Goal: Information Seeking & Learning: Learn about a topic

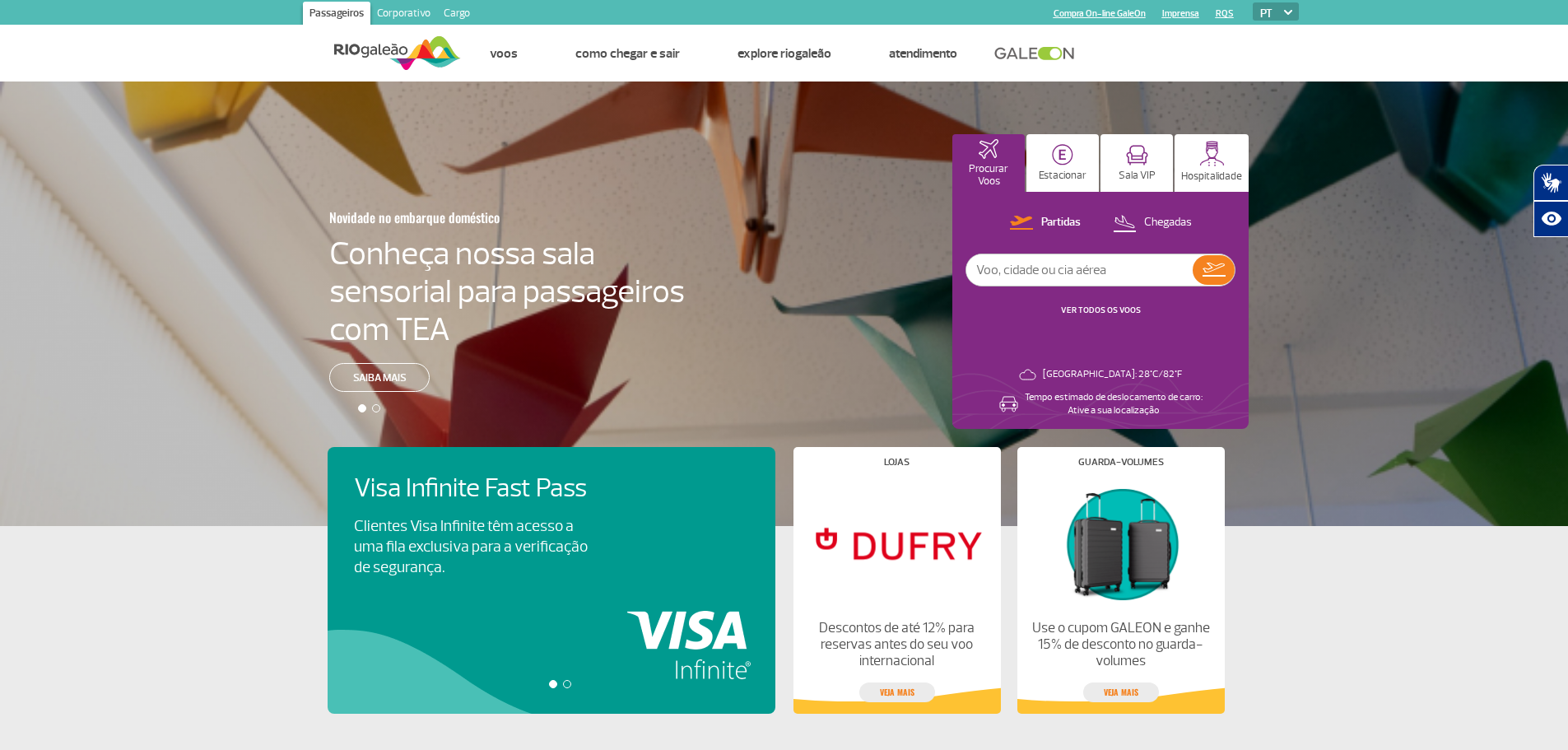
click at [450, 8] on link "Cargo" at bounding box center [457, 14] width 40 height 26
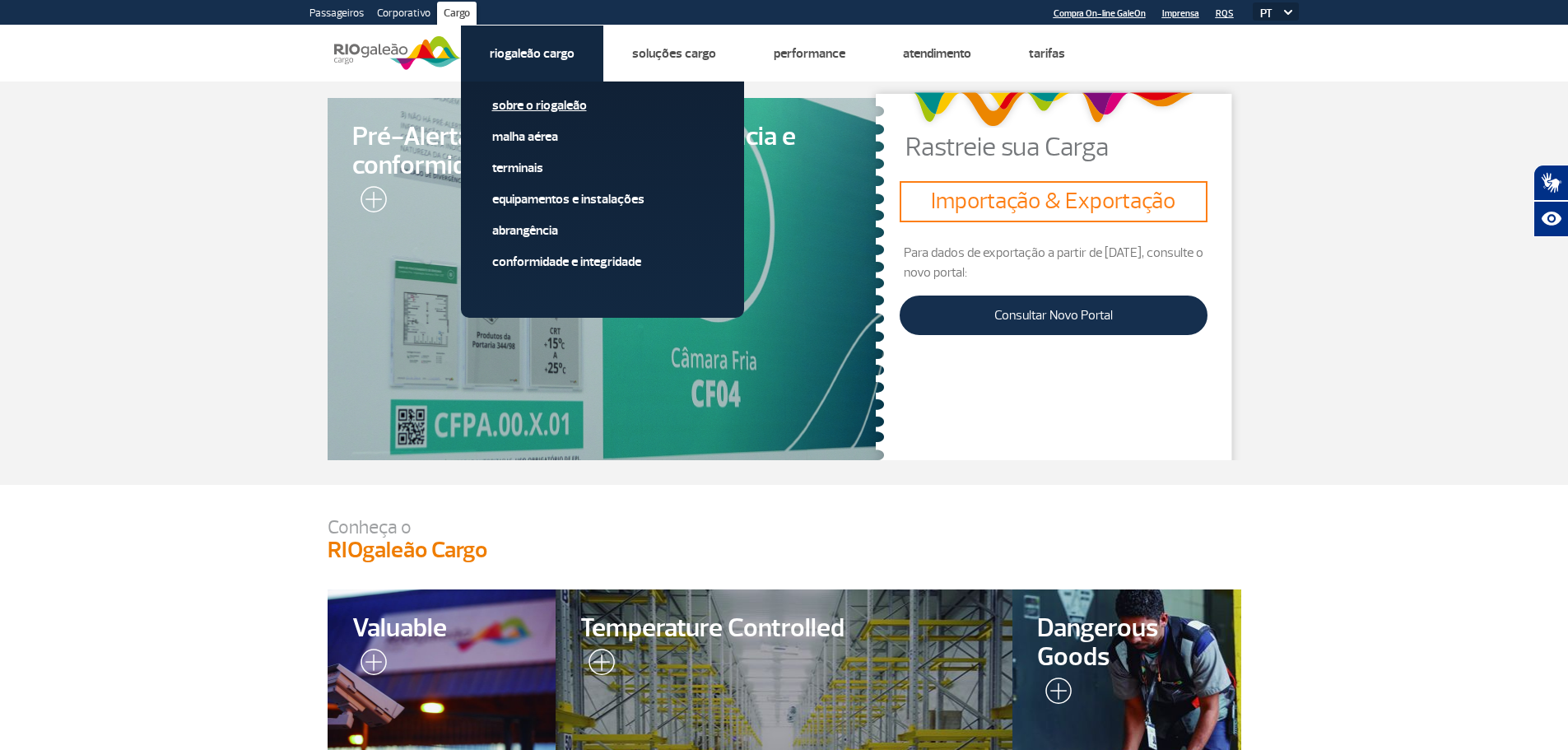
click at [531, 108] on link "Sobre o RIOgaleão" at bounding box center [602, 105] width 220 height 18
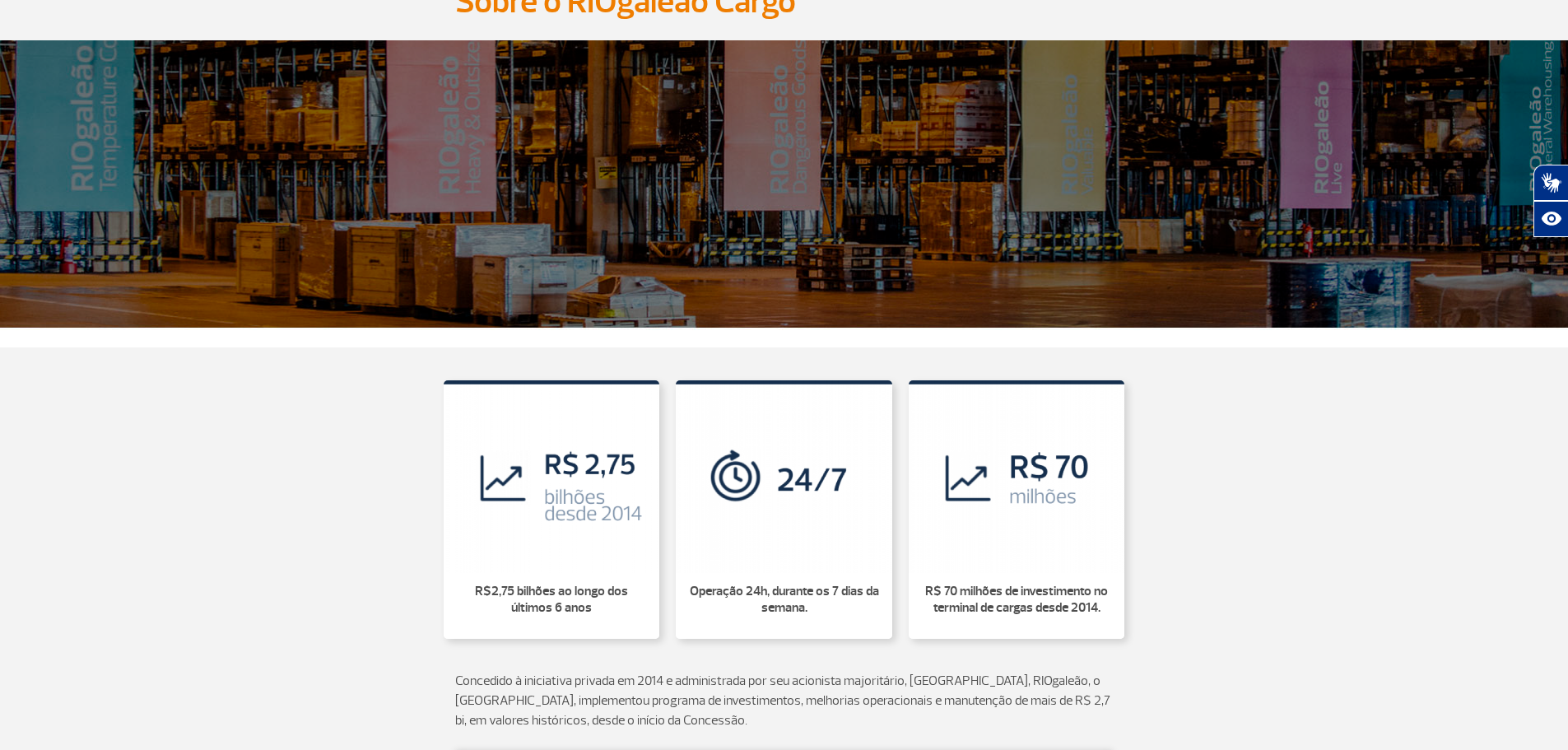
scroll to position [576, 0]
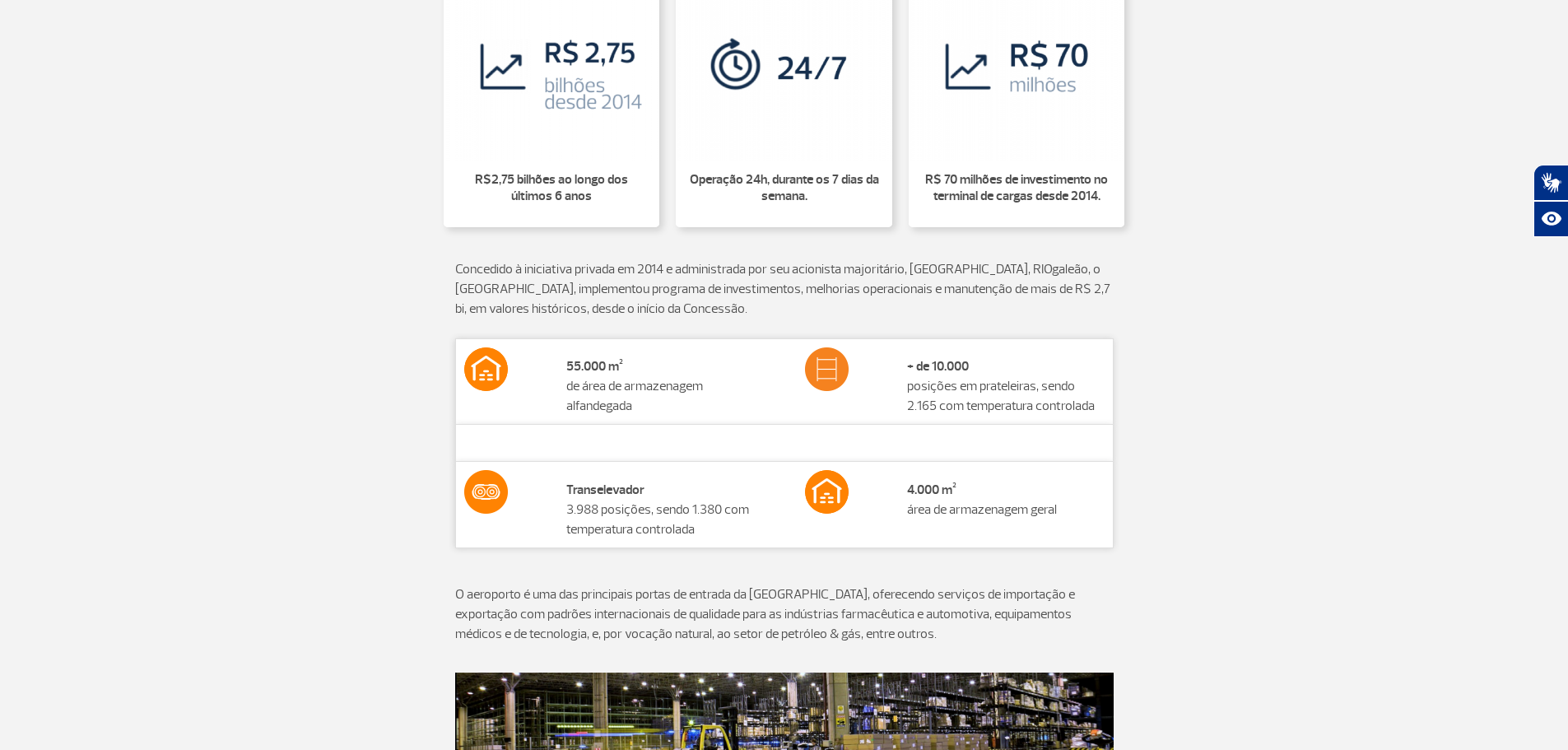
drag, startPoint x: 903, startPoint y: 366, endPoint x: 1089, endPoint y: 410, distance: 191.1
click at [1089, 410] on td "+ de 10.000 posições em prateleiras, sendo 2.165 com temperatura controlada" at bounding box center [1006, 381] width 214 height 86
click at [1176, 414] on div "55.000 m² de área de armazenagem alfandegada + de 10.000 posições em [GEOGRAPHI…" at bounding box center [784, 461] width 914 height 247
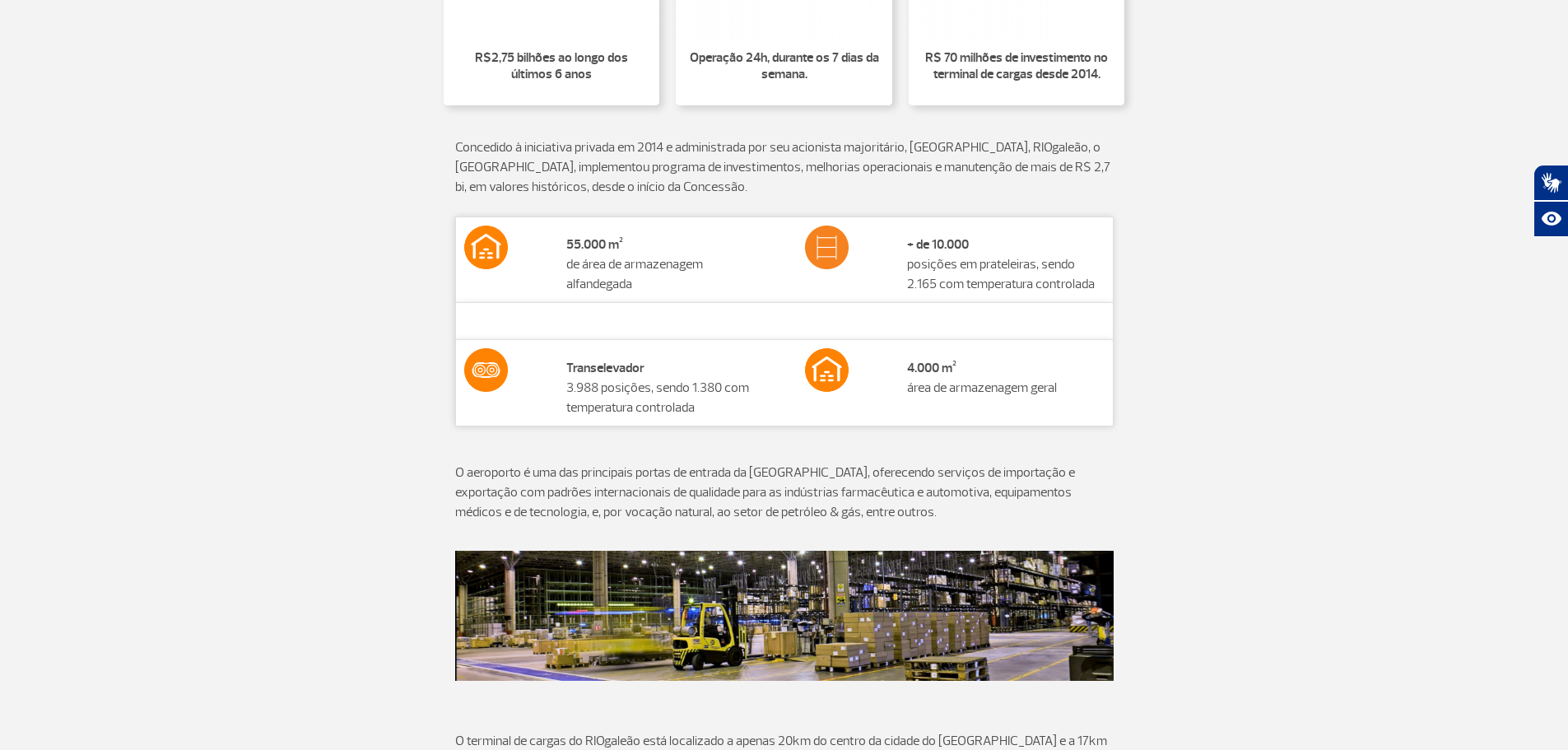
scroll to position [741, 0]
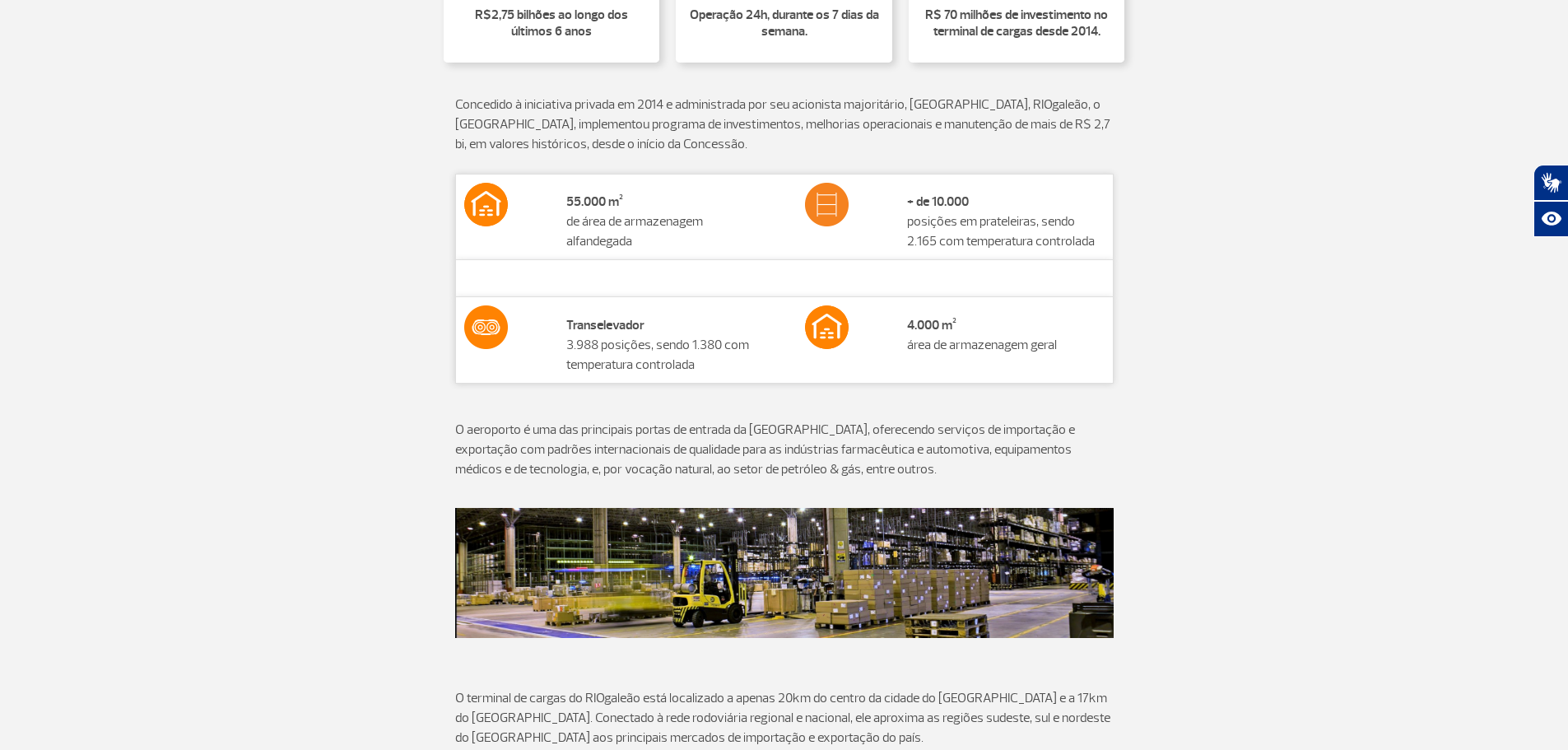
drag, startPoint x: 1067, startPoint y: 361, endPoint x: 792, endPoint y: 335, distance: 276.2
click at [797, 335] on tr "Transelevador 3.988 posições, sendo 1.380 com temperatura controlada 4.000 m² á…" at bounding box center [784, 340] width 657 height 86
click at [711, 364] on td "Transelevador 3.988 posições, sendo 1.380 com temperatura controlada" at bounding box center [665, 340] width 214 height 86
drag, startPoint x: 723, startPoint y: 379, endPoint x: 563, endPoint y: 326, distance: 168.5
click at [563, 326] on td "Transelevador 3.988 posições, sendo 1.380 com temperatura controlada" at bounding box center [665, 340] width 214 height 86
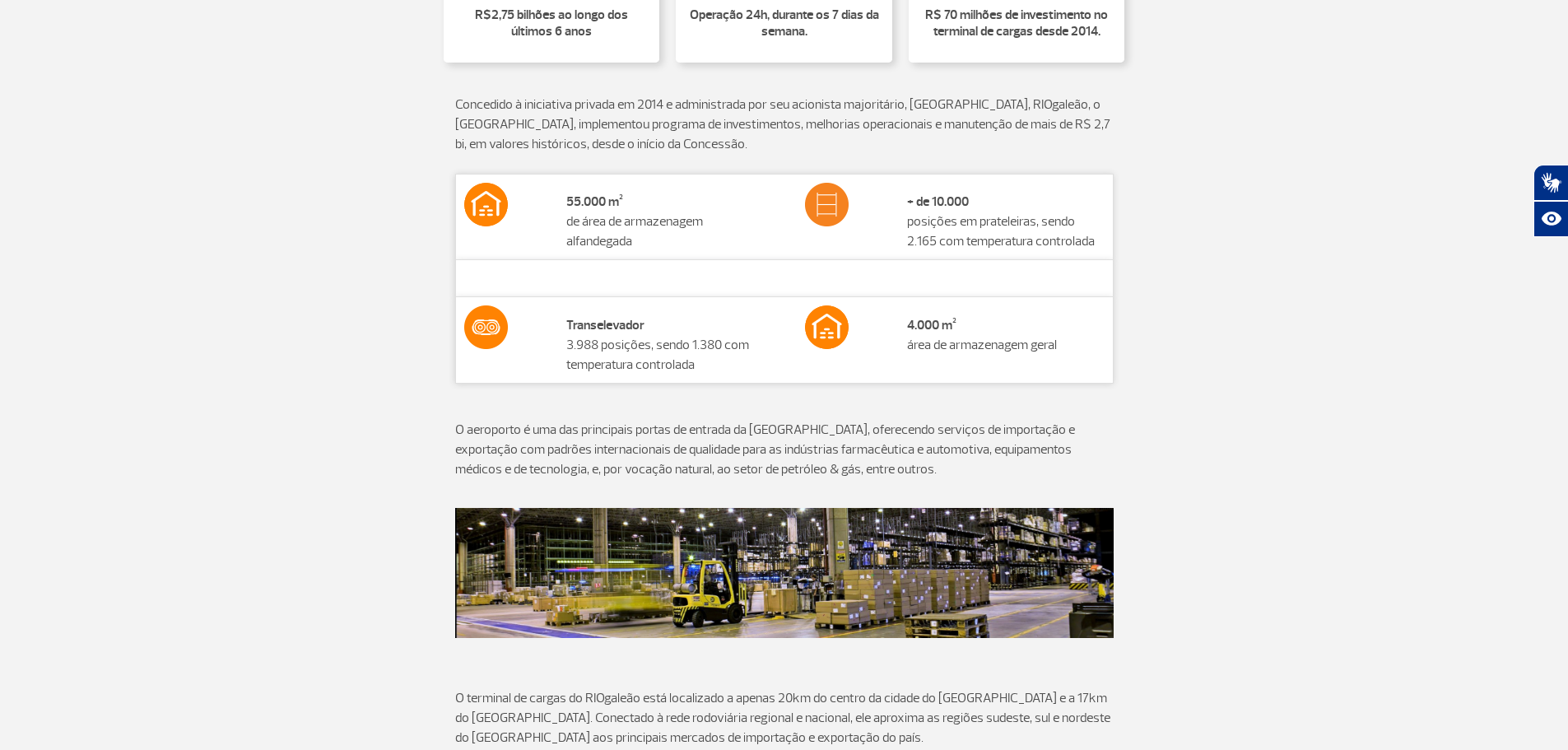
click at [363, 364] on div "55.000 m² de área de armazenagem alfandegada + de 10.000 posições em [GEOGRAPHI…" at bounding box center [784, 297] width 914 height 247
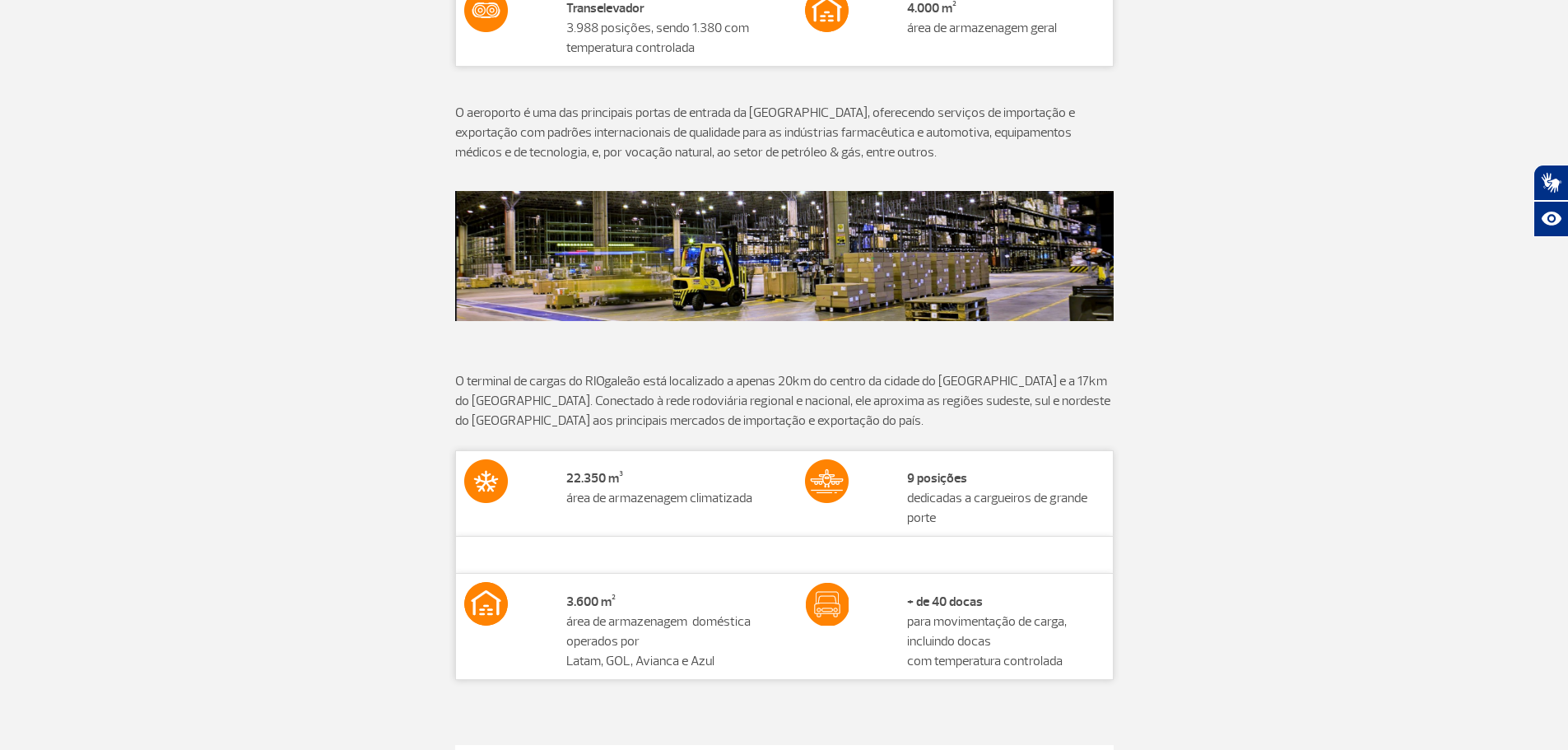
scroll to position [1153, 0]
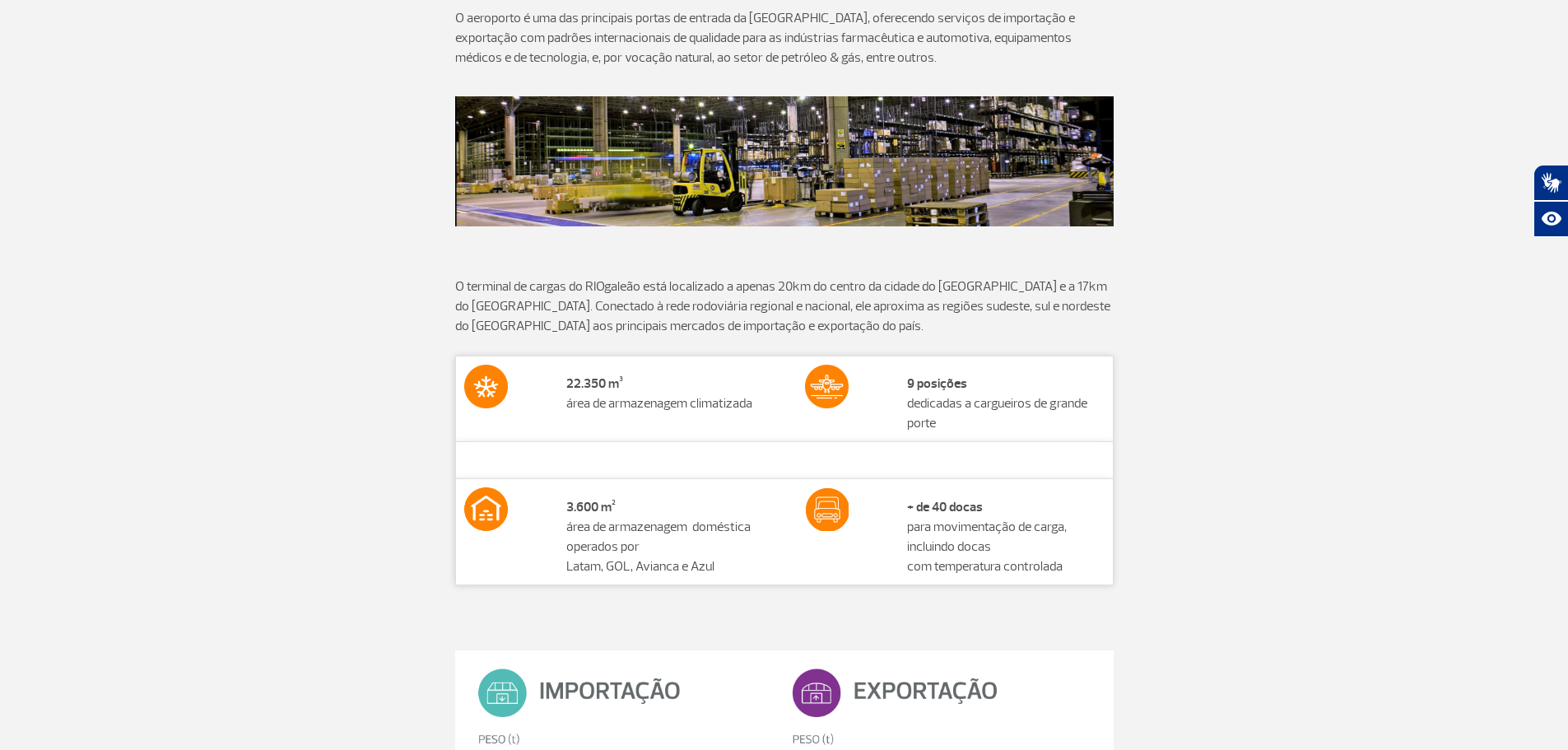
drag, startPoint x: 566, startPoint y: 381, endPoint x: 1044, endPoint y: 427, distance: 480.2
click at [1044, 427] on tr "22.350 m³ área de armazenagem climatizada 9 posições dedicadas a cargueiros de …" at bounding box center [784, 398] width 657 height 86
click at [1032, 431] on td "9 posições dedicadas a cargueiros de grande porte" at bounding box center [1006, 398] width 214 height 86
click at [1027, 444] on td at bounding box center [1006, 461] width 214 height 37
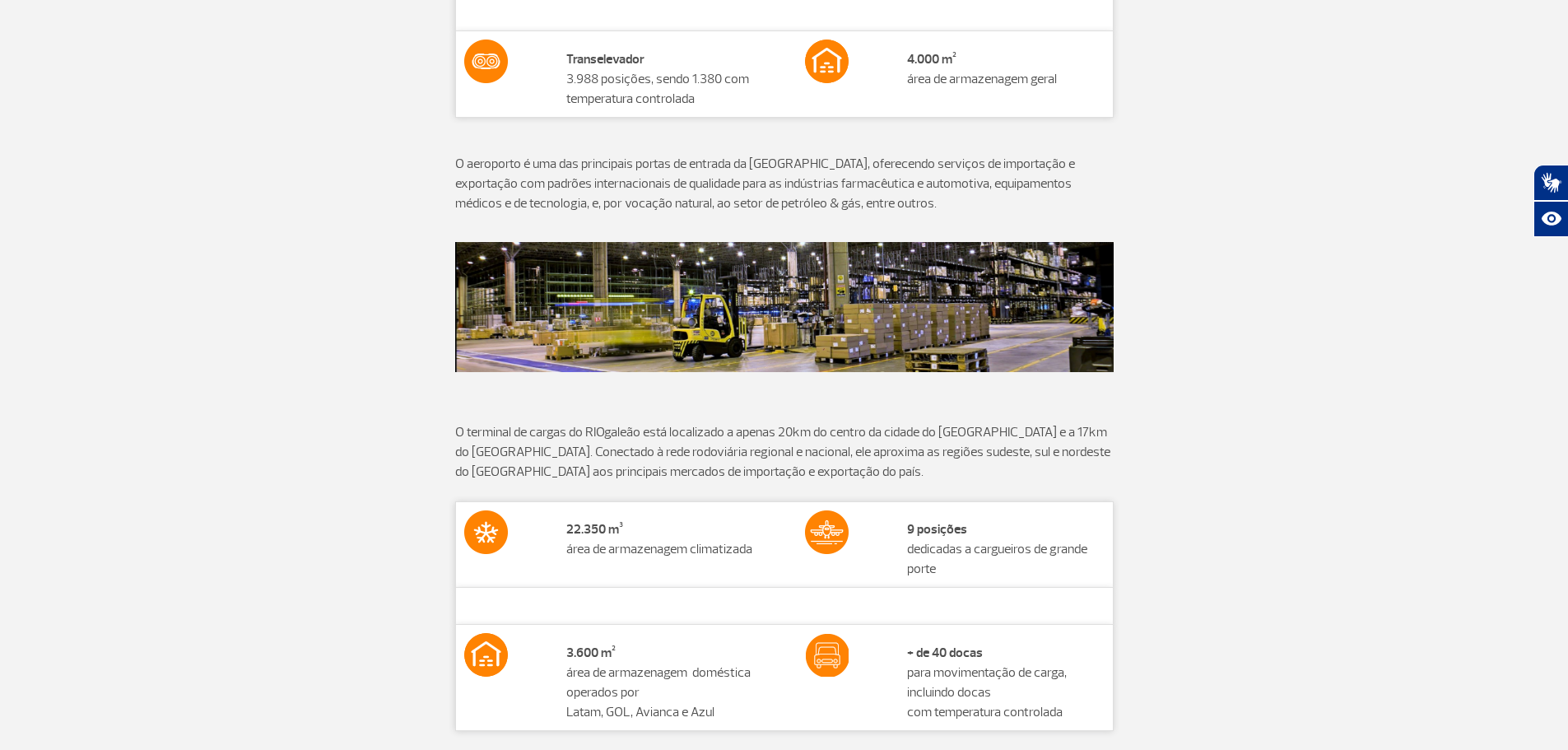
scroll to position [1068, 0]
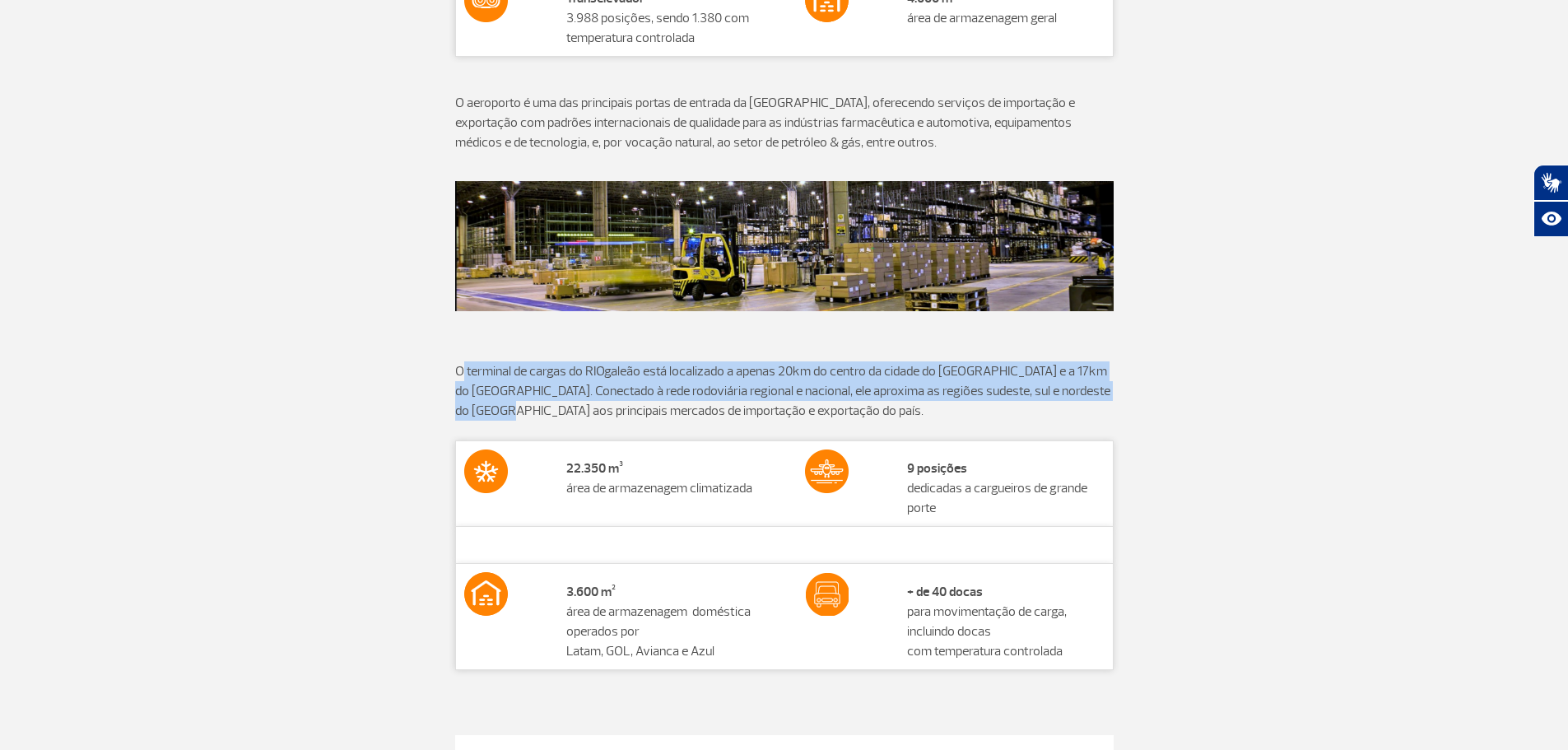
drag, startPoint x: 463, startPoint y: 376, endPoint x: 1115, endPoint y: 386, distance: 652.1
click at [1115, 386] on div "O terminal de cargas do RIOgaleão está localizado a apenas 20km do centro da ci…" at bounding box center [784, 401] width 914 height 79
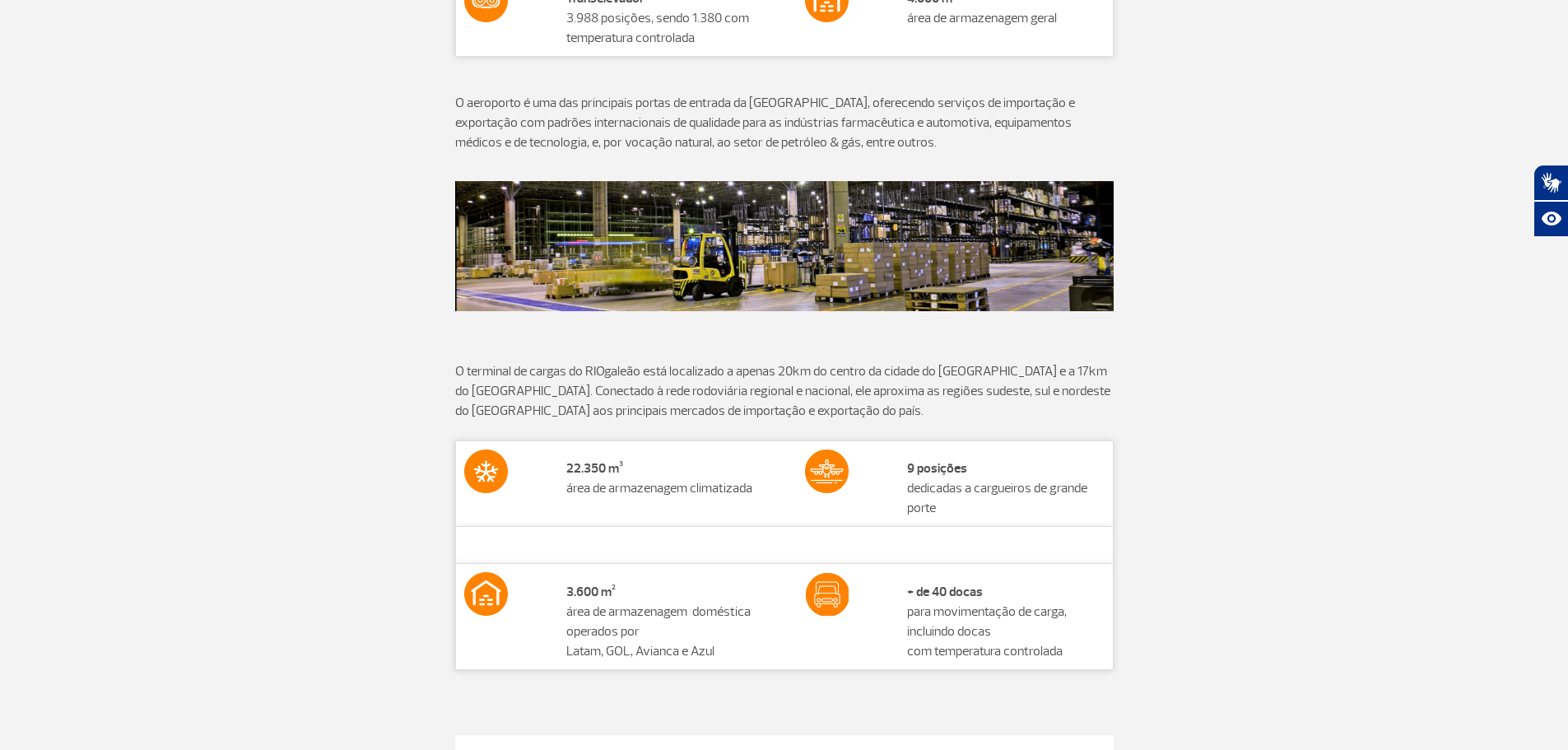
click at [640, 403] on p "O terminal de cargas do RIOgaleão está localizado a apenas 20km do centro da ci…" at bounding box center [784, 392] width 658 height 59
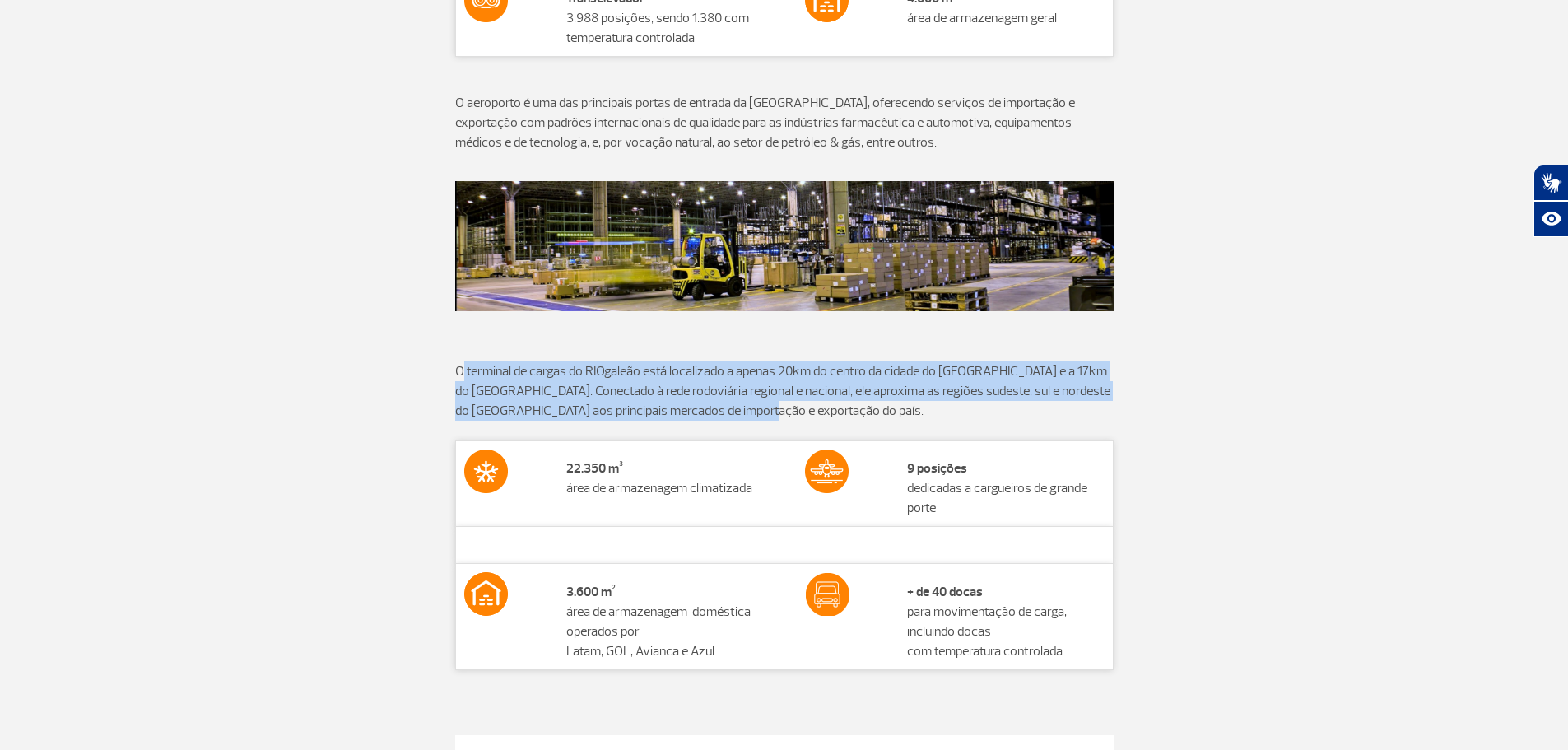
drag, startPoint x: 667, startPoint y: 408, endPoint x: 460, endPoint y: 372, distance: 210.1
click at [460, 372] on p "O terminal de cargas do RIOgaleão está localizado a apenas 20km do centro da ci…" at bounding box center [784, 392] width 658 height 59
click at [737, 417] on p "O terminal de cargas do RIOgaleão está localizado a apenas 20km do centro da ci…" at bounding box center [784, 392] width 658 height 59
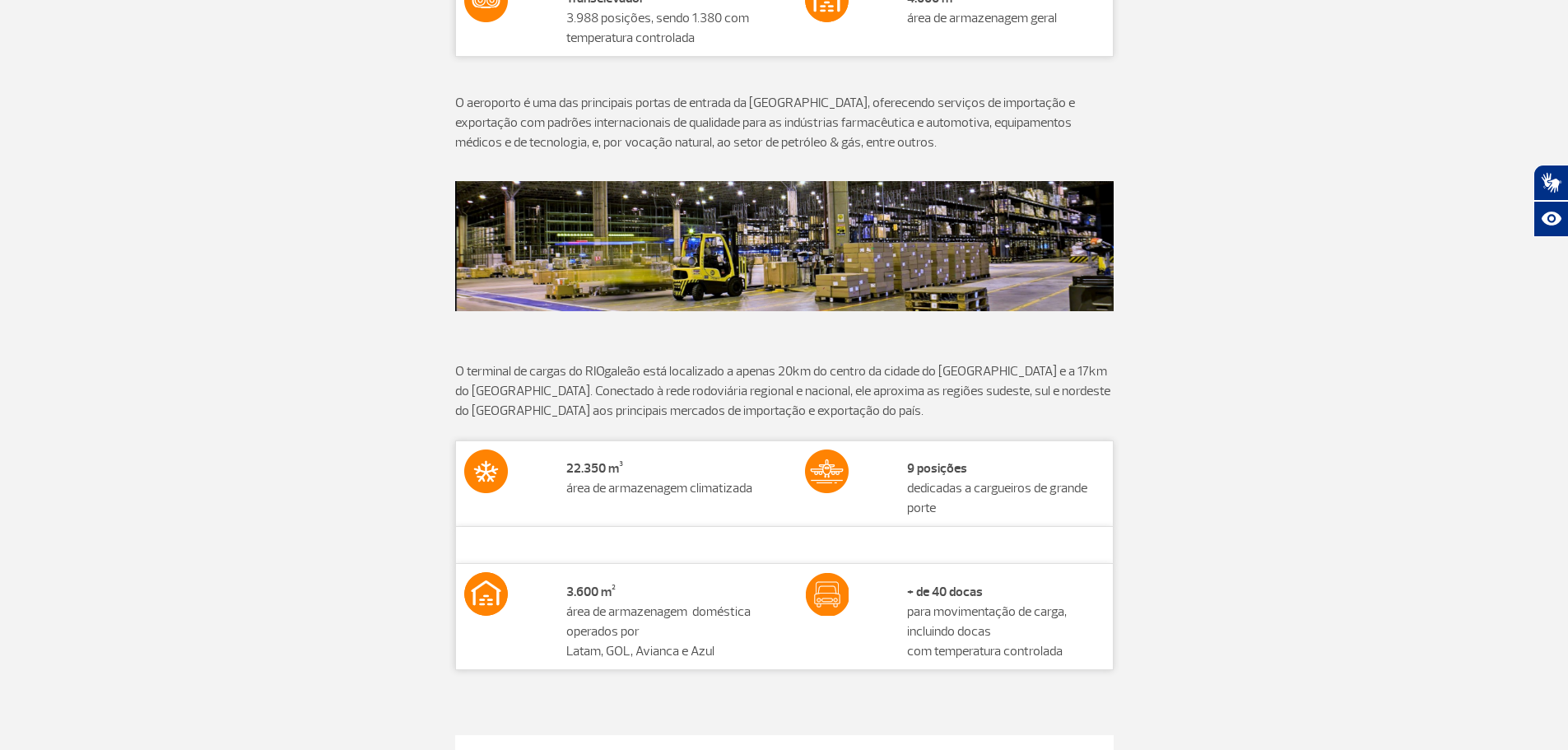
click at [733, 415] on p "O terminal de cargas do RIOgaleão está localizado a apenas 20km do centro da ci…" at bounding box center [784, 392] width 658 height 59
drag, startPoint x: 960, startPoint y: 521, endPoint x: 887, endPoint y: 481, distance: 83.2
click at [887, 481] on tr "22.350 m³ área de armazenagem climatizada 9 posições dedicadas a cargueiros de …" at bounding box center [784, 483] width 657 height 86
click at [872, 492] on td at bounding box center [836, 483] width 78 height 86
drag, startPoint x: 906, startPoint y: 590, endPoint x: 1083, endPoint y: 612, distance: 178.4
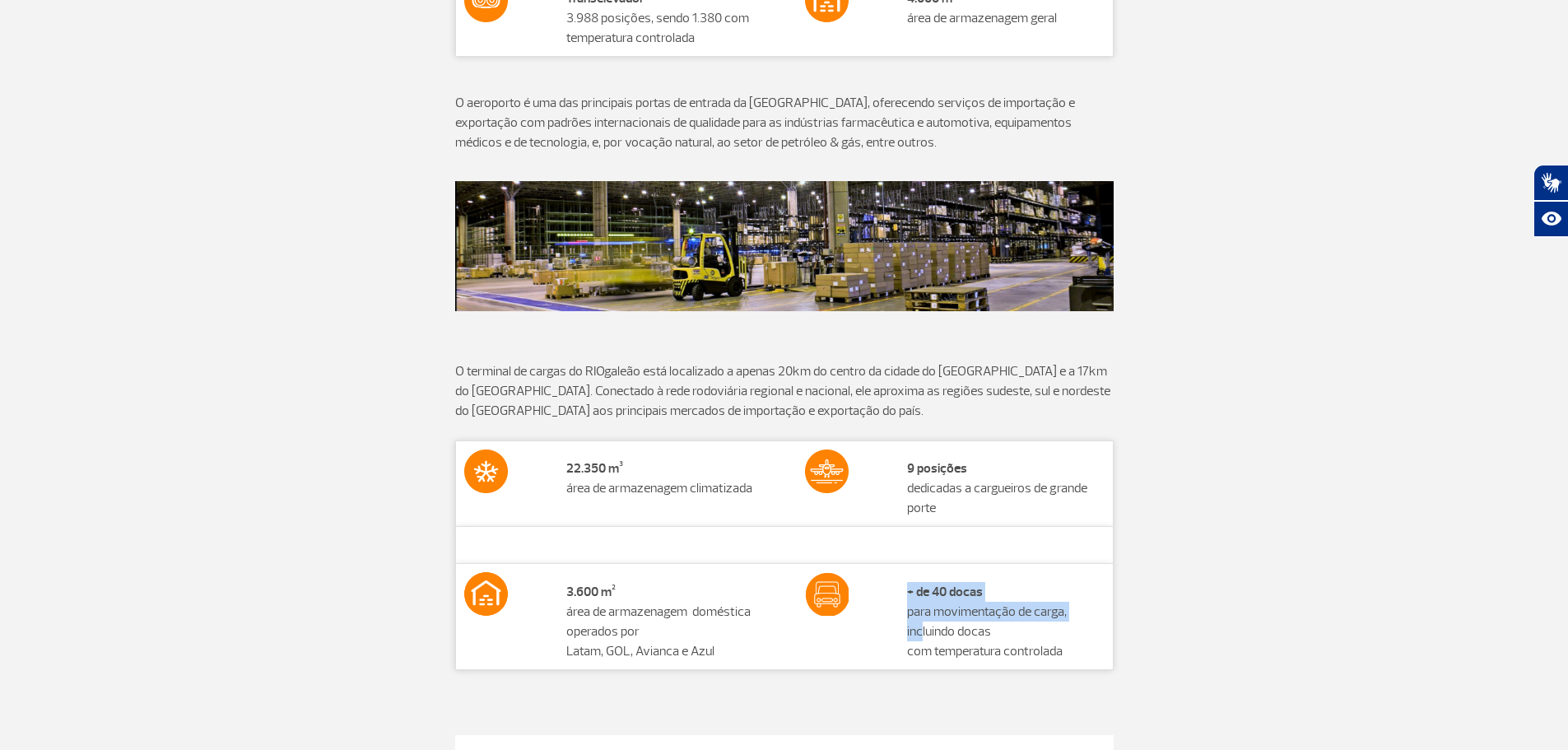
click at [1083, 612] on td "+ de 40 docas para movimentação de carga, incluindo docas com temperatura contr…" at bounding box center [1006, 617] width 214 height 105
click at [964, 593] on strong "+ de 40 docas" at bounding box center [945, 592] width 75 height 16
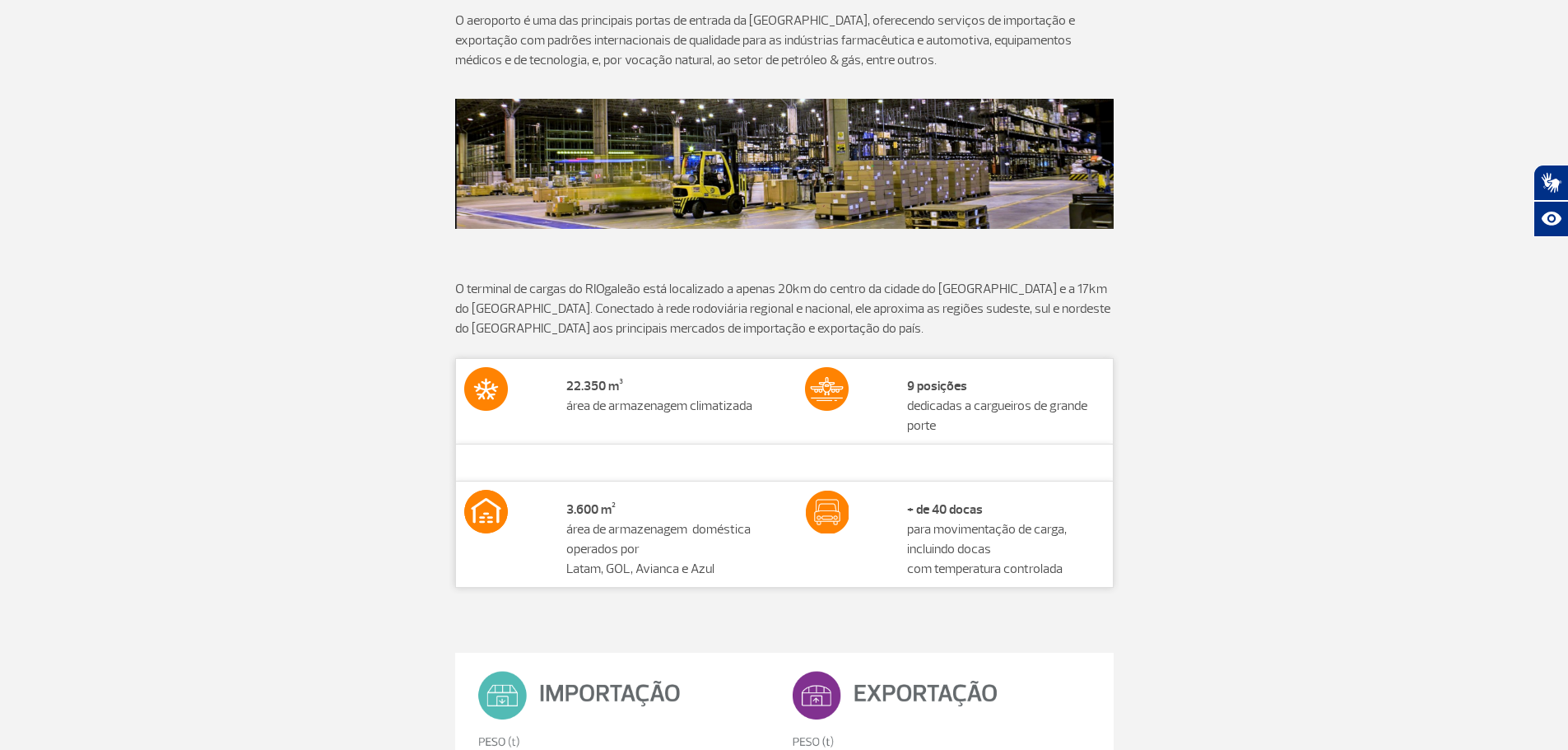
drag, startPoint x: 716, startPoint y: 559, endPoint x: 560, endPoint y: 519, distance: 161.0
click at [560, 519] on td "3.600 m² área de armazenagem doméstica operados por [PERSON_NAME], GOL, Avianca…" at bounding box center [665, 534] width 214 height 105
click at [706, 552] on td "3.600 m² área de armazenagem doméstica operados por [PERSON_NAME], GOL, Avianca…" at bounding box center [665, 534] width 214 height 105
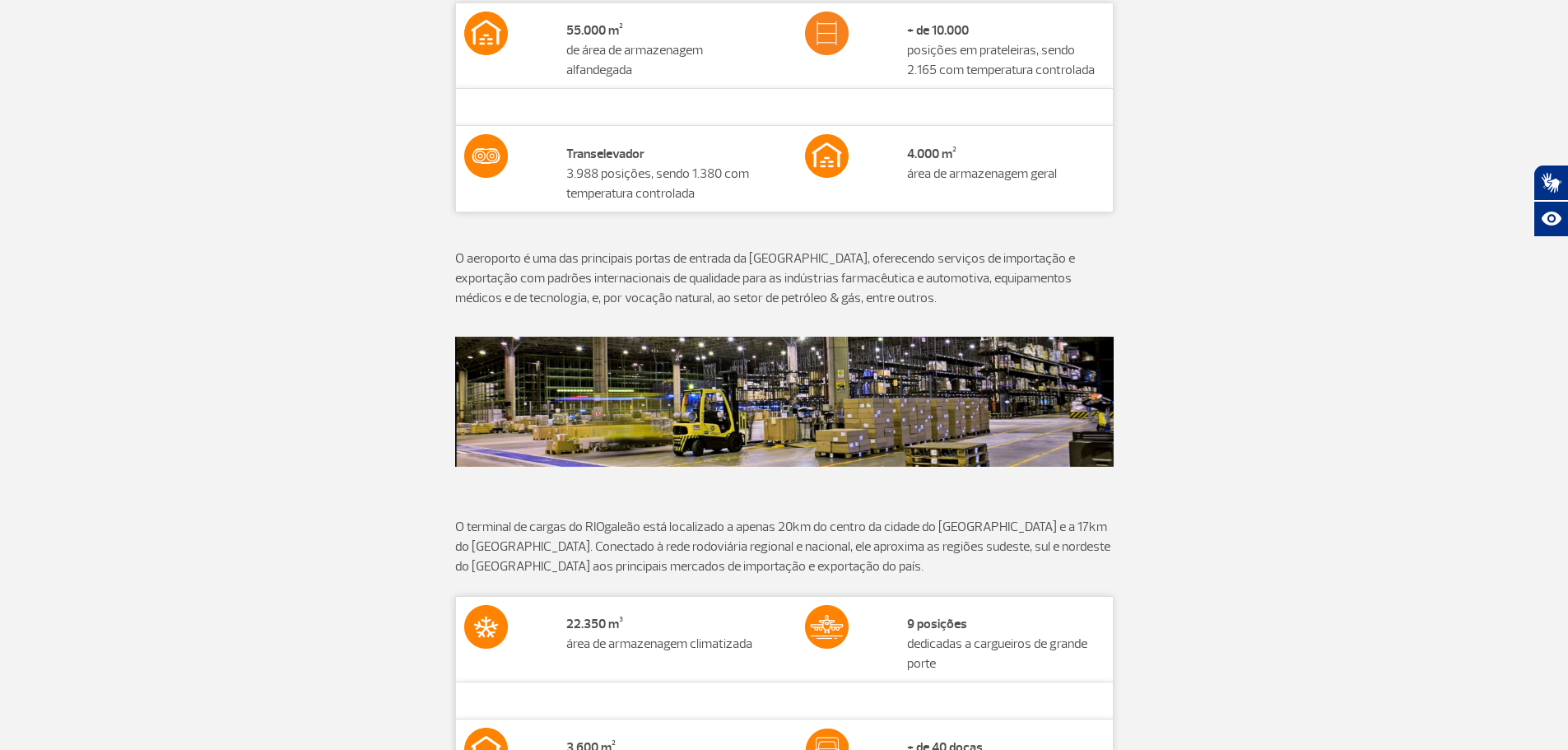
scroll to position [656, 0]
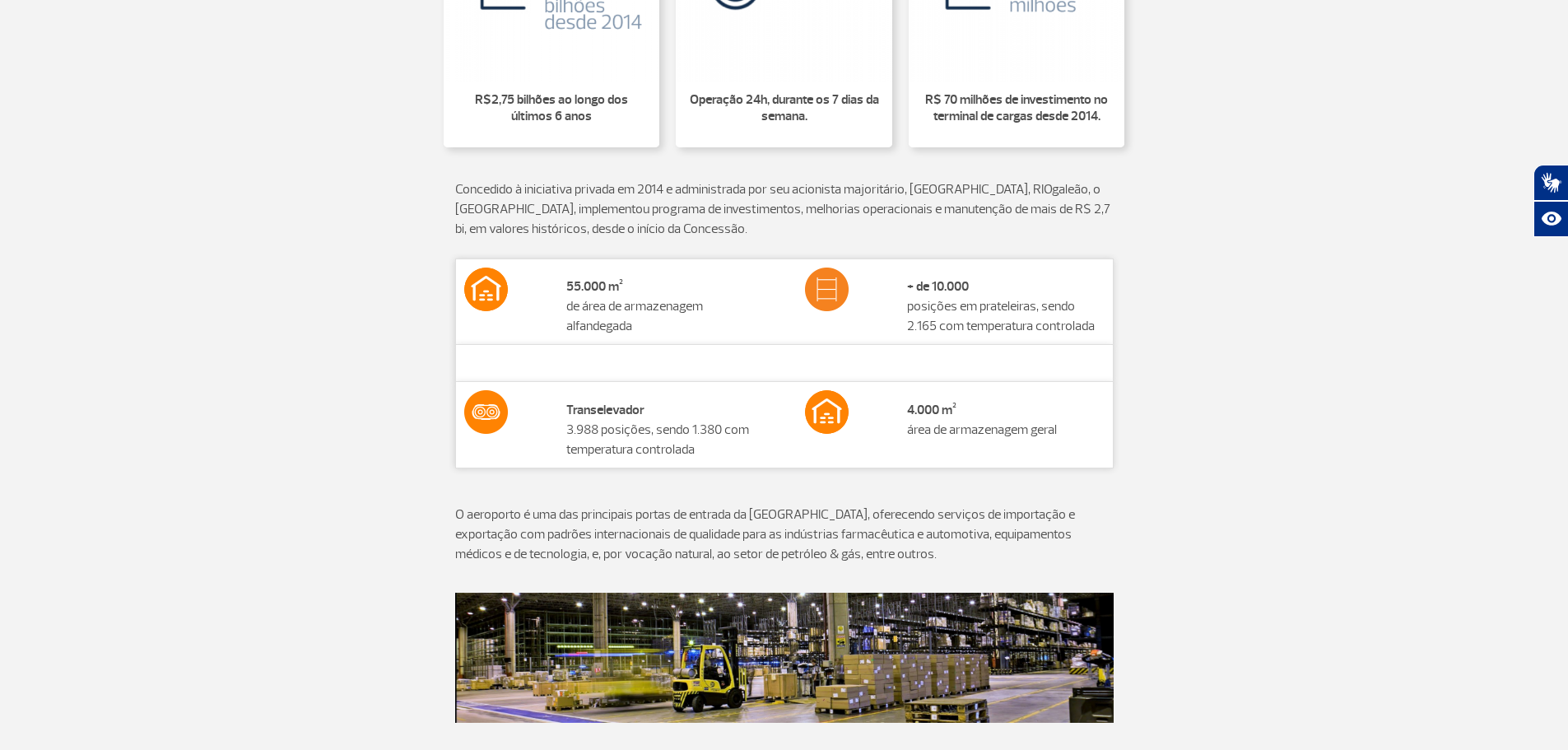
drag, startPoint x: 631, startPoint y: 331, endPoint x: 554, endPoint y: 291, distance: 86.8
click at [555, 291] on tr "55.000 m² de área de armazenagem alfandegada + de 10.000 posições em [GEOGRAPHI…" at bounding box center [784, 301] width 657 height 86
click at [537, 305] on td at bounding box center [546, 301] width 25 height 86
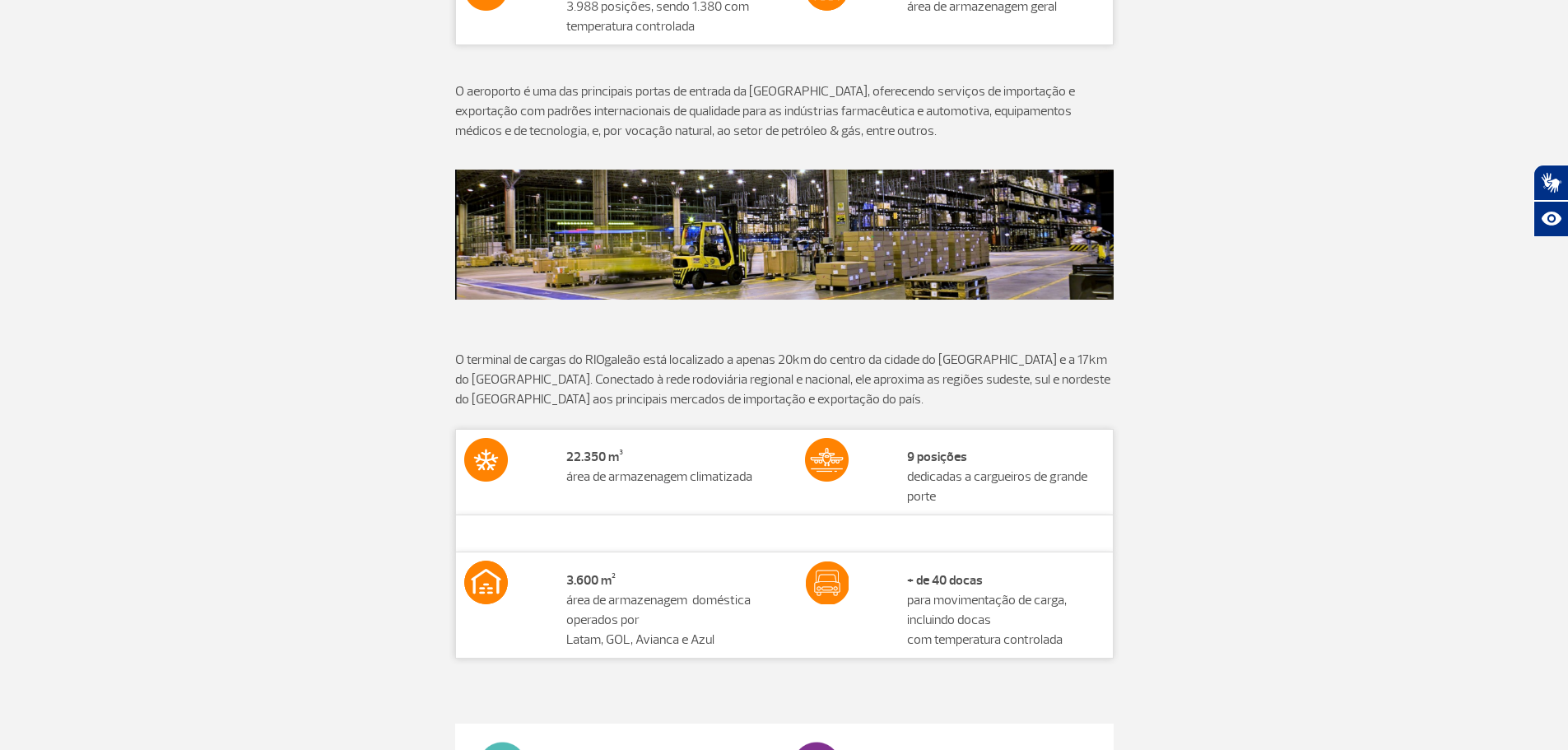
scroll to position [903, 0]
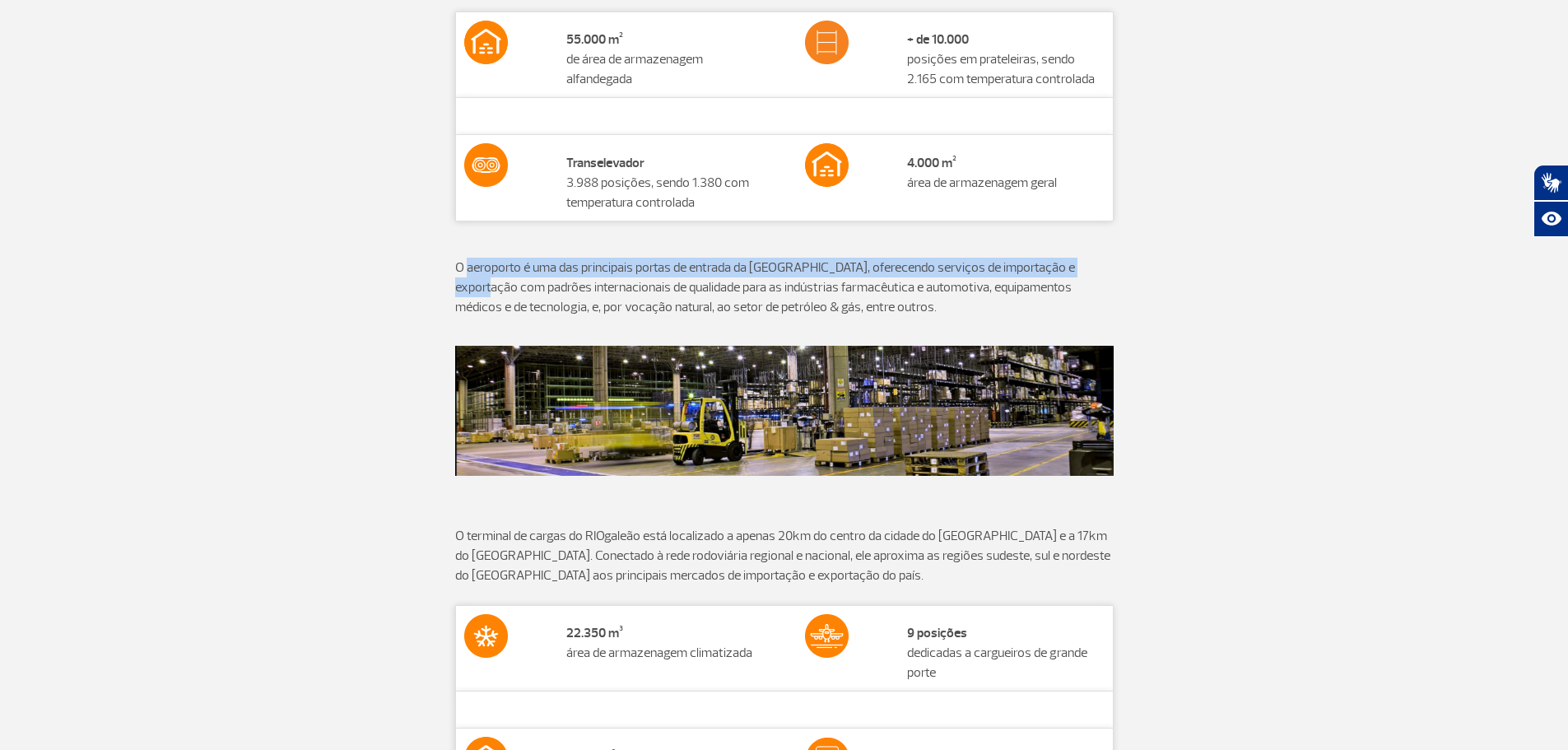
drag, startPoint x: 465, startPoint y: 269, endPoint x: 1100, endPoint y: 265, distance: 635.0
click at [1100, 265] on p "O aeroporto é uma das principais portas de entrada da [GEOGRAPHIC_DATA], oferec…" at bounding box center [784, 287] width 658 height 59
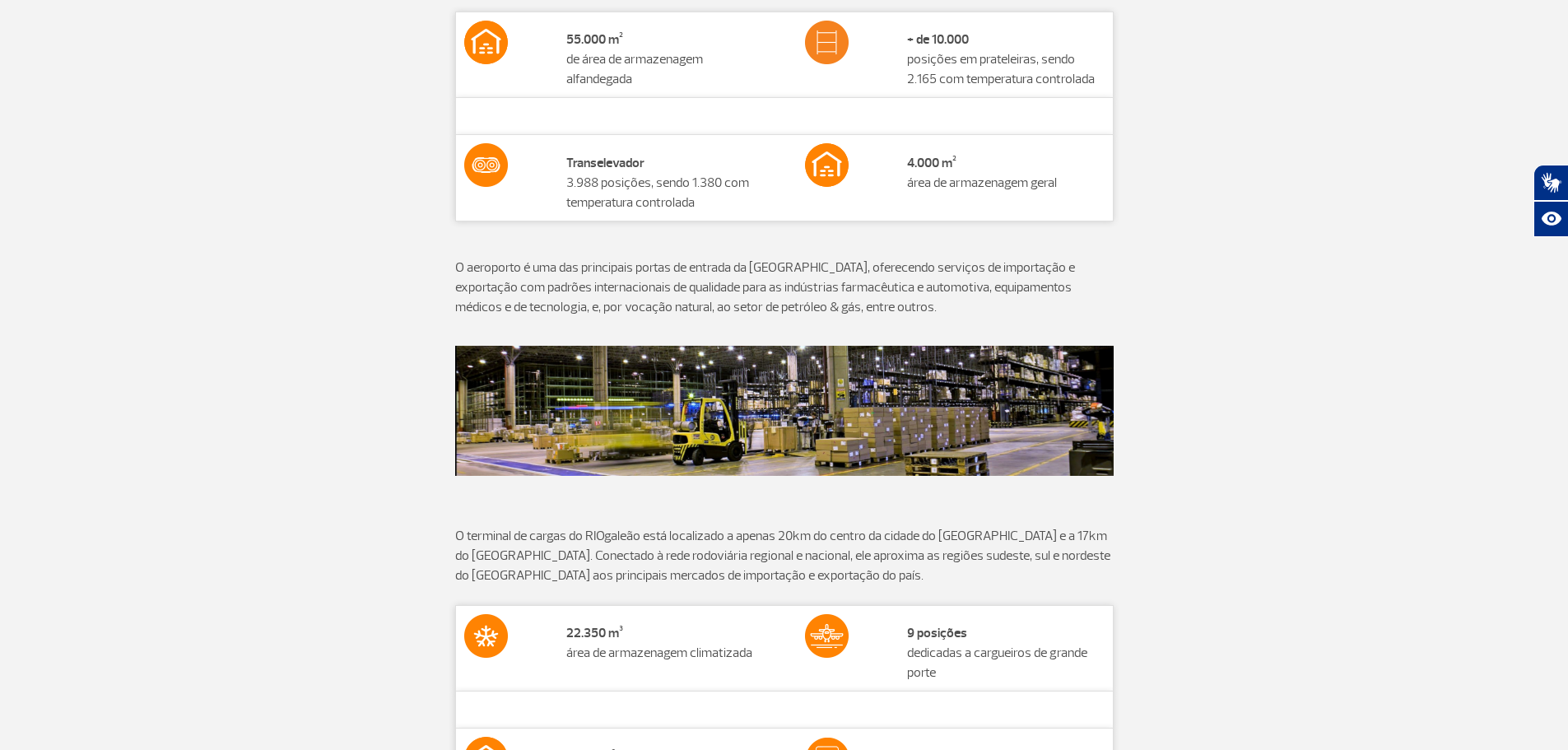
click at [743, 224] on p at bounding box center [784, 135] width 658 height 247
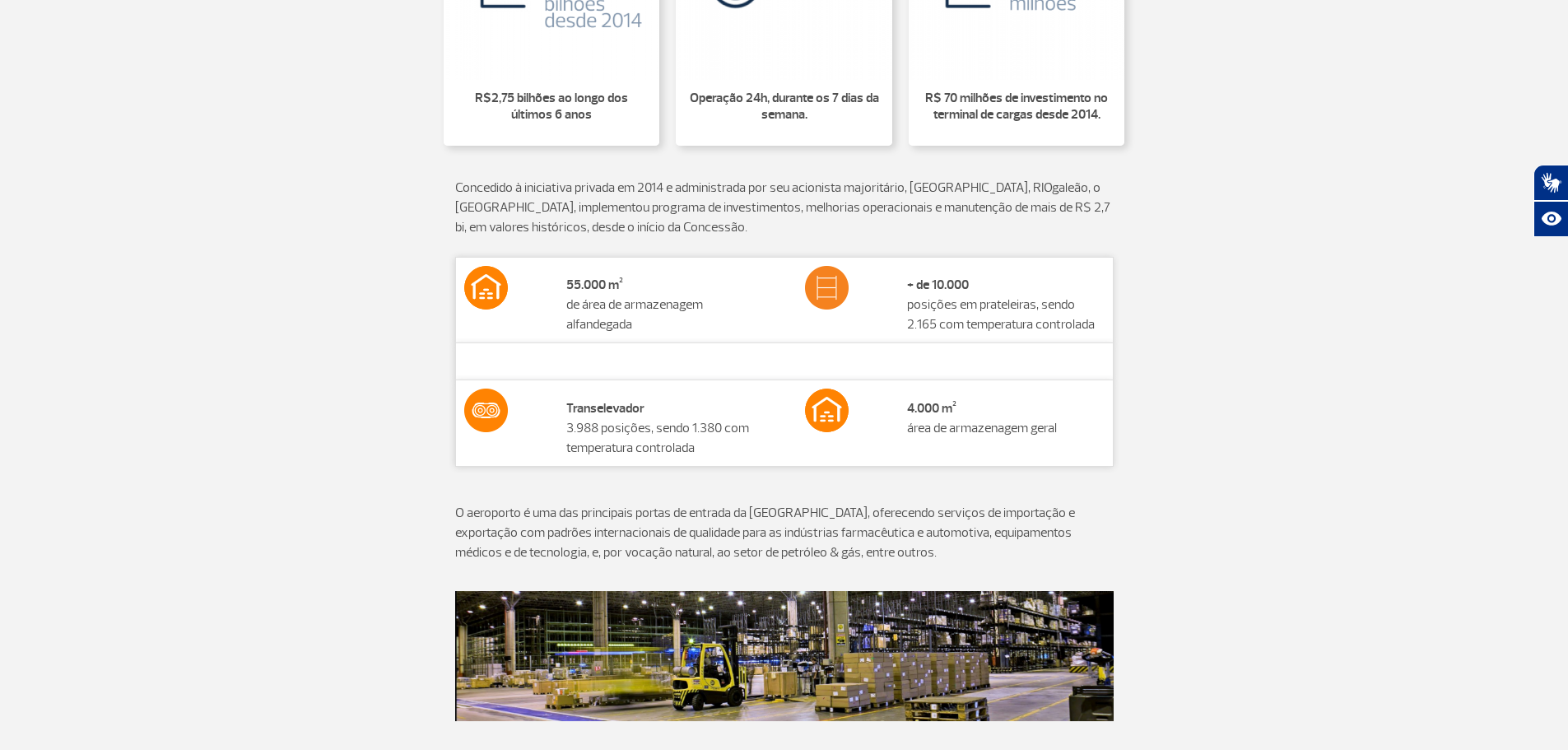
scroll to position [656, 0]
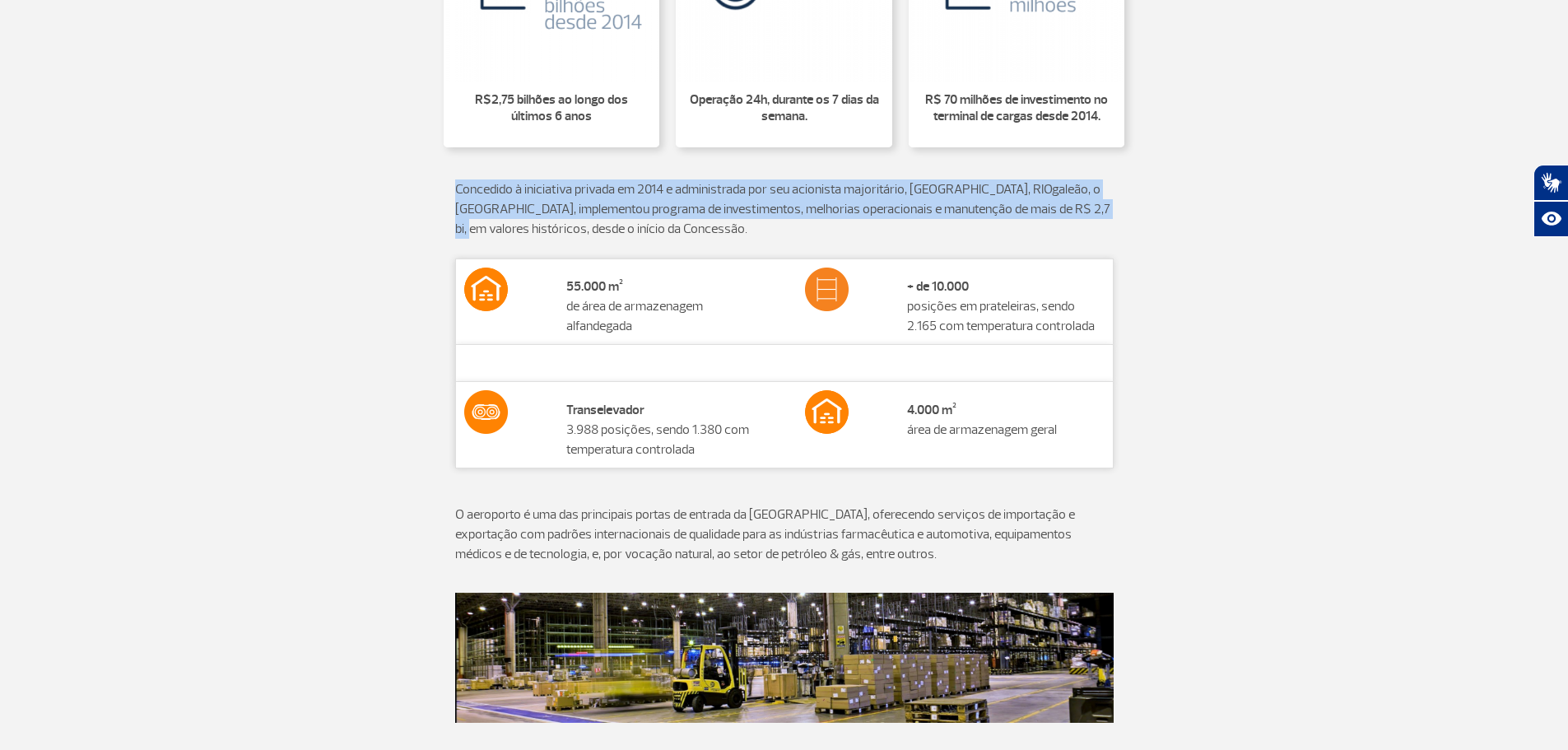
drag, startPoint x: 457, startPoint y: 197, endPoint x: 1122, endPoint y: 218, distance: 665.3
click at [1122, 218] on div "Concedido à iniciativa privada em 2014 e administrada por seu acionista majorit…" at bounding box center [784, 209] width 914 height 99
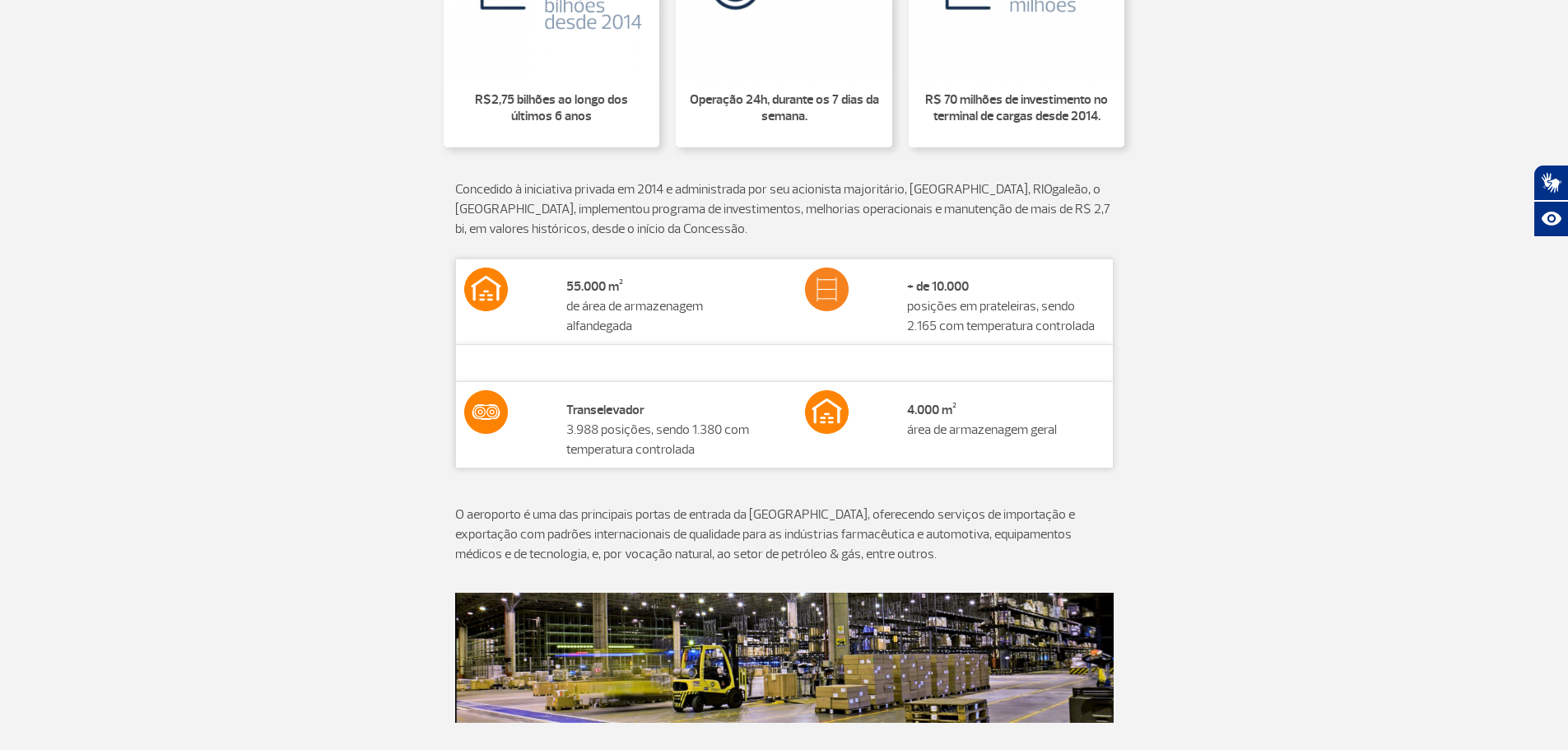
click at [1058, 231] on p "Concedido à iniciativa privada em 2014 e administrada por seu acionista majorit…" at bounding box center [784, 209] width 658 height 59
drag, startPoint x: 463, startPoint y: 206, endPoint x: 1118, endPoint y: 225, distance: 655.3
click at [1118, 225] on div "Concedido à iniciativa privada em 2014 e administrada por seu acionista majorit…" at bounding box center [784, 209] width 914 height 99
click at [950, 224] on p "Concedido à iniciativa privada em 2014 e administrada por seu acionista majorit…" at bounding box center [784, 209] width 658 height 59
drag, startPoint x: 471, startPoint y: 186, endPoint x: 1011, endPoint y: 233, distance: 542.0
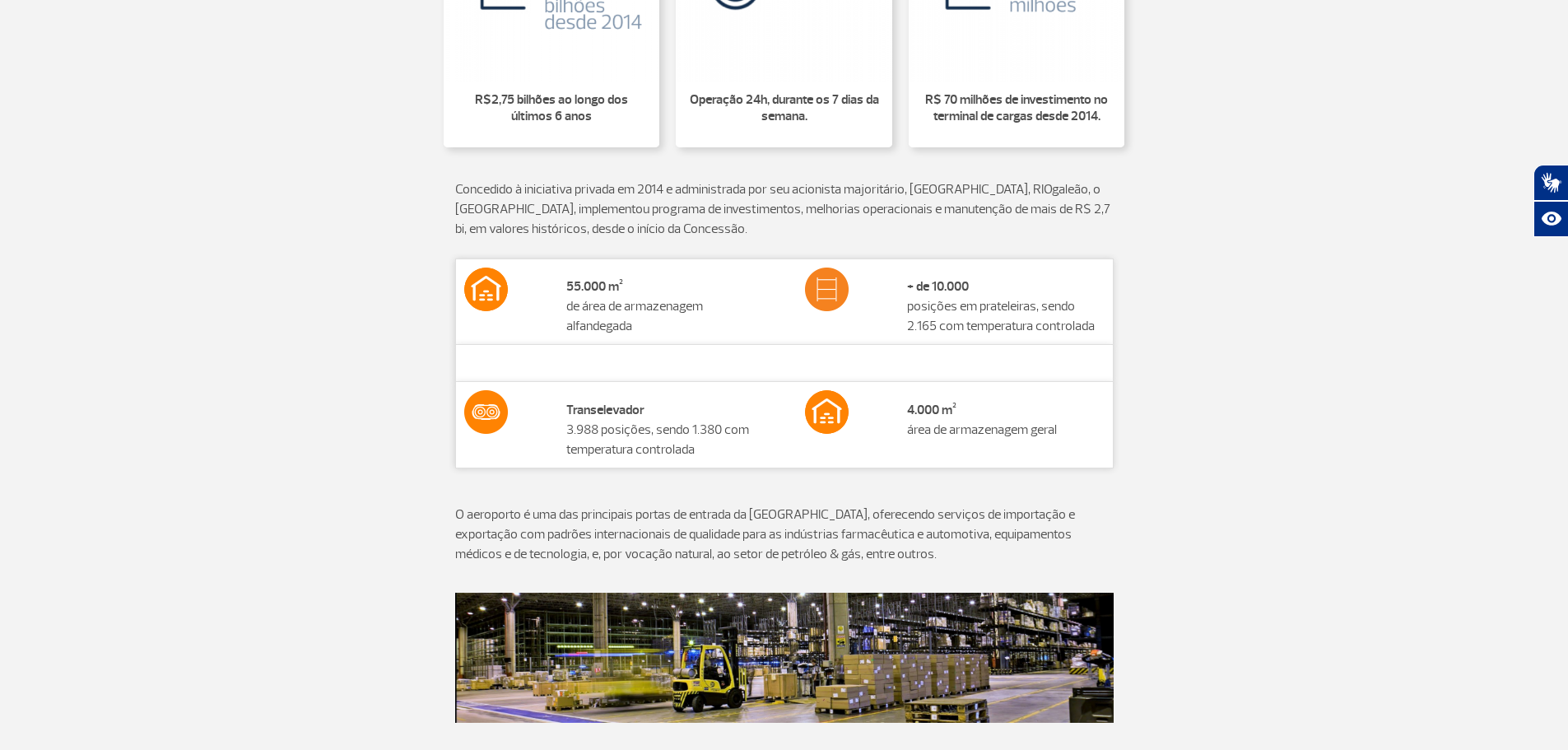
click at [1011, 233] on p "Concedido à iniciativa privada em 2014 e administrada por seu acionista majorit…" at bounding box center [784, 209] width 658 height 59
click at [971, 247] on p at bounding box center [784, 248] width 658 height 19
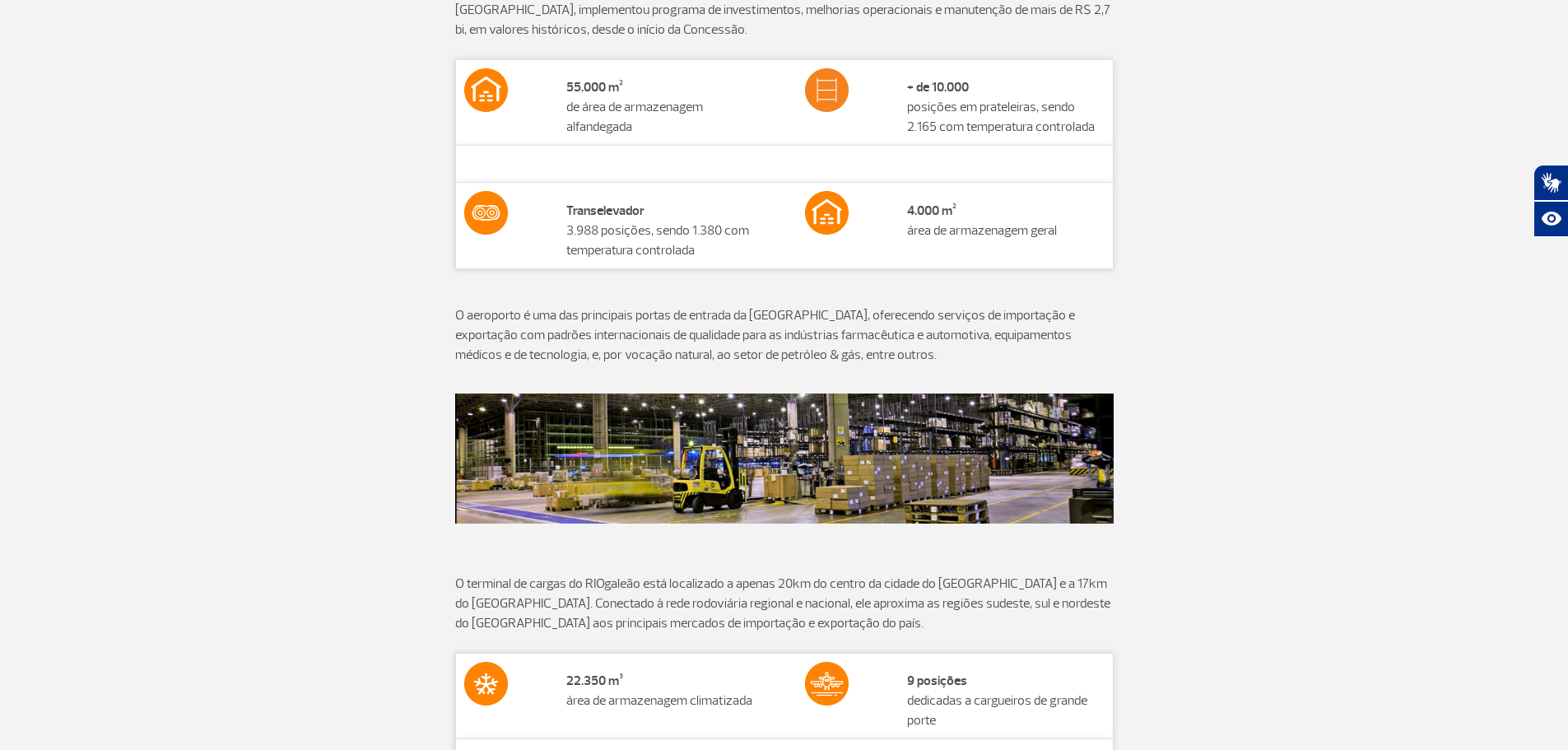
scroll to position [1068, 0]
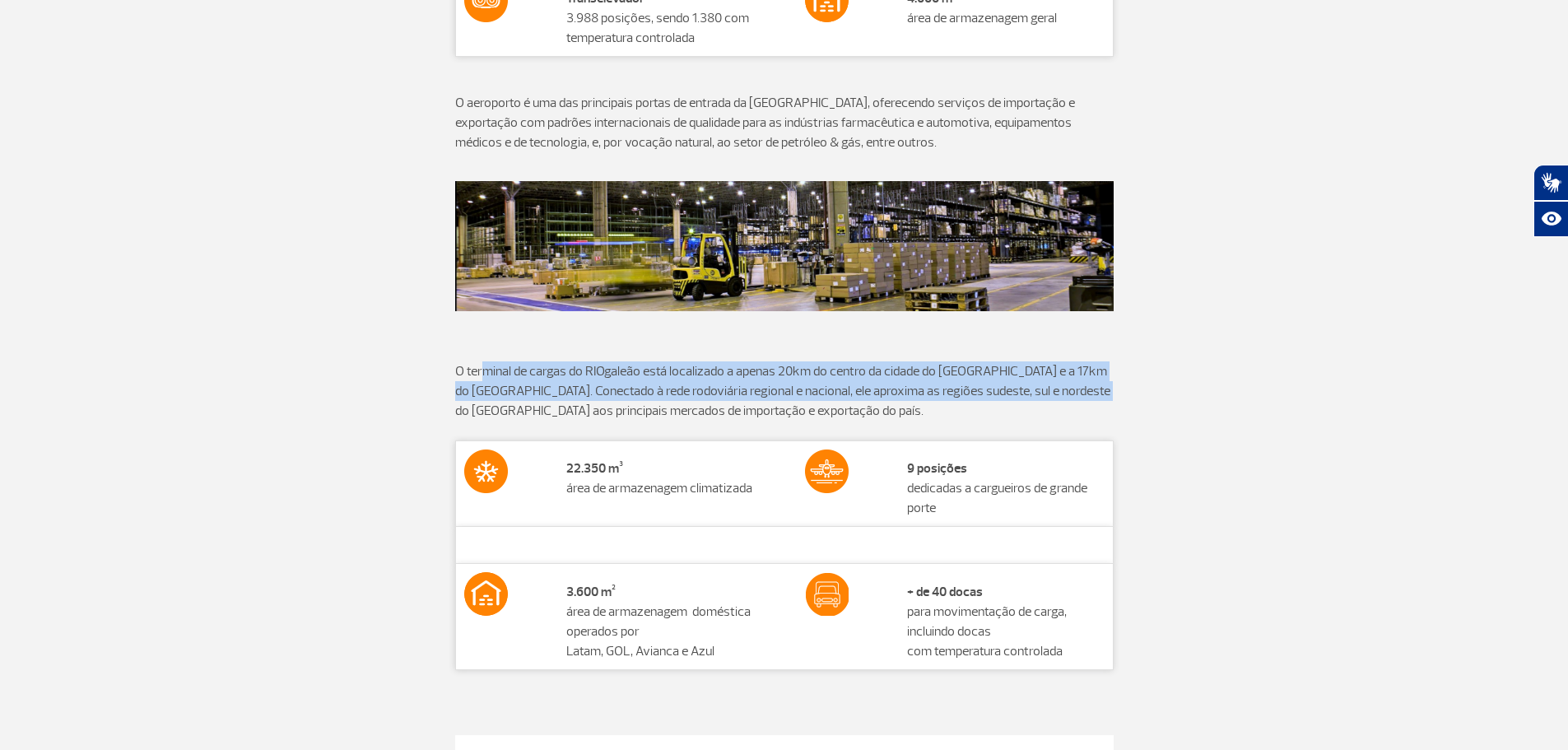
drag, startPoint x: 484, startPoint y: 372, endPoint x: 892, endPoint y: 381, distance: 408.1
click at [1047, 388] on p "O terminal de cargas do RIOgaleão está localizado a apenas 20km do centro da ci…" at bounding box center [784, 392] width 658 height 59
click at [869, 386] on p "O terminal de cargas do RIOgaleão está localizado a apenas 20km do centro da ci…" at bounding box center [784, 392] width 658 height 59
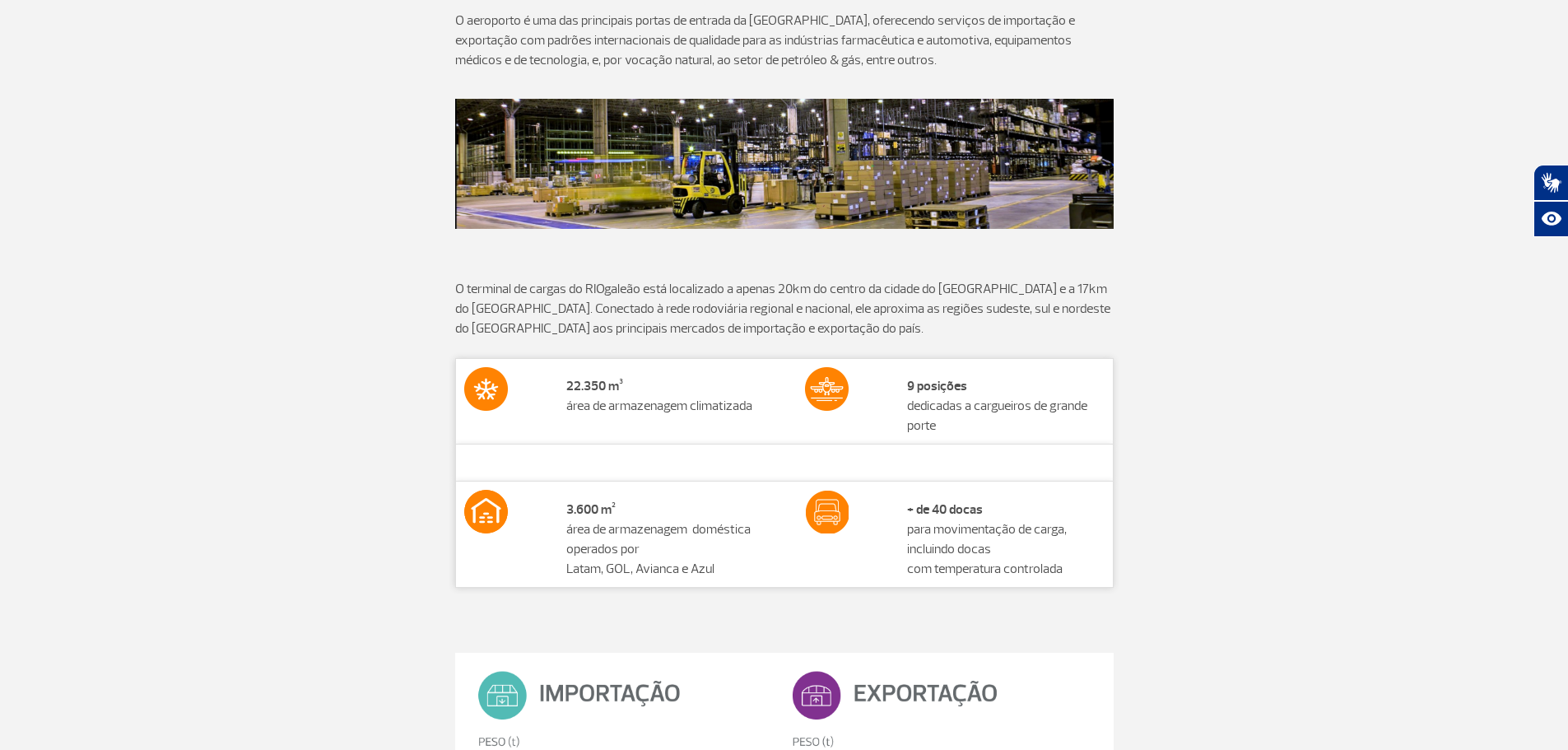
click at [625, 408] on td "22.350 m³ área de armazenagem climatizada" at bounding box center [665, 401] width 214 height 86
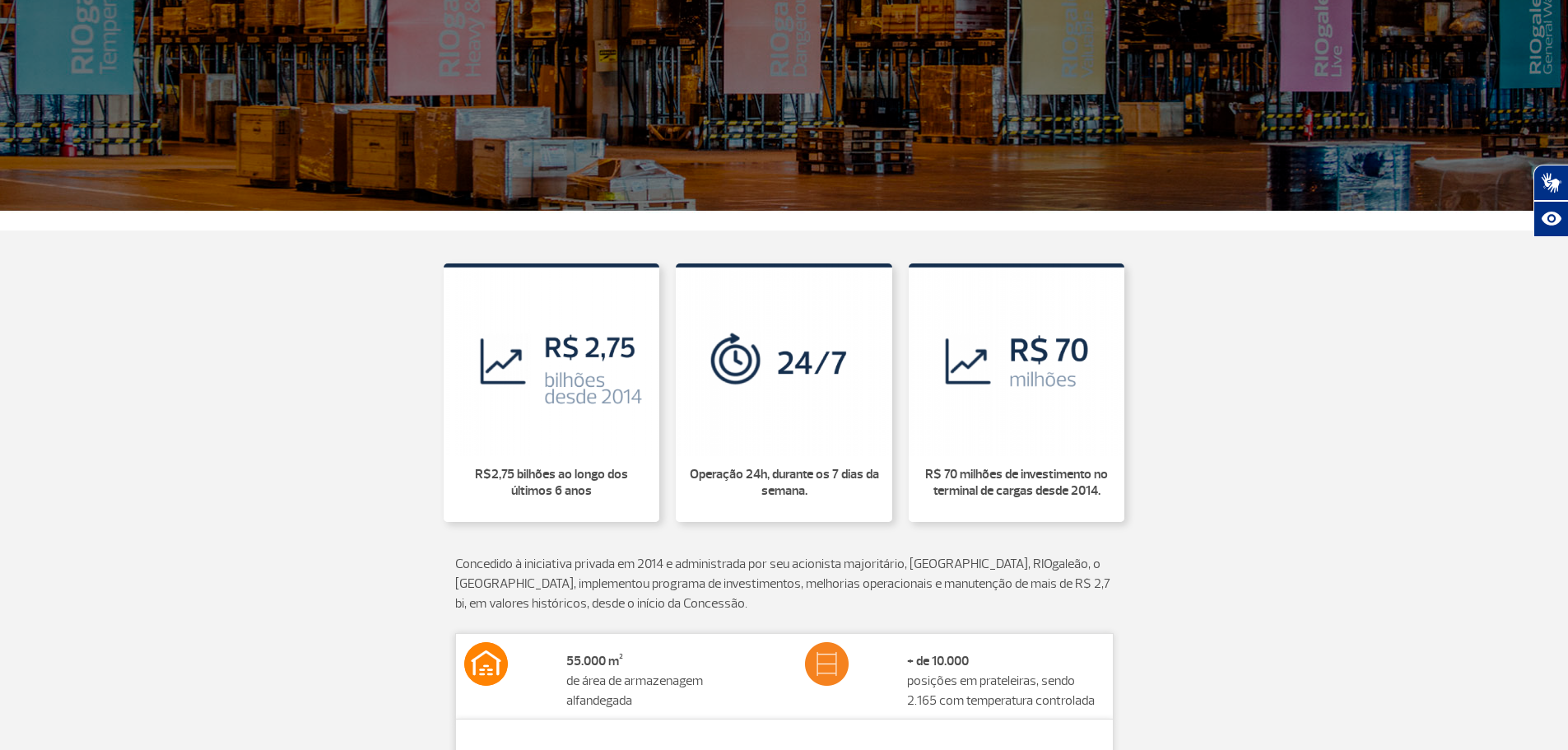
scroll to position [330, 0]
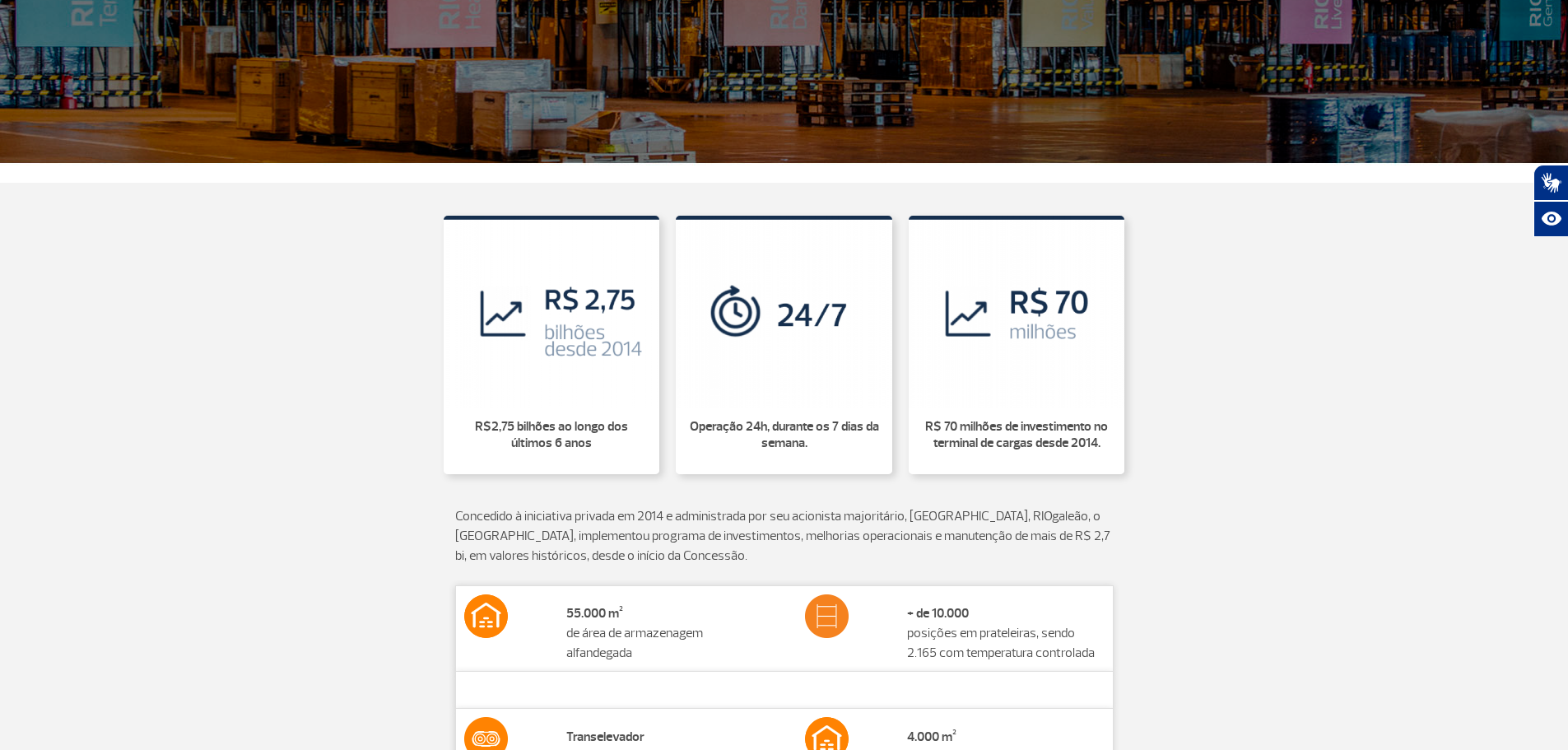
click at [590, 360] on img at bounding box center [552, 312] width 217 height 192
drag, startPoint x: 695, startPoint y: 432, endPoint x: 857, endPoint y: 451, distance: 163.1
click at [856, 451] on li "Operação 24h, durante os 7 dias da semana." at bounding box center [784, 442] width 217 height 66
click at [856, 453] on li "Operação 24h, durante os 7 dias da semana." at bounding box center [784, 442] width 217 height 66
drag, startPoint x: 924, startPoint y: 428, endPoint x: 1133, endPoint y: 447, distance: 209.9
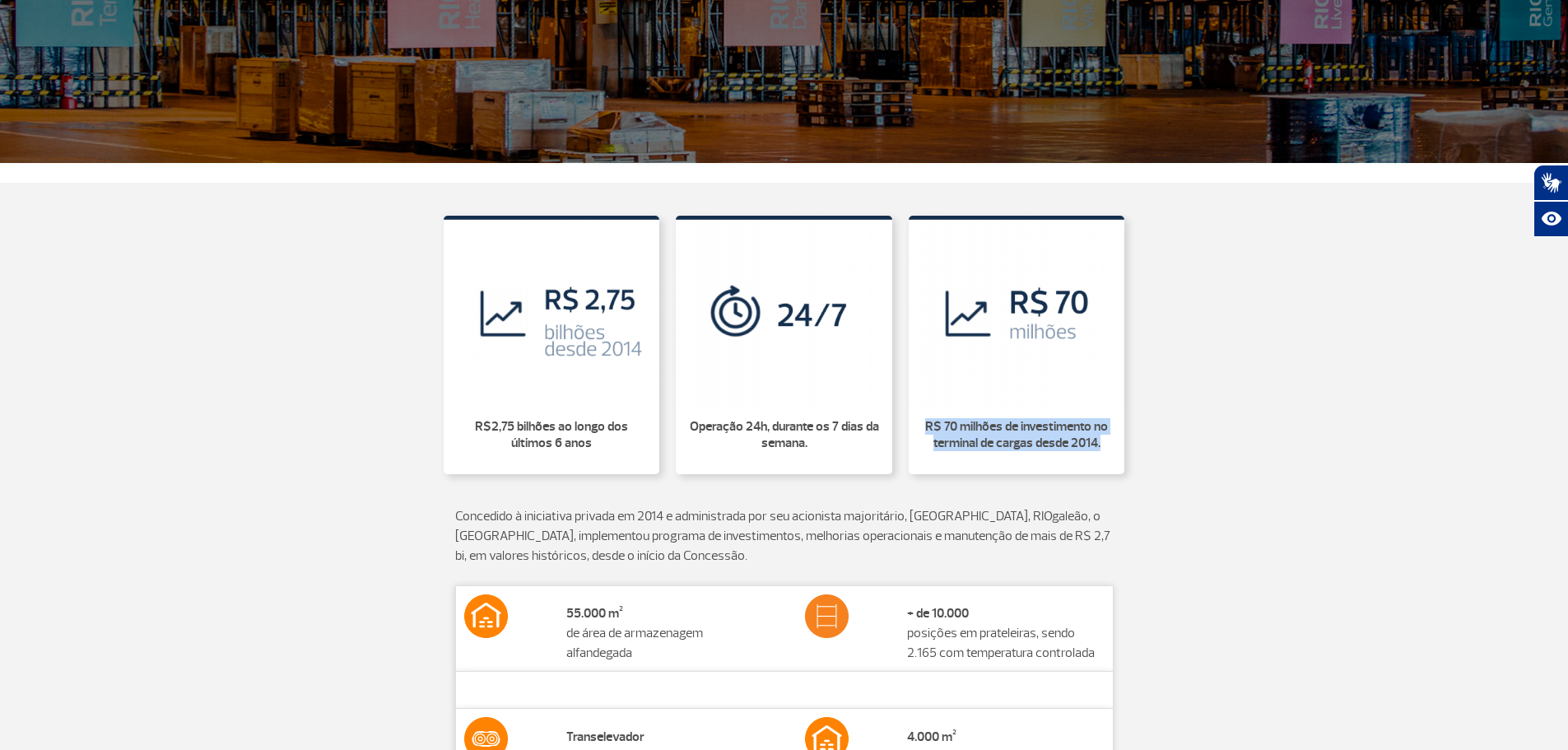
click at [1132, 447] on div "R$2,75 bilhões ao longo dos últimos 6 anos Operação 24h, durante os 7 dias da s…" at bounding box center [784, 342] width 914 height 286
click at [1241, 466] on div "R$2,75 bilhões ao longo dos últimos 6 anos Operação 24h, durante os 7 dias da s…" at bounding box center [784, 342] width 939 height 286
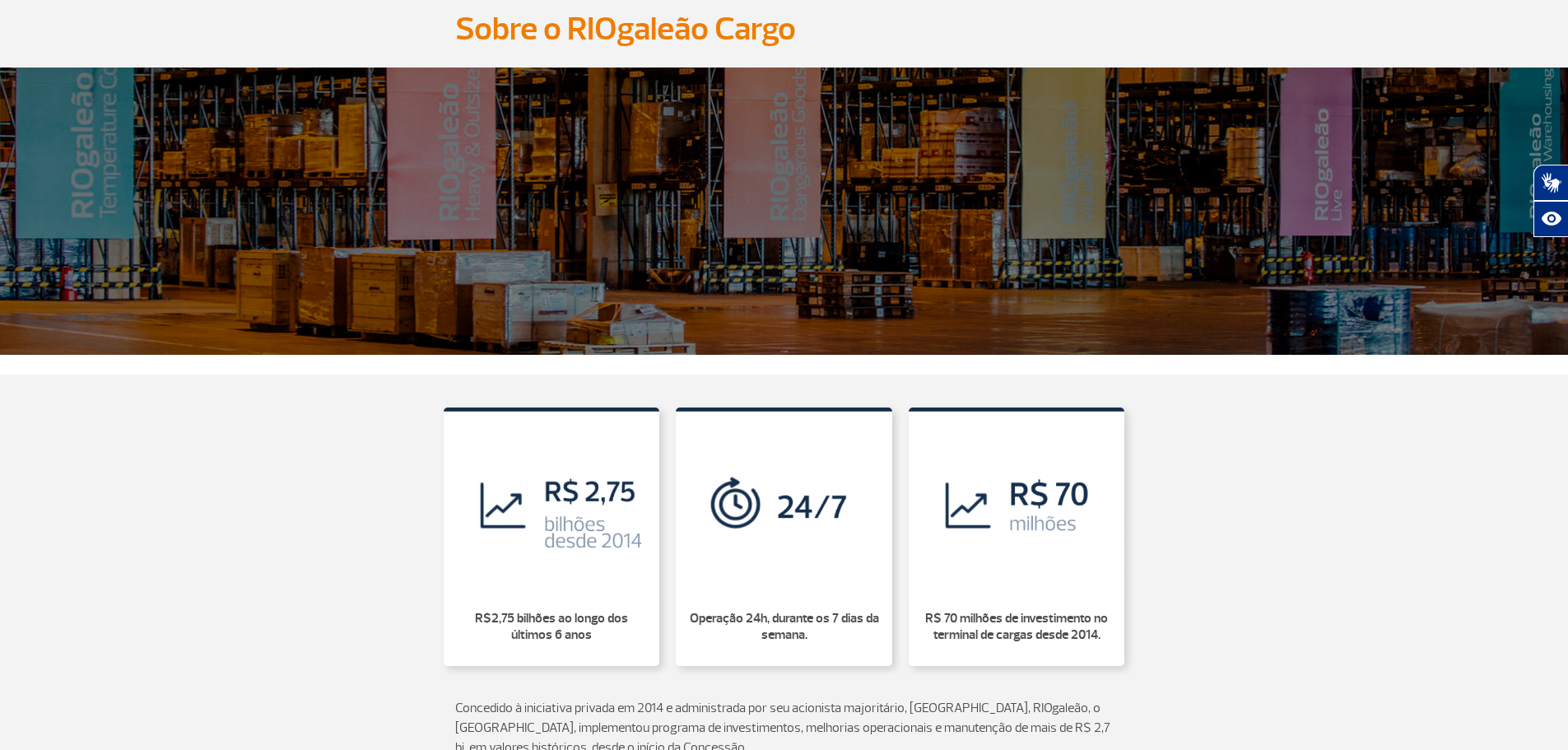
scroll to position [0, 0]
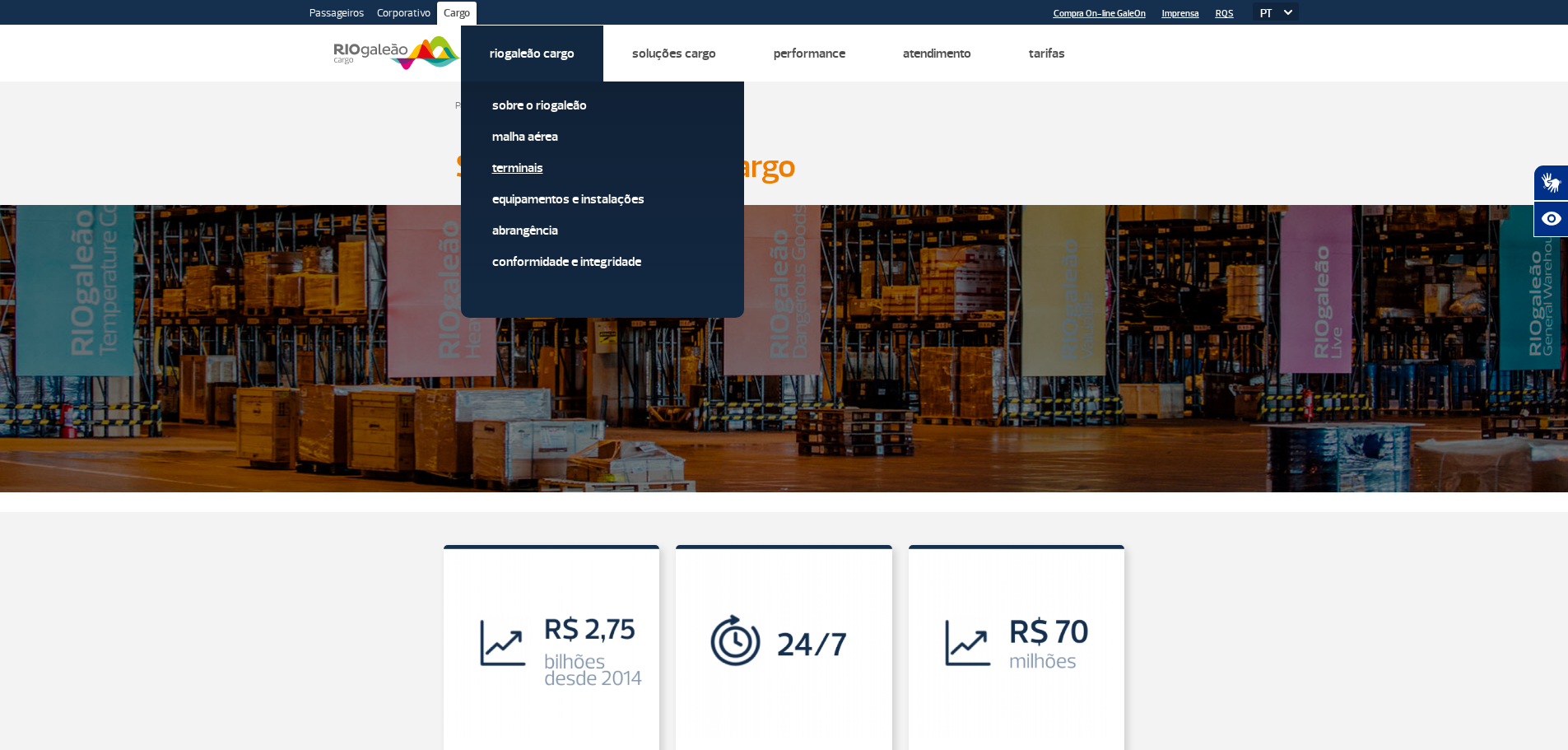
click at [529, 169] on link "Terminais" at bounding box center [602, 168] width 220 height 18
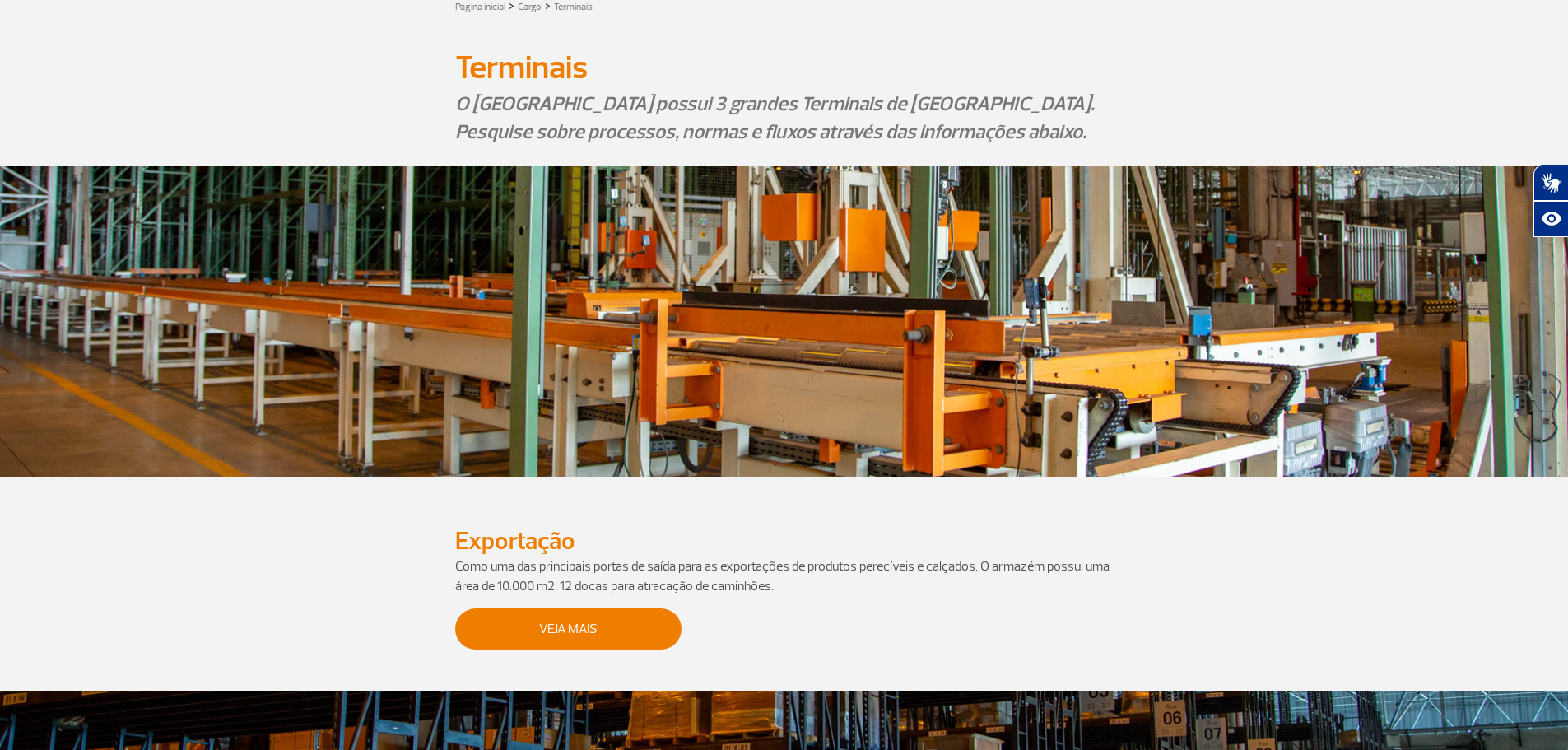
scroll to position [412, 0]
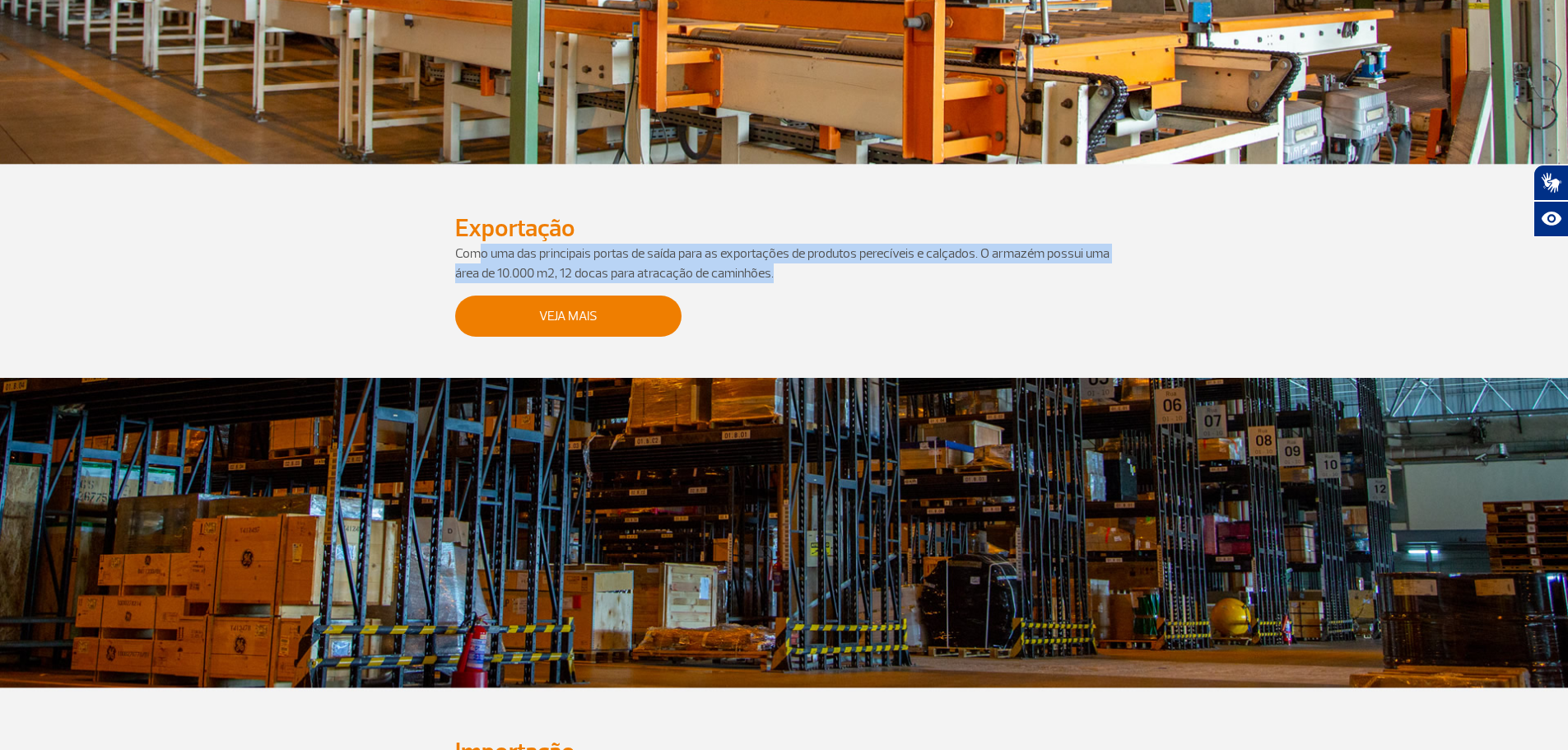
drag, startPoint x: 477, startPoint y: 257, endPoint x: 1096, endPoint y: 286, distance: 619.7
click at [1105, 282] on p "Como uma das principais portas de saída para as exportações de produtos perecív…" at bounding box center [784, 264] width 658 height 40
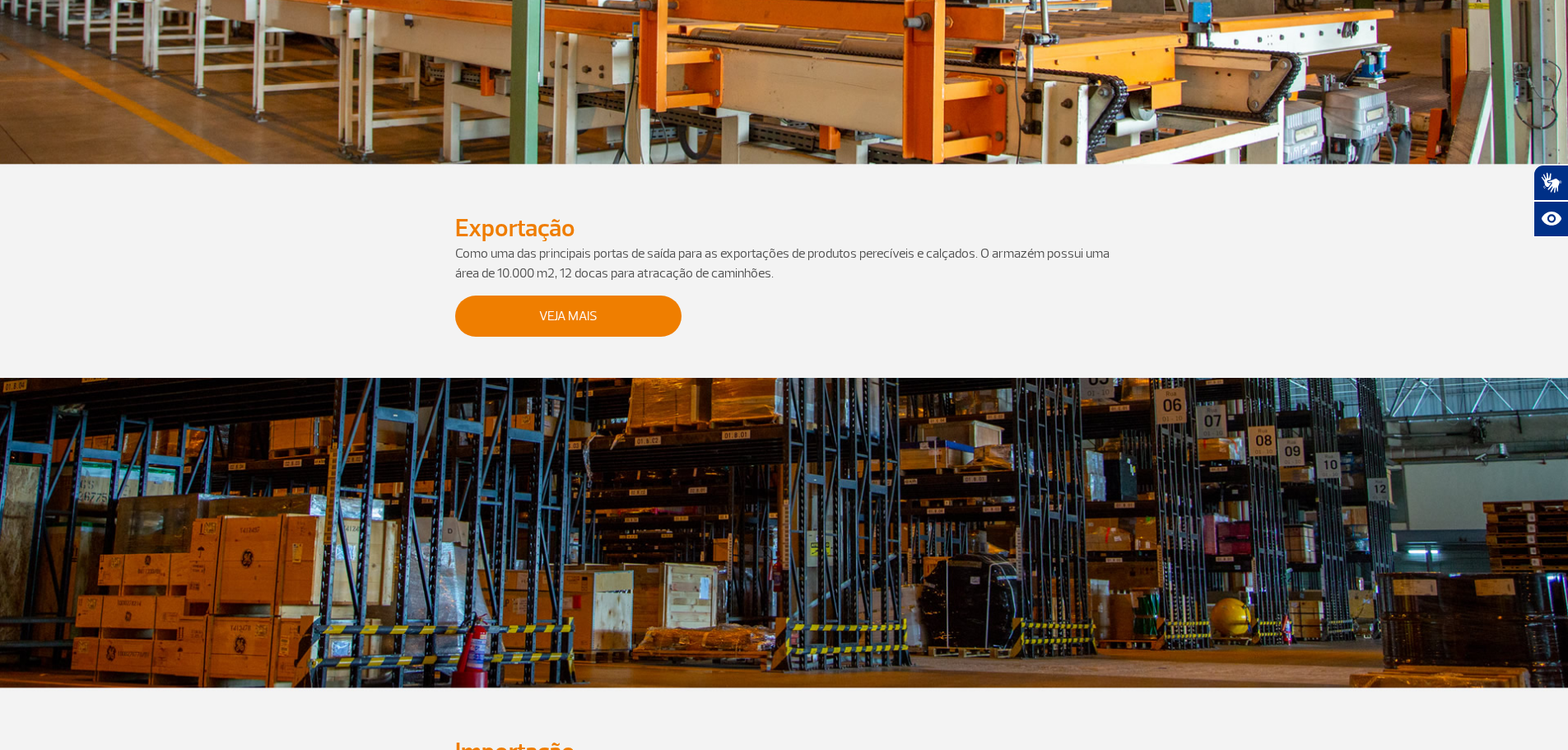
click at [839, 295] on div "Veja Mais" at bounding box center [784, 322] width 658 height 78
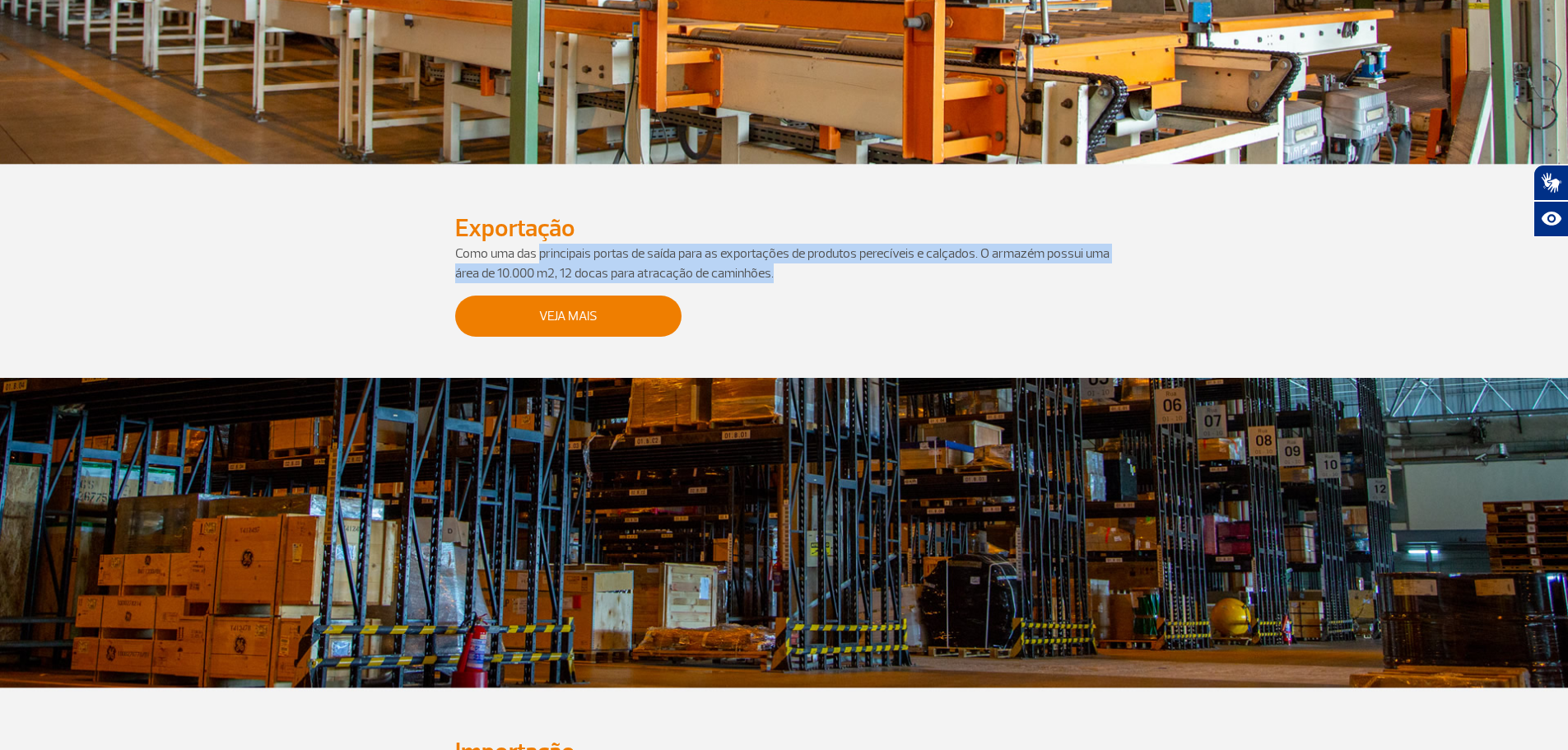
drag, startPoint x: 790, startPoint y: 277, endPoint x: 533, endPoint y: 253, distance: 258.1
click at [533, 253] on p "Como uma das principais portas de saída para as exportações de produtos perecív…" at bounding box center [784, 264] width 658 height 40
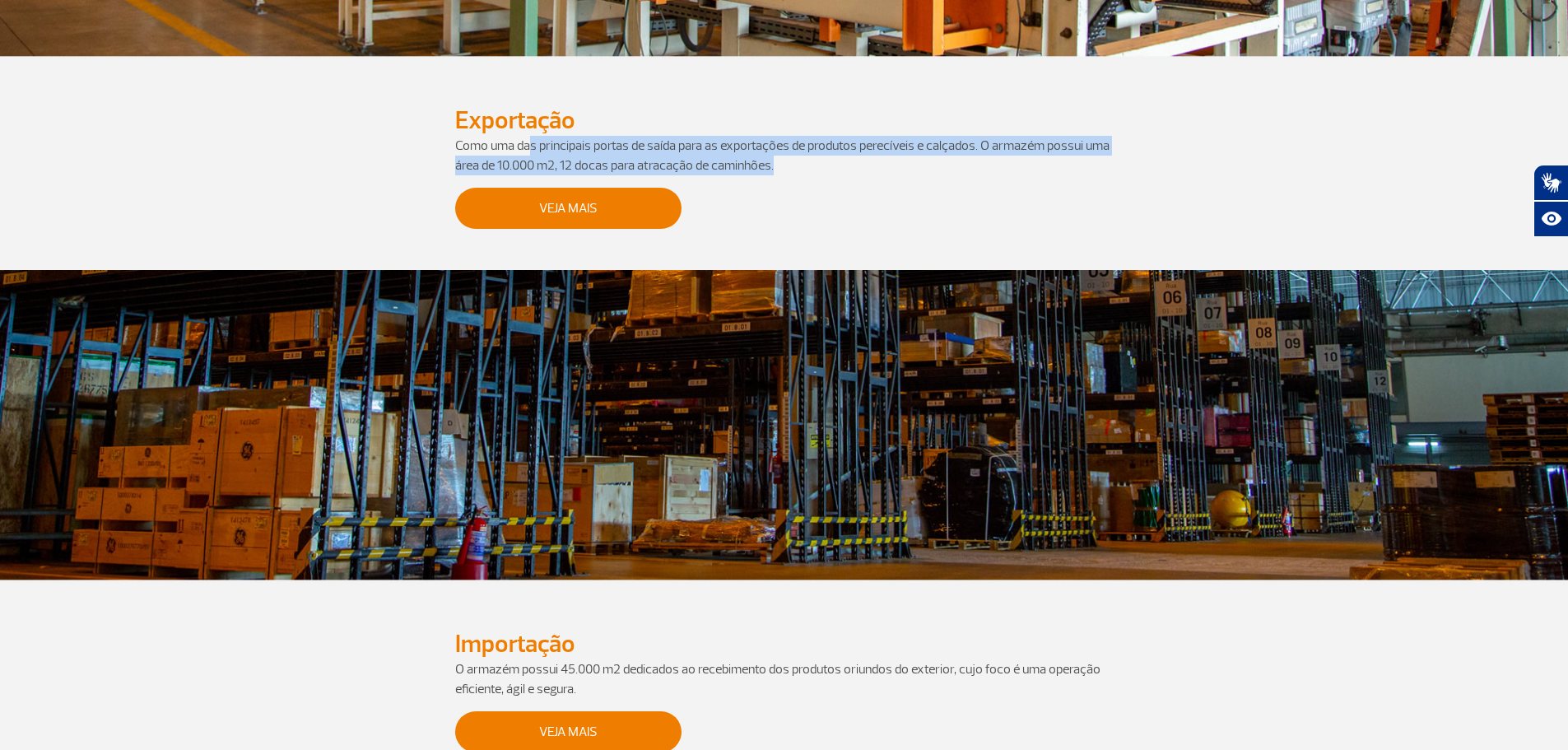
scroll to position [658, 0]
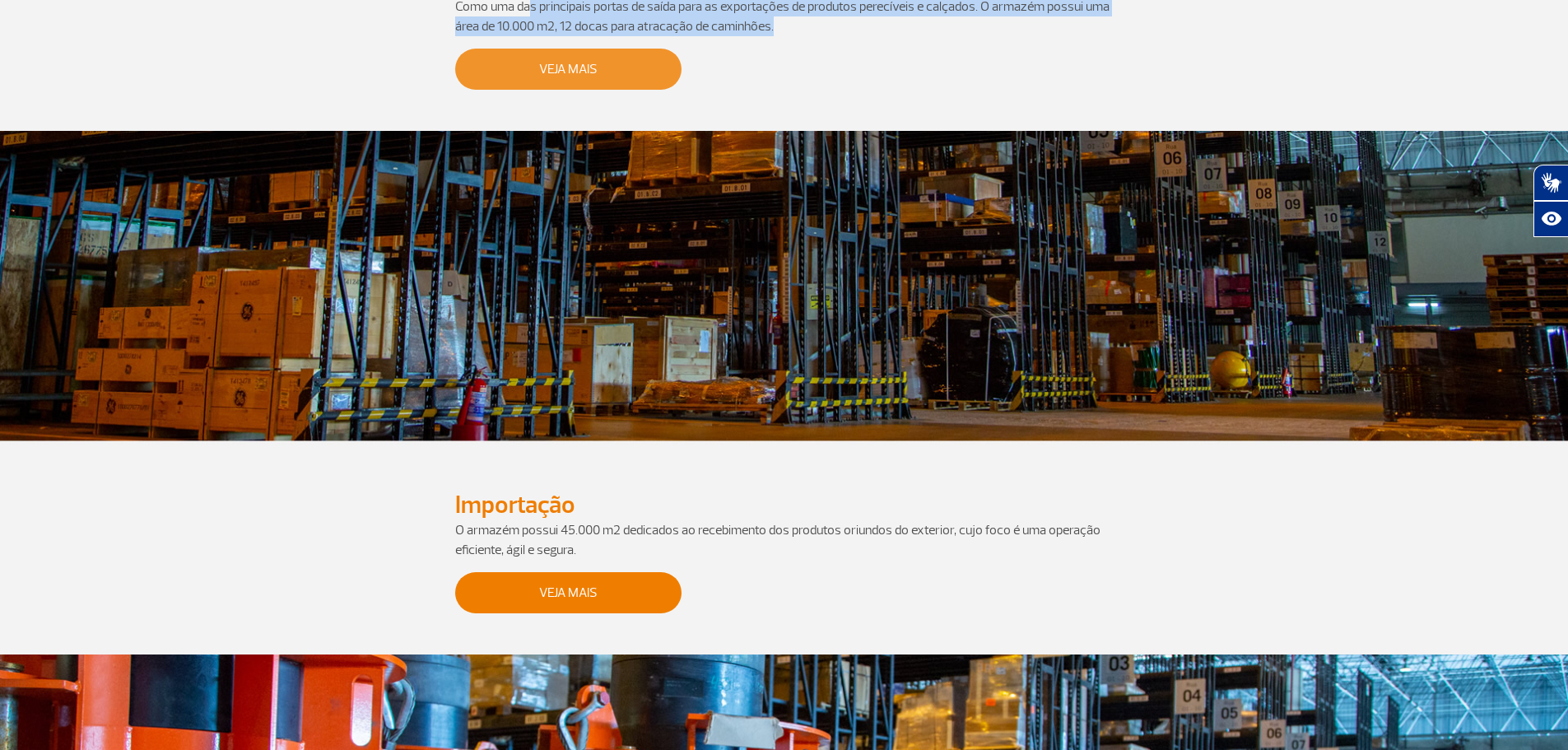
click at [554, 77] on link "Veja Mais" at bounding box center [568, 69] width 226 height 42
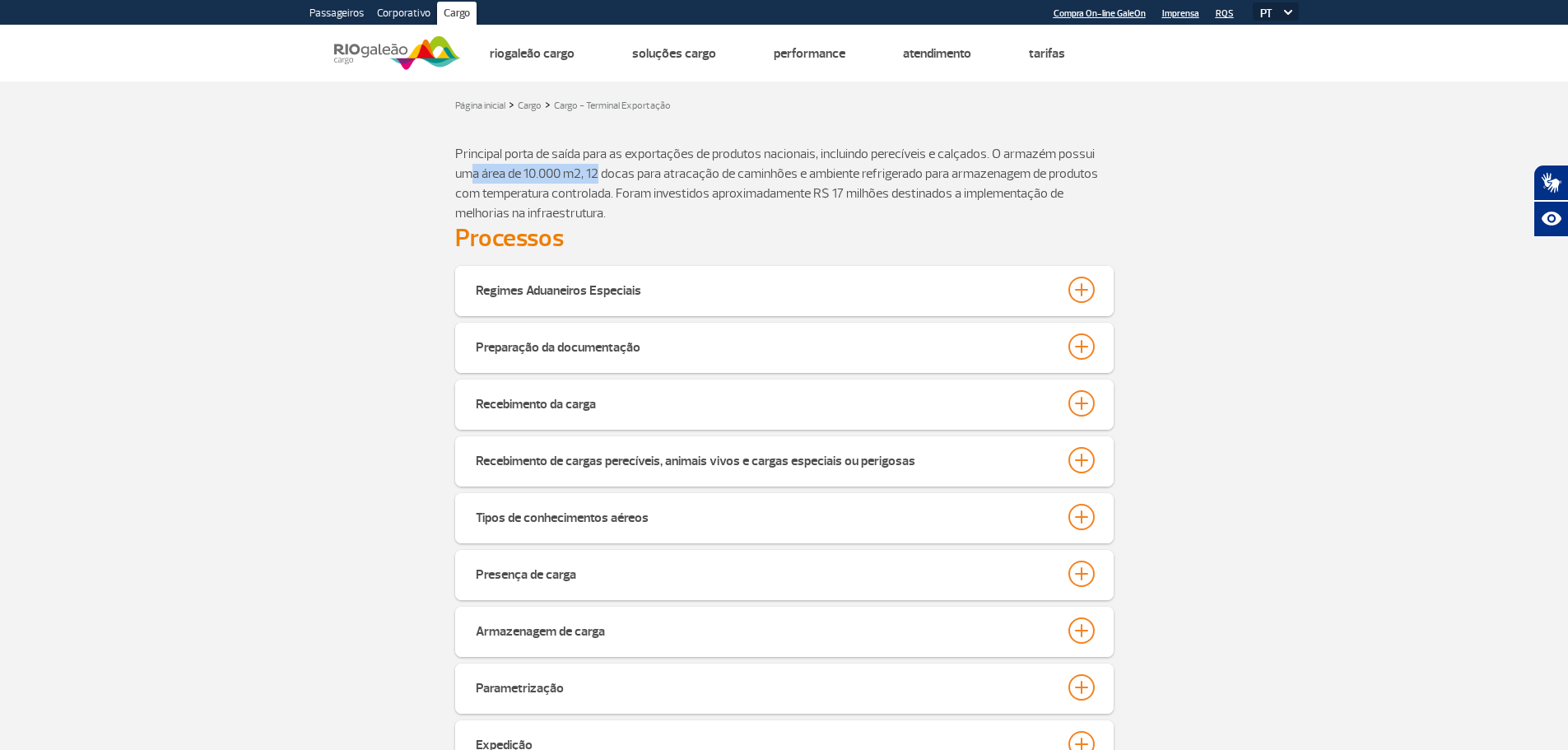
drag, startPoint x: 475, startPoint y: 177, endPoint x: 609, endPoint y: 182, distance: 134.1
click at [607, 182] on p "Principal porta de saída para as exportações de produtos nacionais, incluindo p…" at bounding box center [784, 183] width 658 height 79
click at [629, 183] on p "Principal porta de saída para as exportações de produtos nacionais, incluindo p…" at bounding box center [784, 183] width 658 height 79
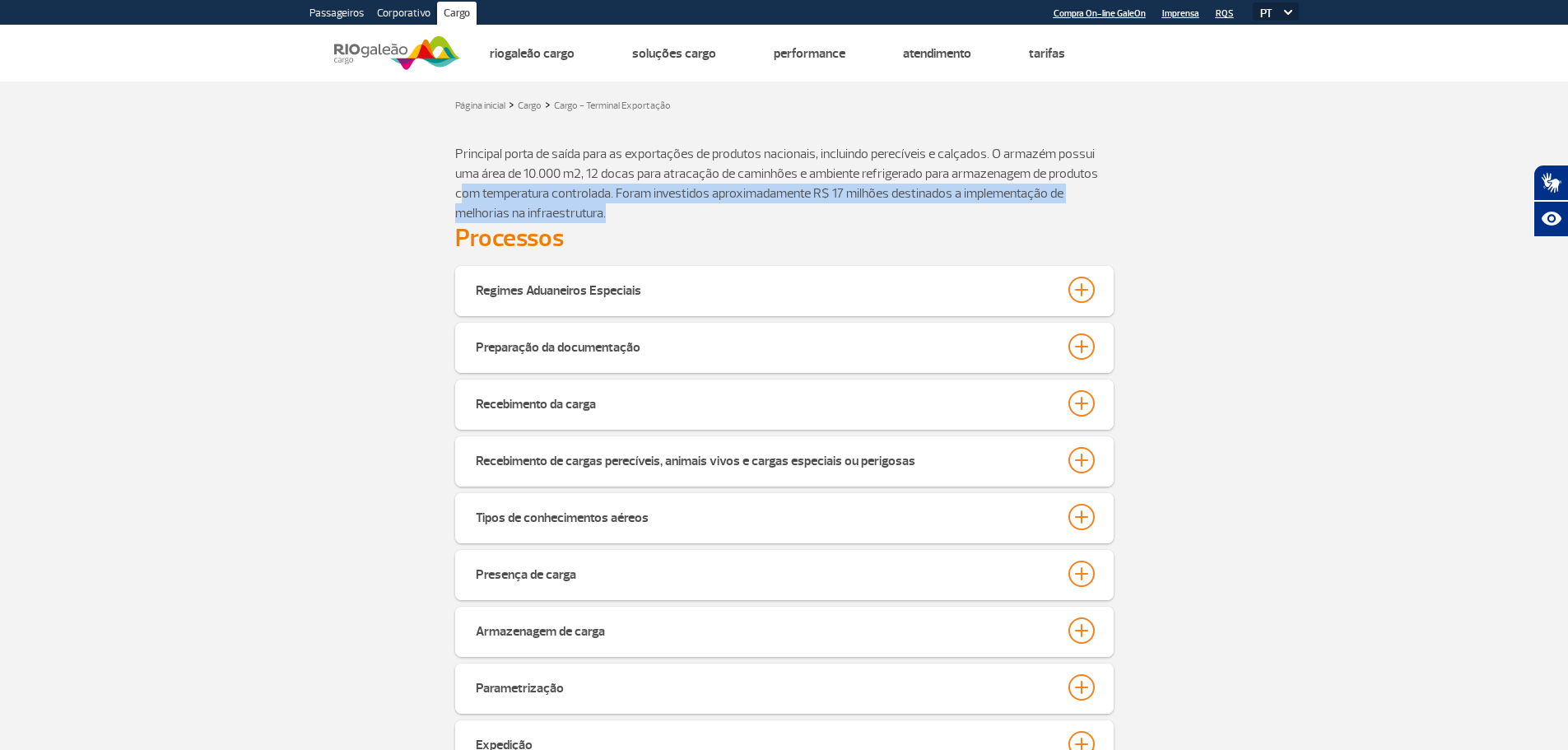
drag, startPoint x: 463, startPoint y: 196, endPoint x: 1083, endPoint y: 213, distance: 620.2
click at [1083, 213] on p "Principal porta de saída para as exportações de produtos nacionais, incluindo p…" at bounding box center [784, 183] width 658 height 79
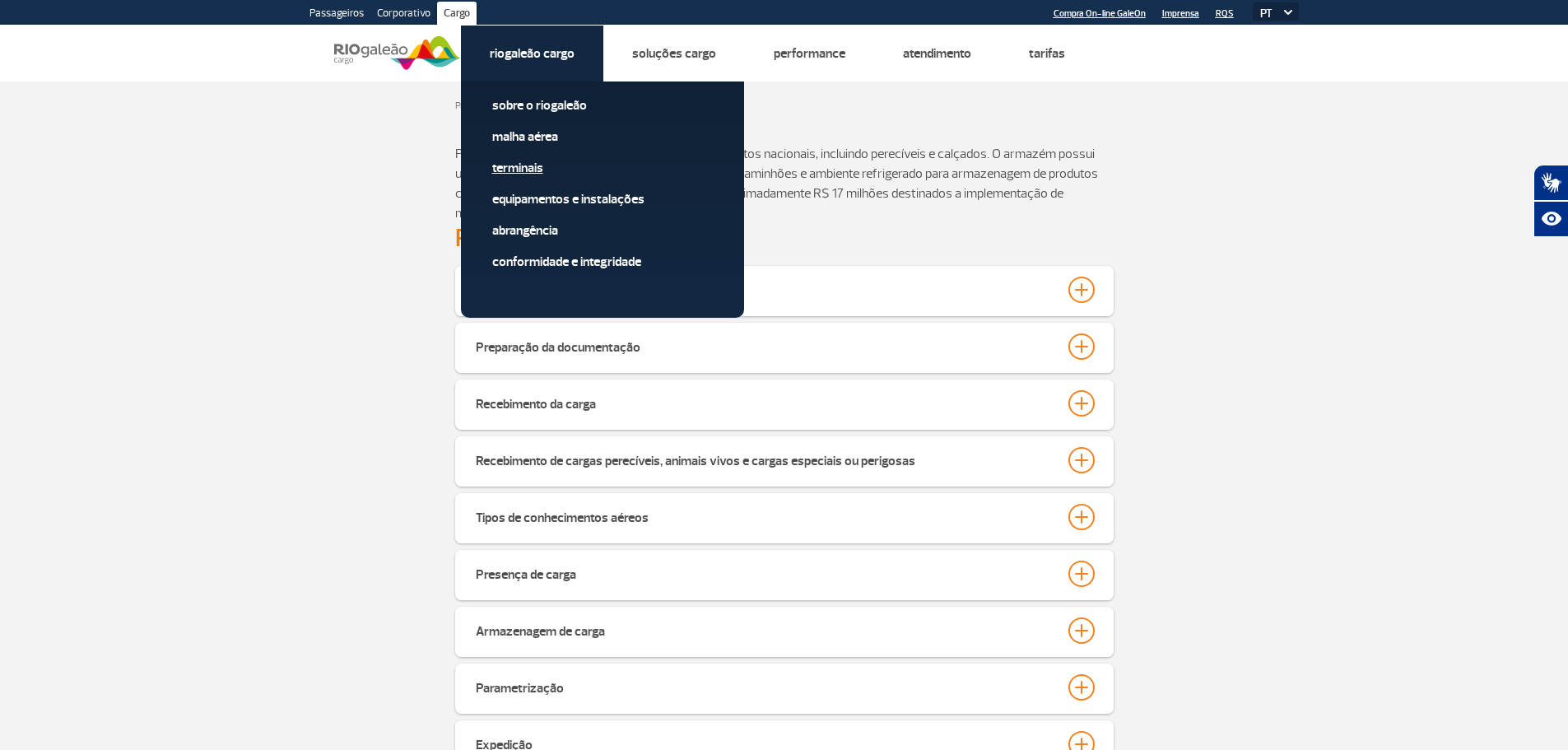
click at [536, 167] on link "Terminais" at bounding box center [602, 168] width 220 height 18
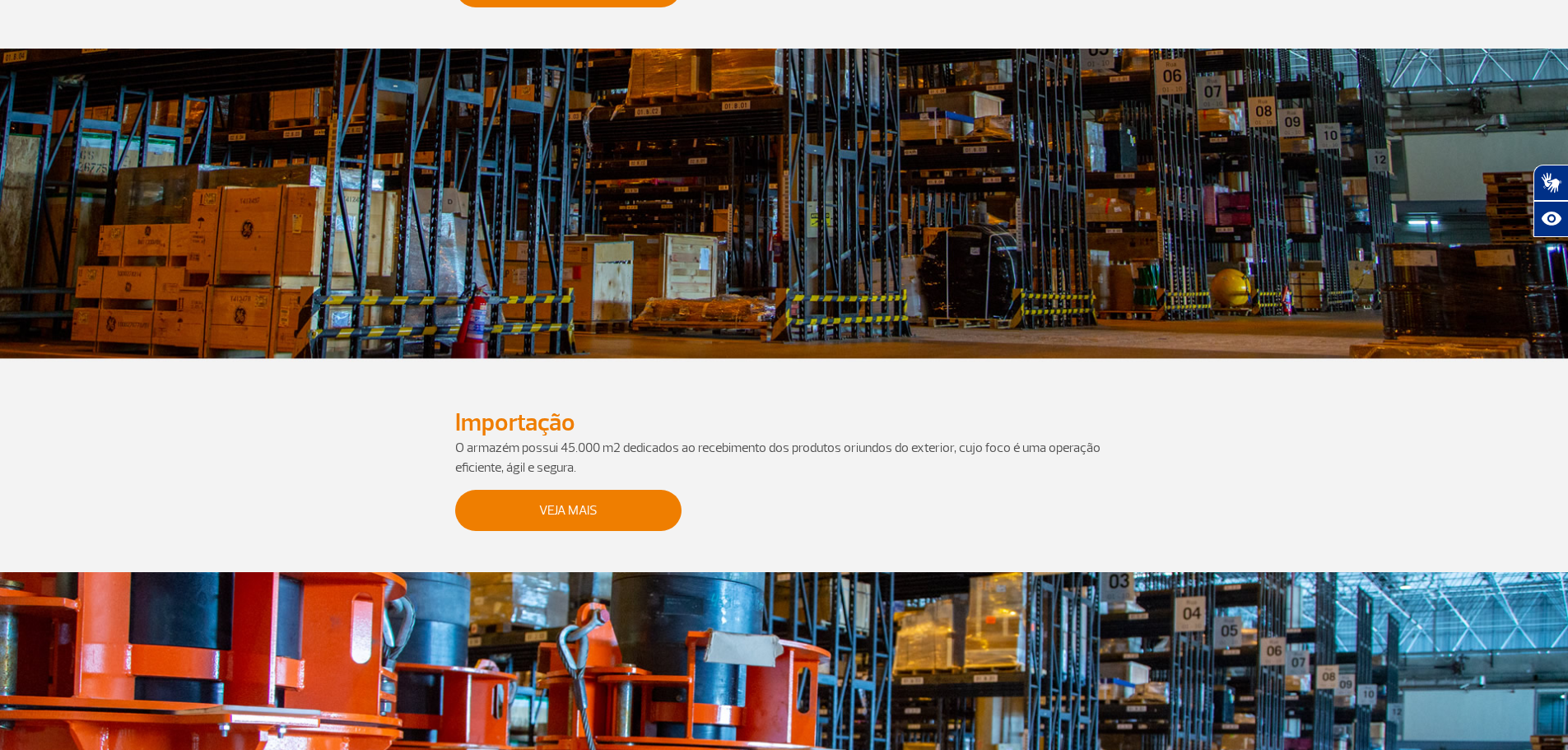
scroll to position [824, 0]
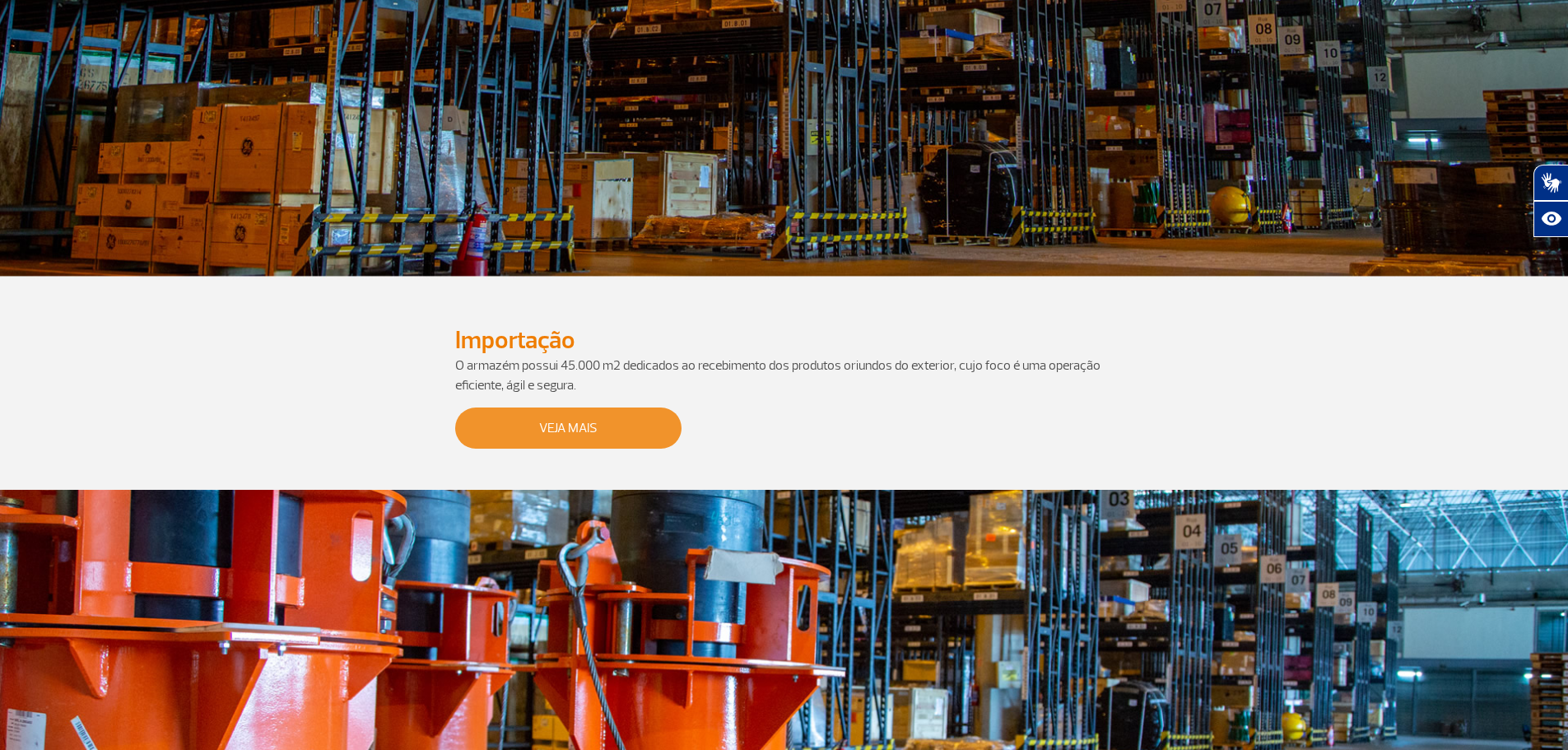
click at [629, 424] on link "Veja Mais" at bounding box center [568, 428] width 226 height 42
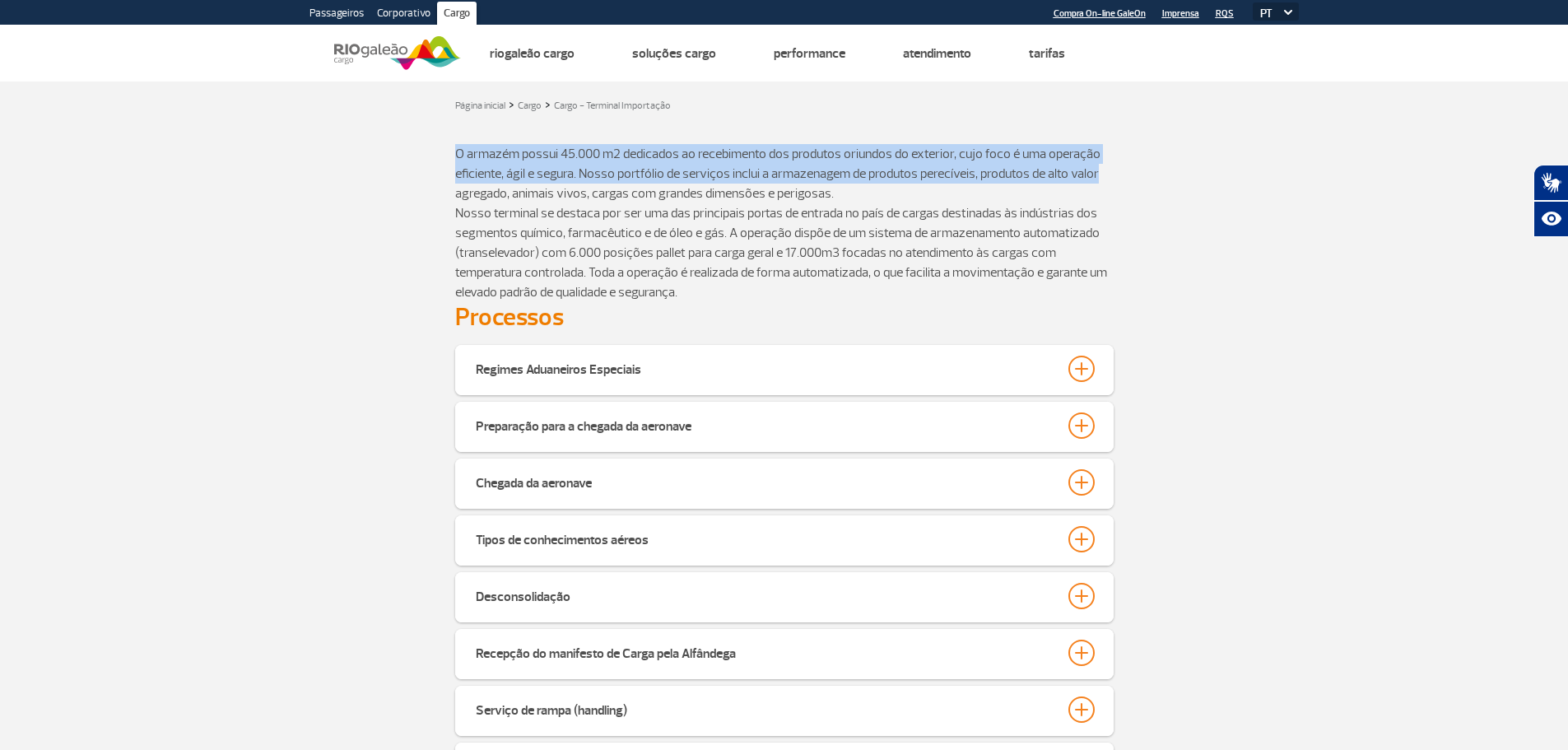
drag, startPoint x: 453, startPoint y: 152, endPoint x: 1109, endPoint y: 180, distance: 656.6
click at [1109, 180] on div "O armazém possui 45.000 m2 dedicados ao recebimento dos produtos oriundos do ex…" at bounding box center [784, 223] width 914 height 158
click at [922, 180] on p "O armazém possui 45.000 m2 dedicados ao recebimento dos produtos oriundos do ex…" at bounding box center [784, 174] width 658 height 59
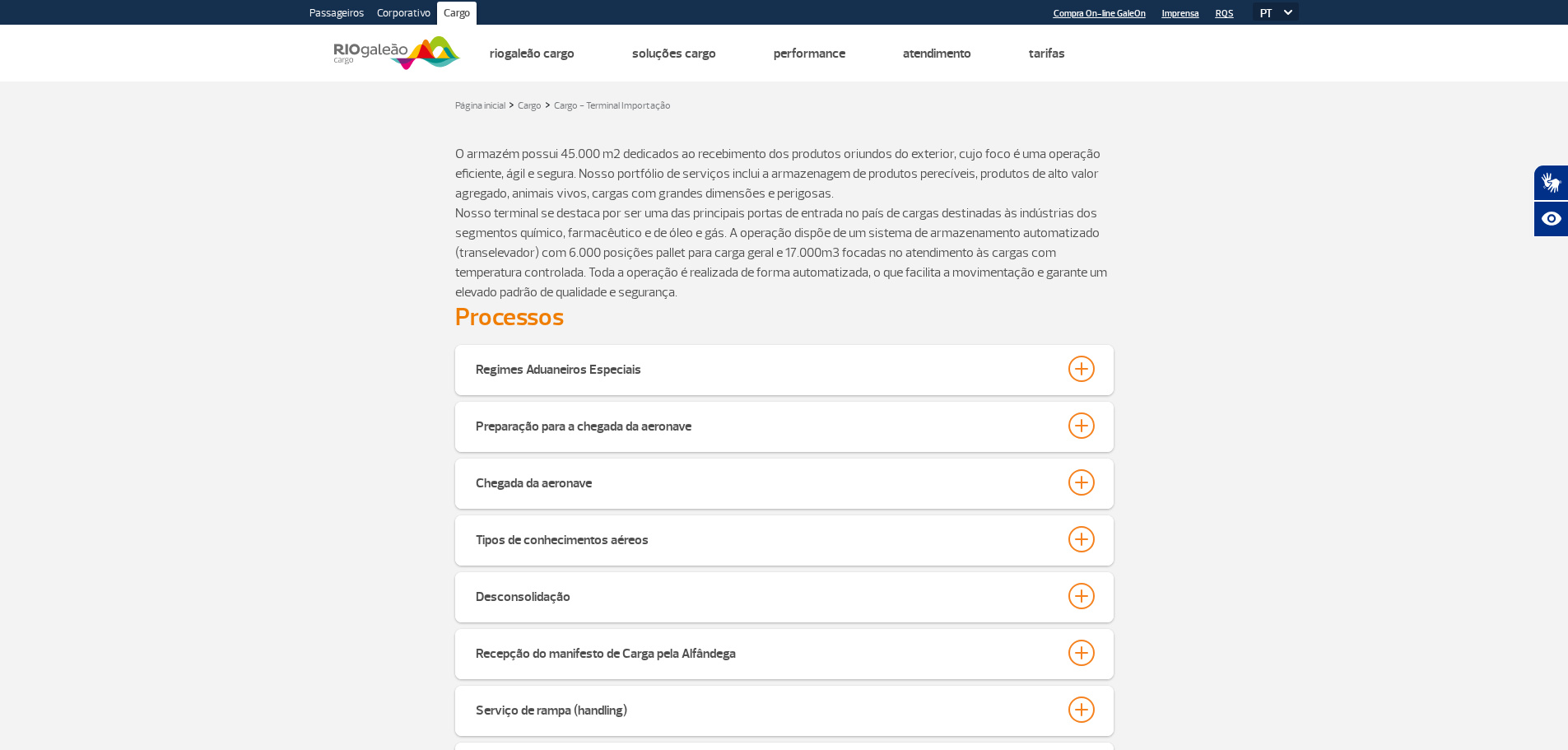
click at [911, 188] on p "O armazém possui 45.000 m2 dedicados ao recebimento dos produtos oriundos do ex…" at bounding box center [784, 174] width 658 height 59
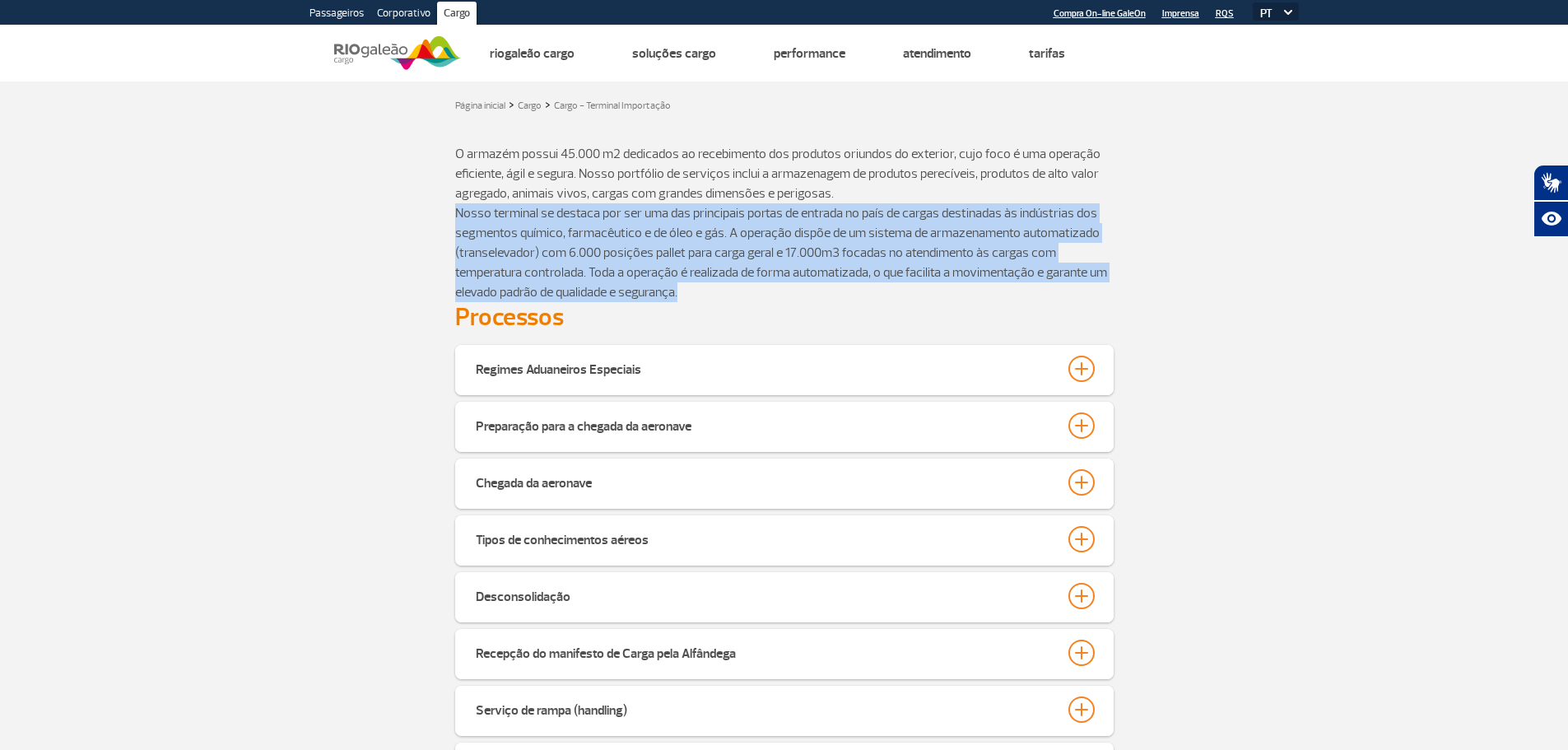
drag, startPoint x: 451, startPoint y: 214, endPoint x: 1102, endPoint y: 286, distance: 655.0
click at [1102, 286] on div "O armazém possui 45.000 m2 dedicados ao recebimento dos produtos oriundos do ex…" at bounding box center [784, 223] width 914 height 158
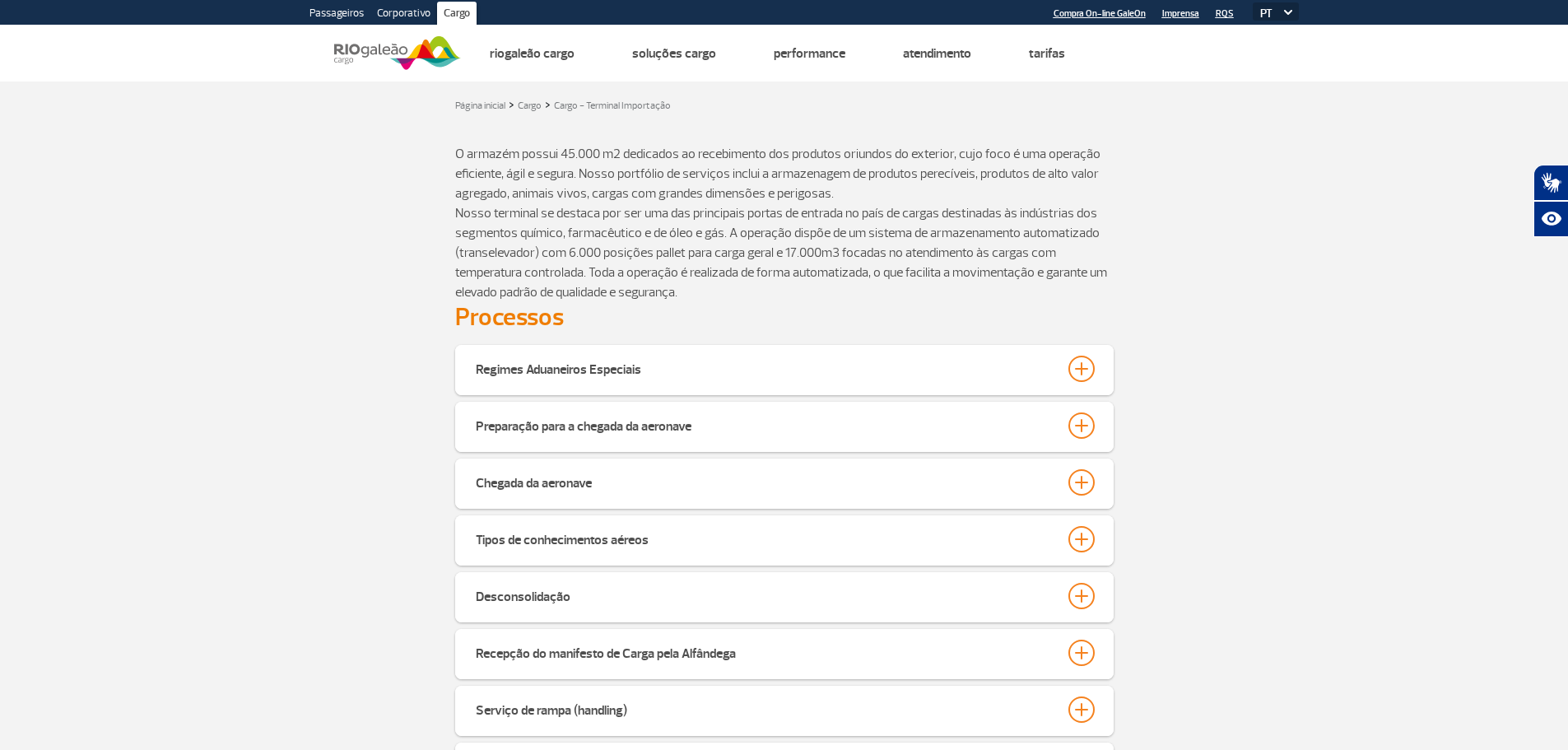
click at [951, 306] on h2 "Processos" at bounding box center [784, 318] width 658 height 31
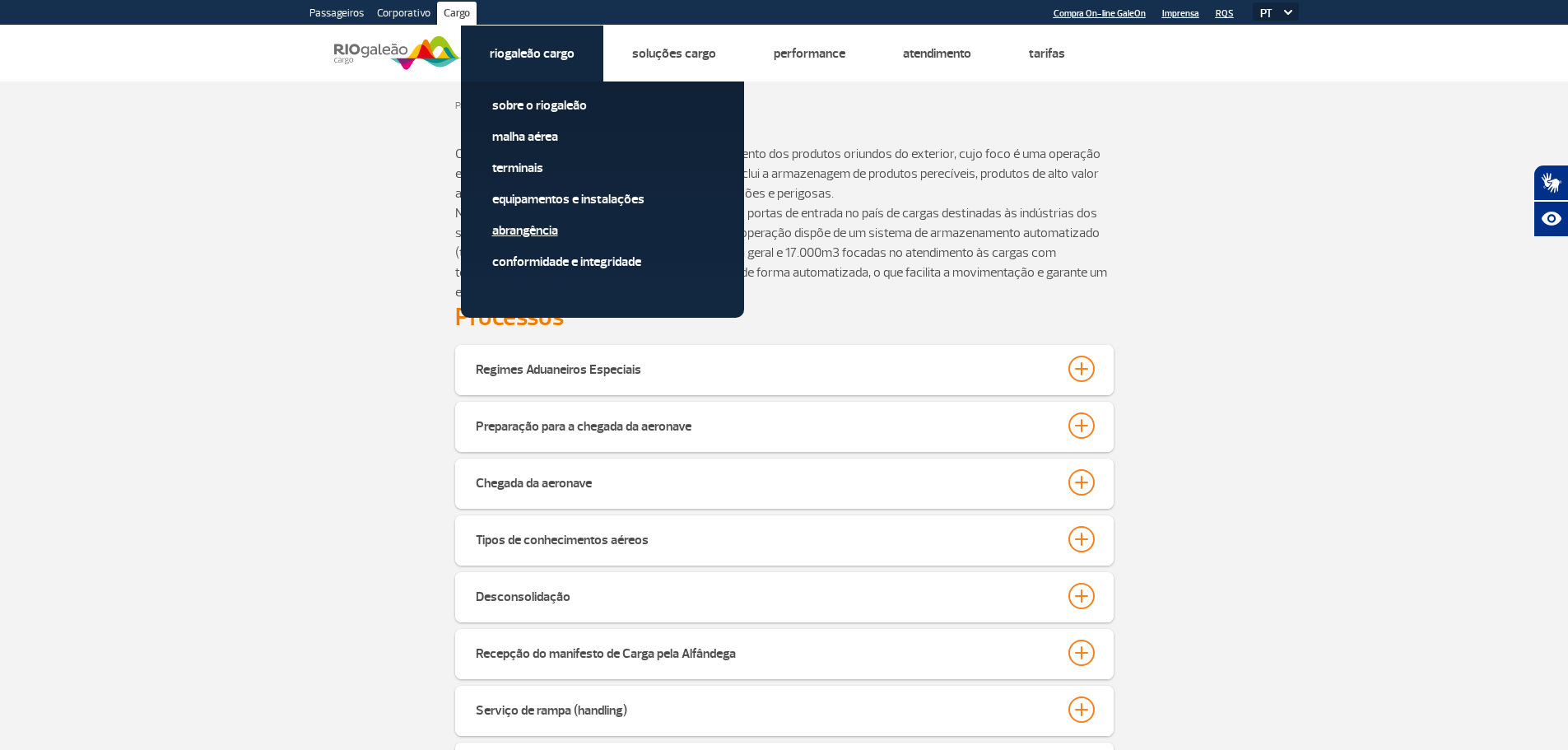
click at [535, 230] on link "Abrangência" at bounding box center [602, 230] width 220 height 18
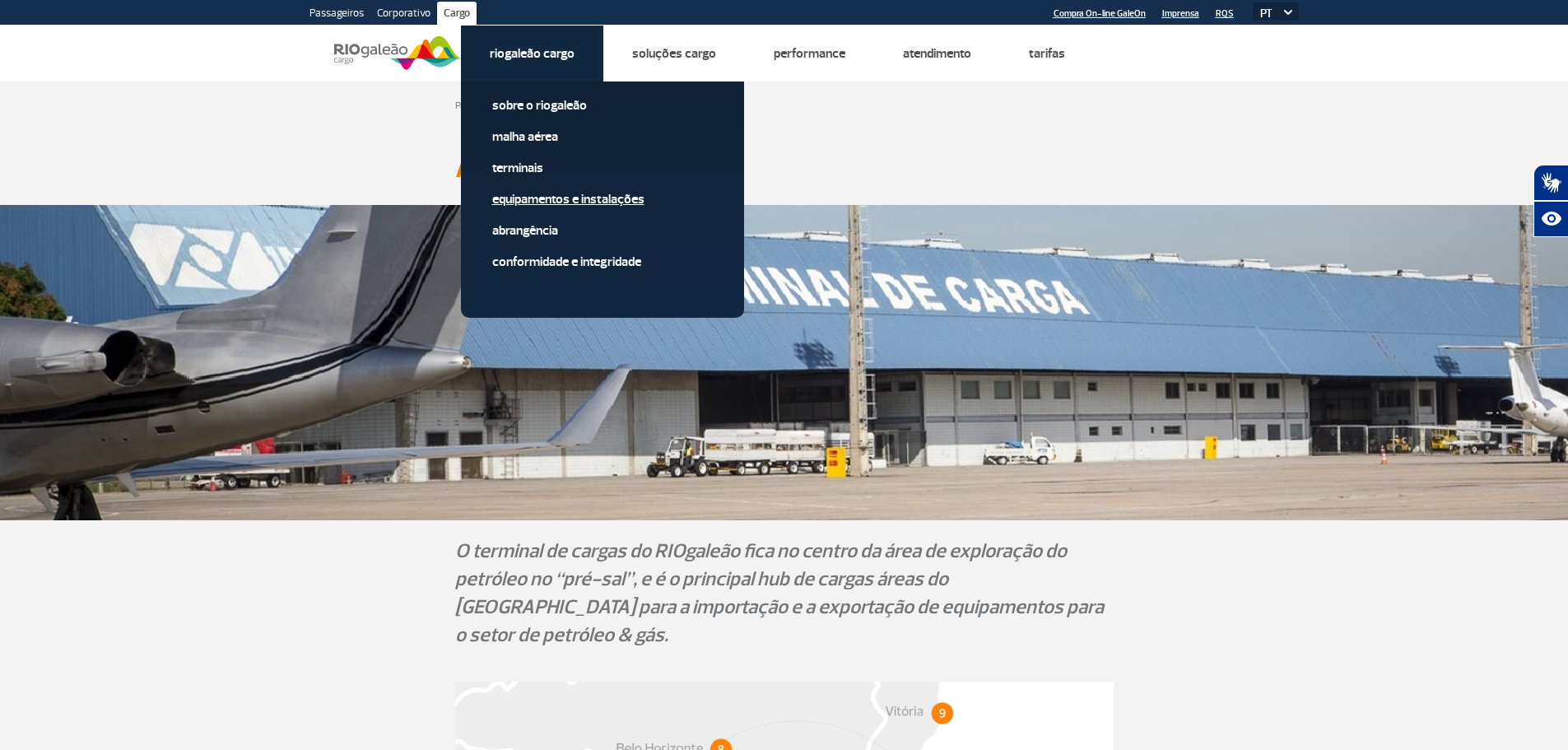
click at [538, 199] on link "Equipamentos e Instalações" at bounding box center [602, 198] width 220 height 18
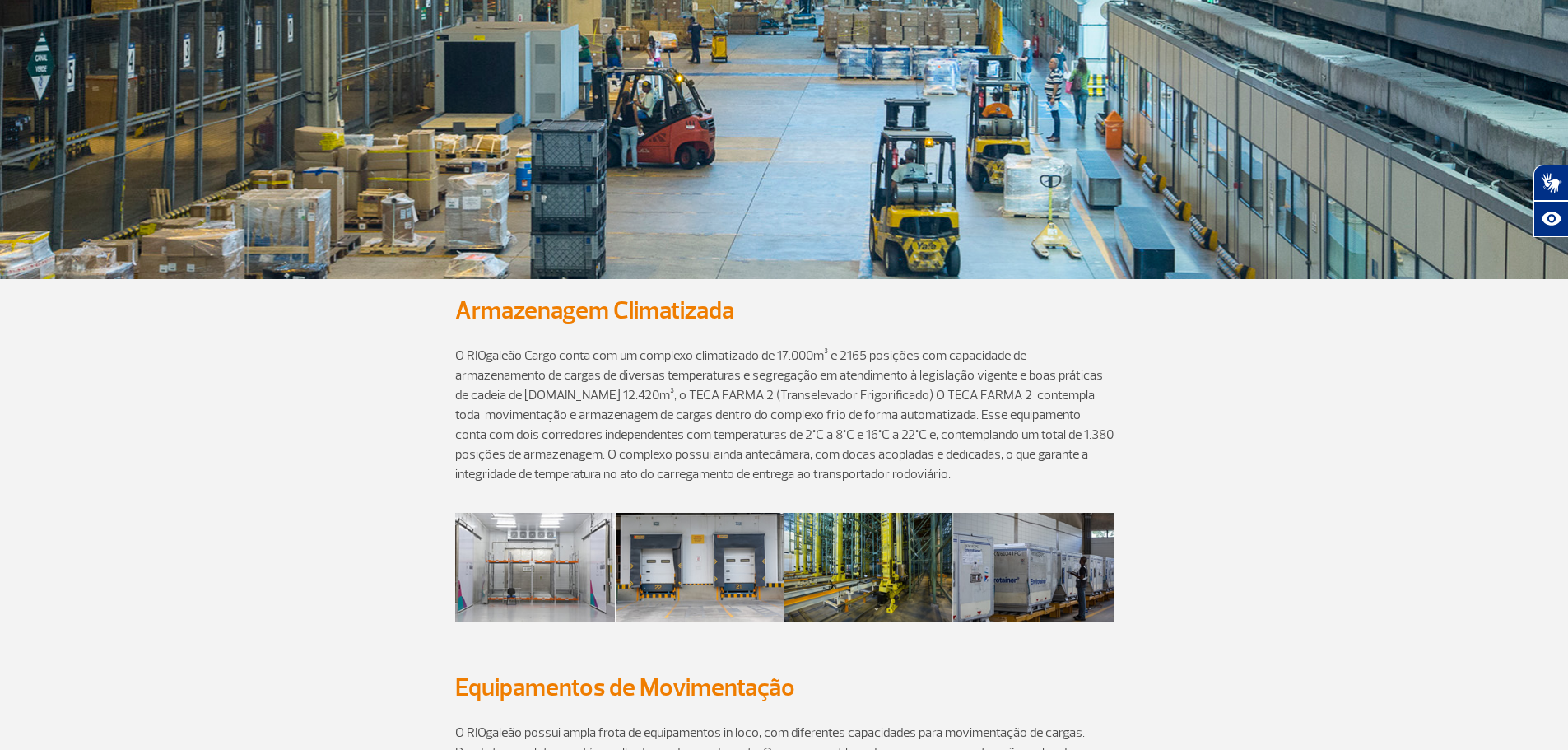
scroll to position [412, 0]
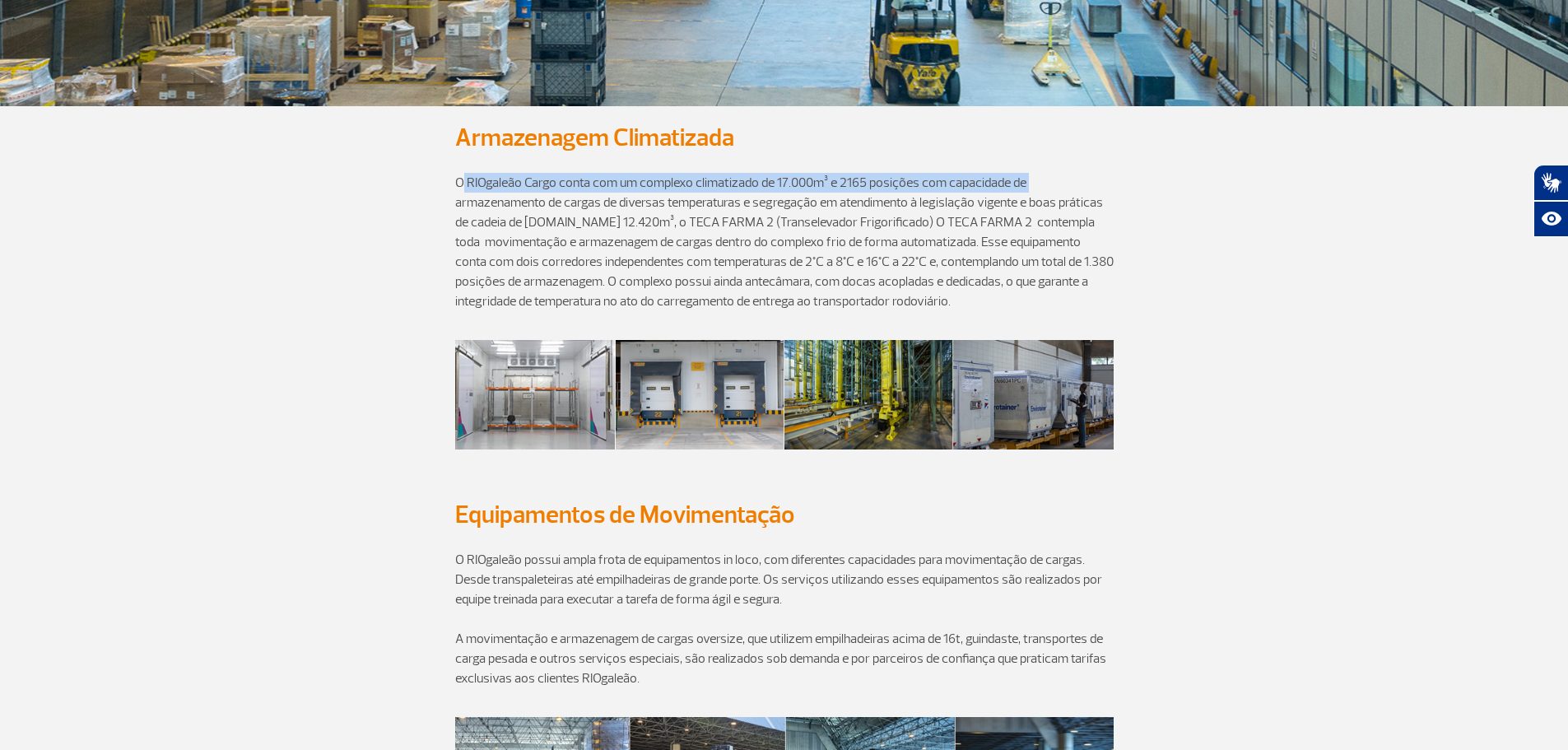
drag, startPoint x: 458, startPoint y: 180, endPoint x: 1066, endPoint y: 182, distance: 608.0
click at [1066, 182] on p "O RIOgaleão Cargo conta com um complexo climatizado de 17.000m³ e 2165 posições…" at bounding box center [784, 232] width 658 height 158
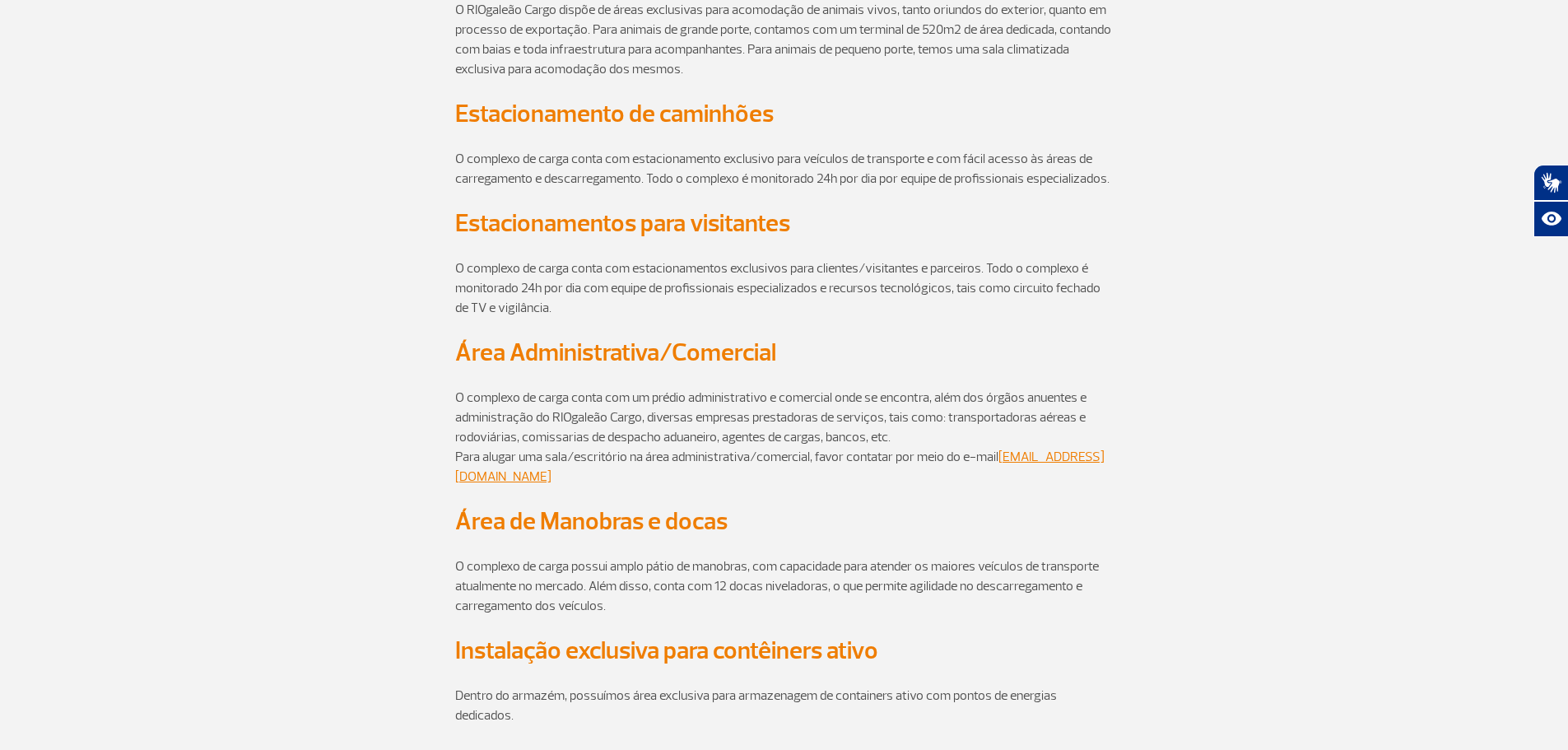
scroll to position [1647, 0]
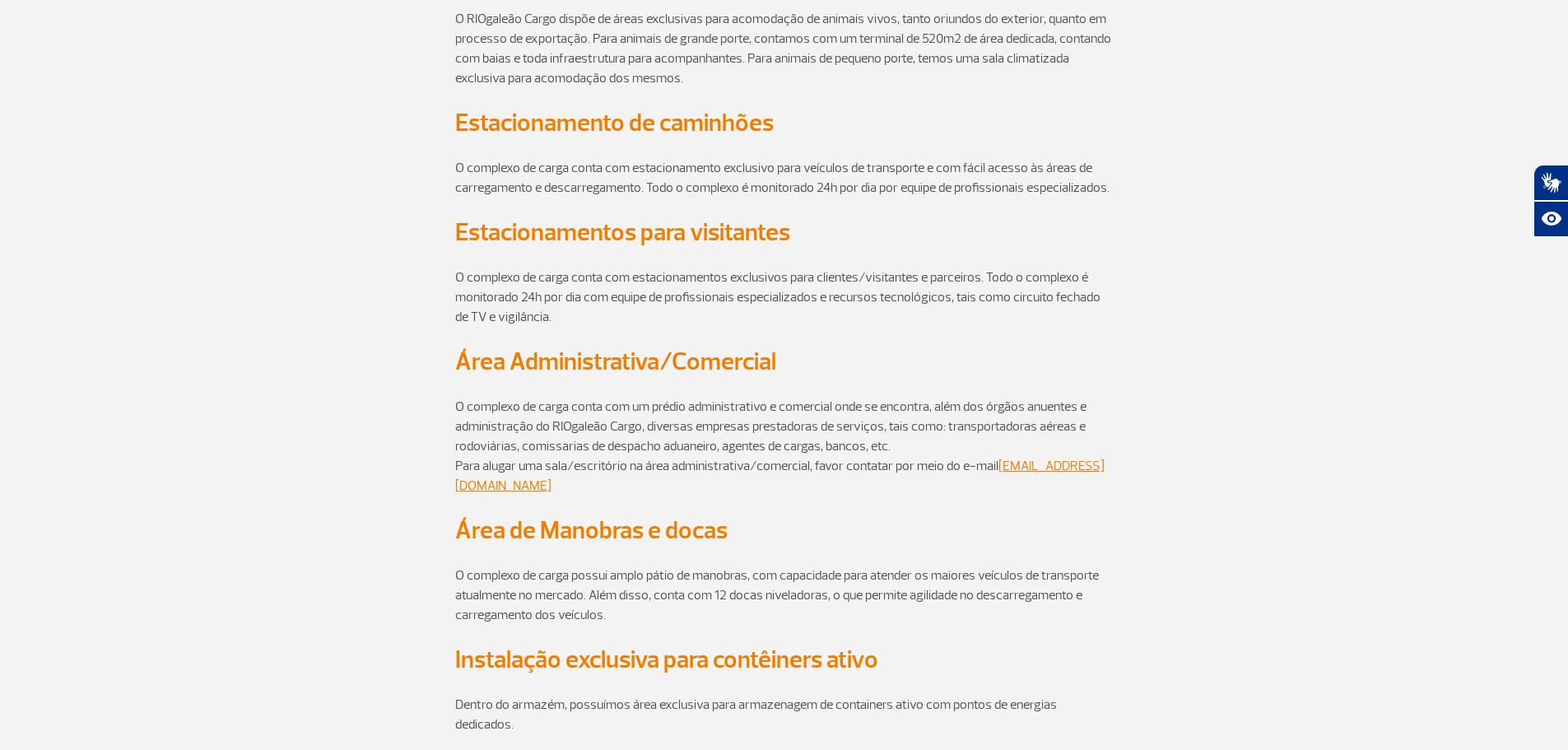
drag, startPoint x: 1130, startPoint y: 189, endPoint x: 555, endPoint y: 179, distance: 575.1
click at [557, 179] on div "O complexo de carga conta com estacionamento exclusivo para veículos de transpo…" at bounding box center [784, 177] width 914 height 79
click at [720, 212] on p at bounding box center [784, 207] width 658 height 19
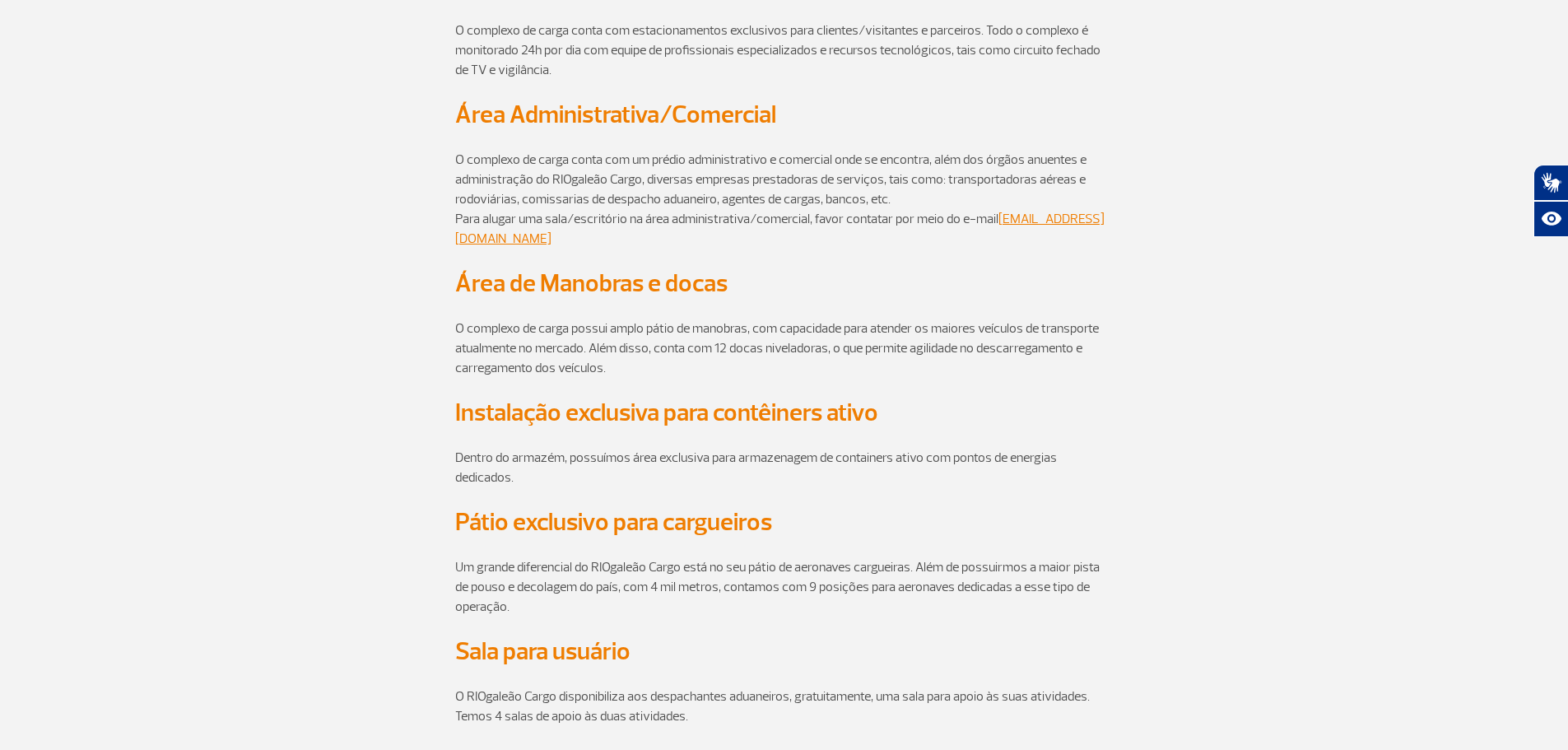
scroll to position [1976, 0]
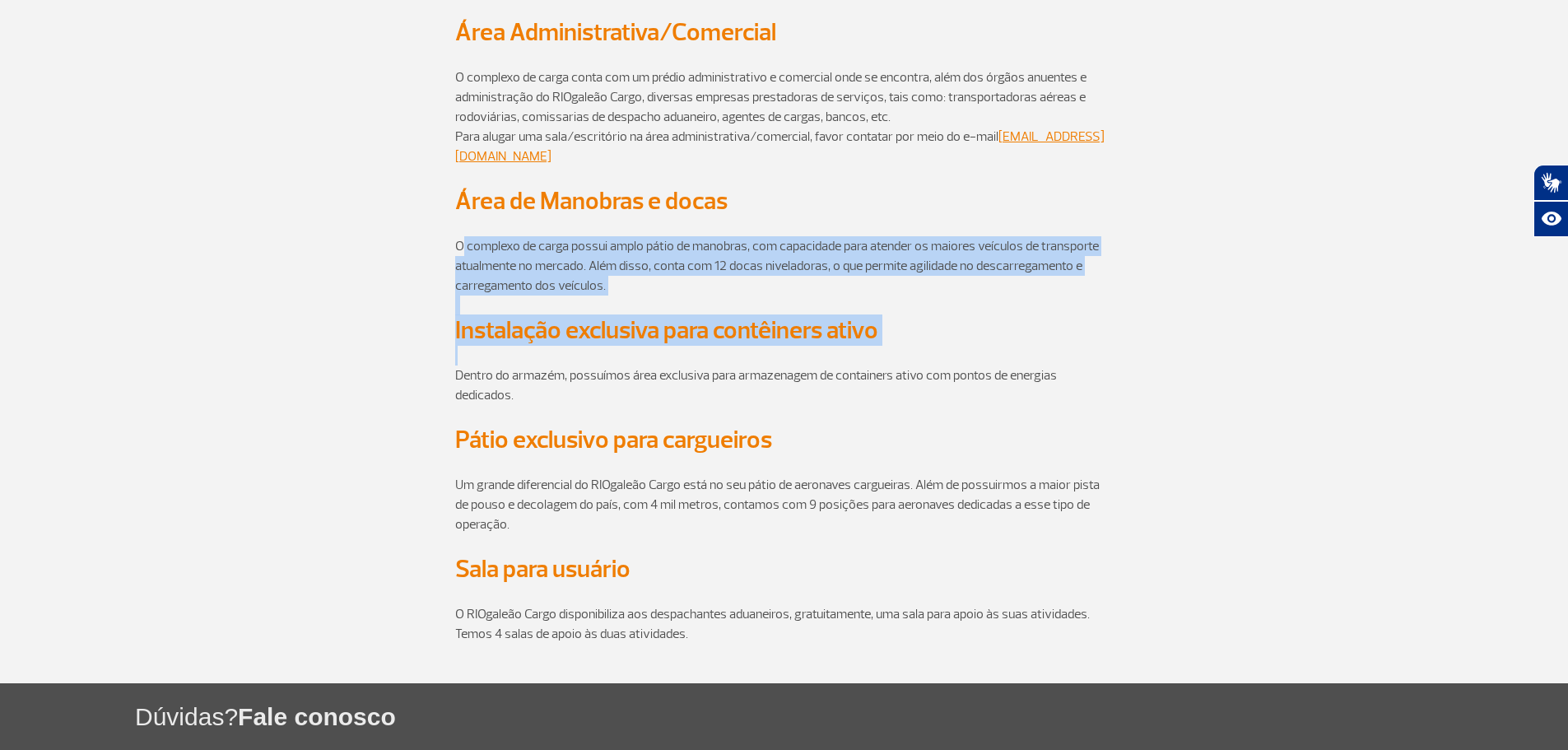
drag, startPoint x: 459, startPoint y: 254, endPoint x: 1068, endPoint y: 363, distance: 618.7
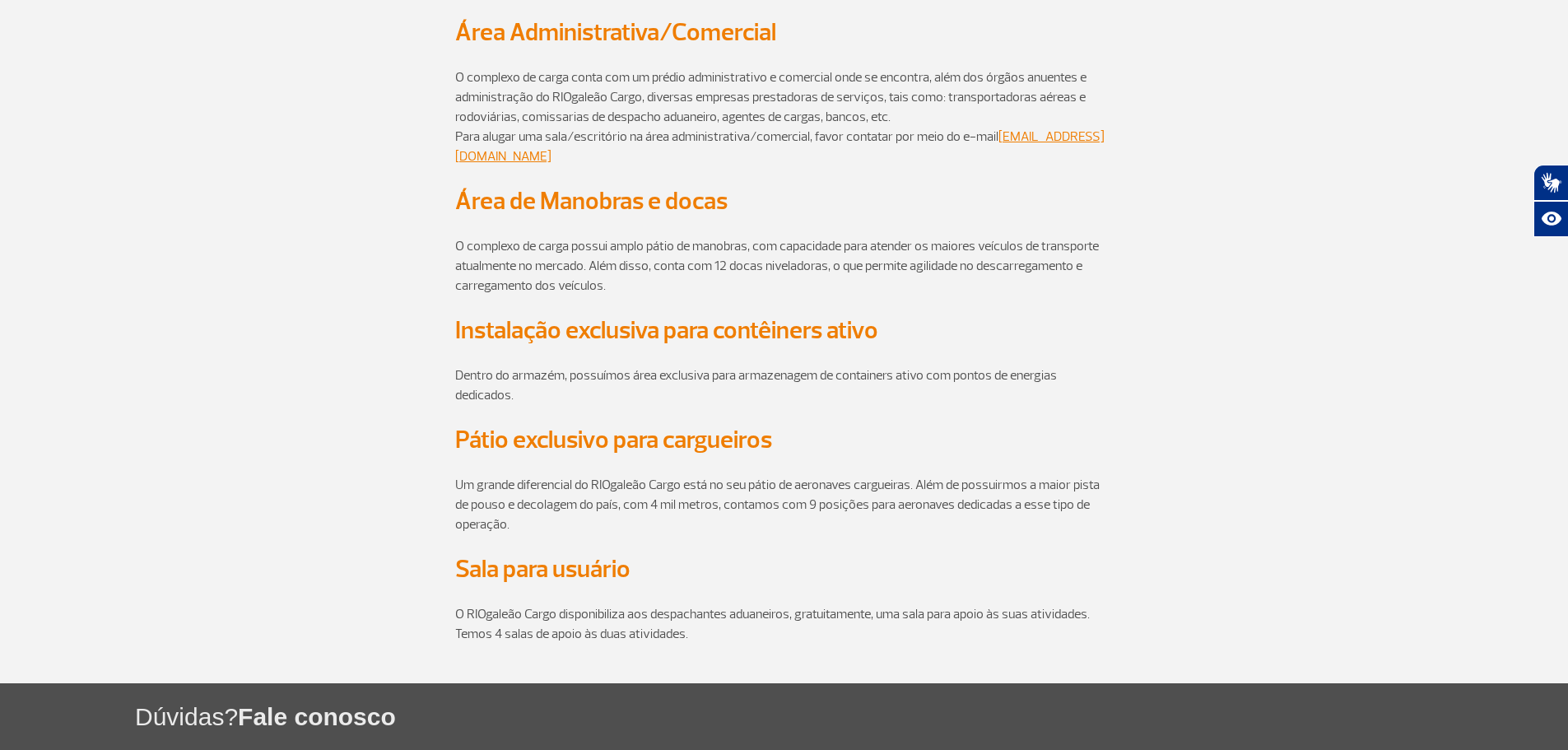
click at [1013, 391] on p "Dentro do armazém, possuímos área exclusiva para armazenagem de containers ativ…" at bounding box center [784, 375] width 658 height 59
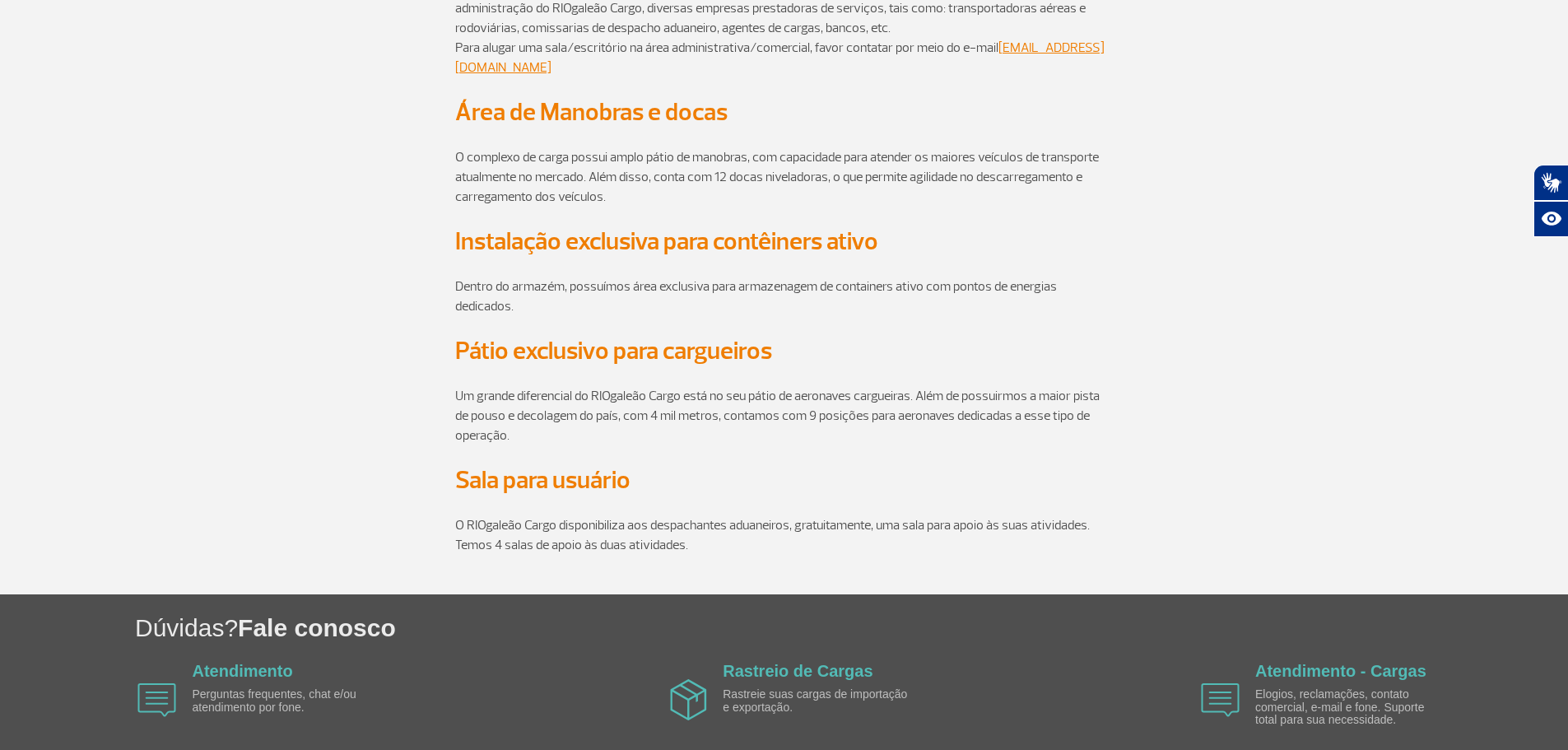
scroll to position [2139, 0]
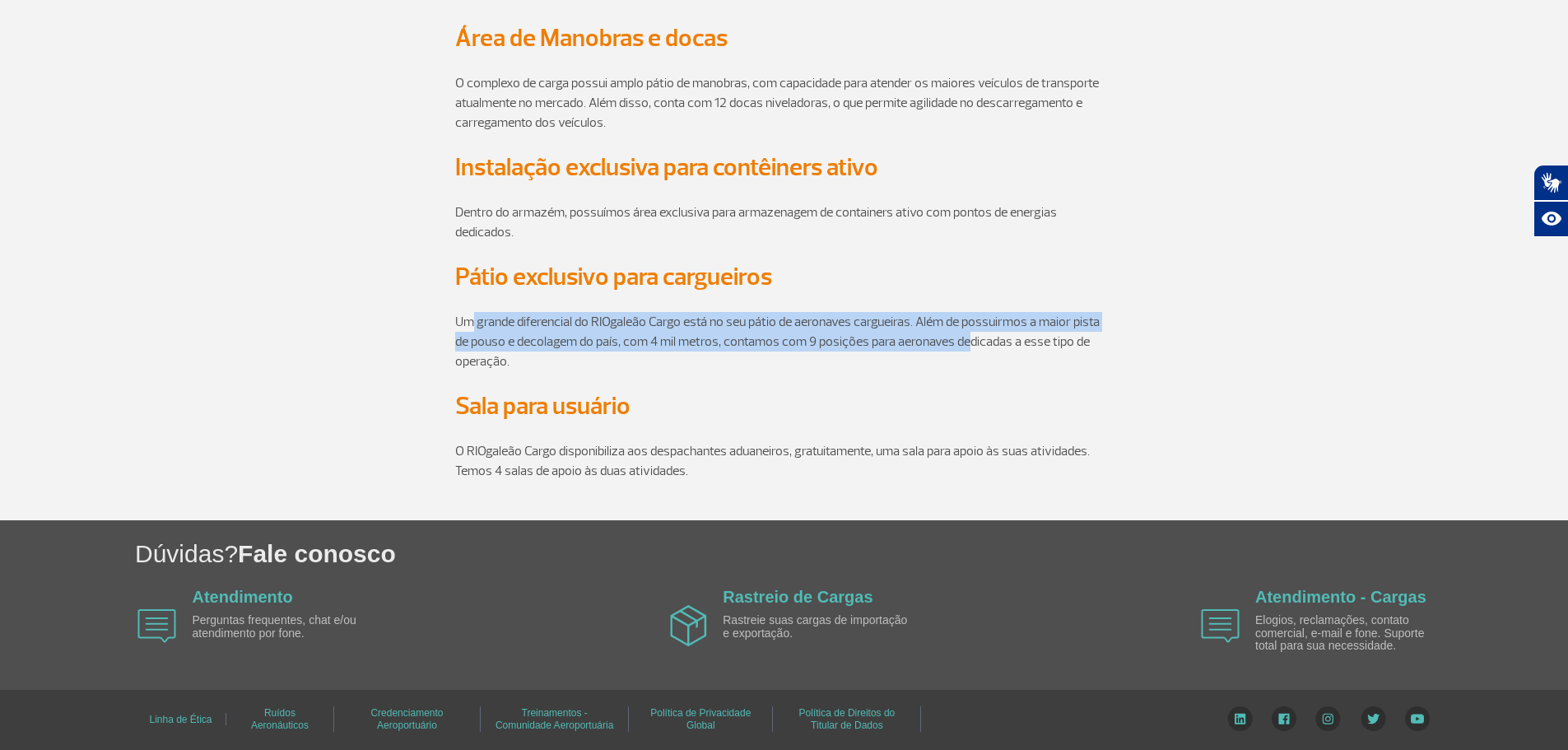
drag, startPoint x: 463, startPoint y: 325, endPoint x: 961, endPoint y: 340, distance: 498.2
click at [961, 340] on p "Um grande diferencial do RIOgaleão Cargo está no seu pátio de aeronaves carguei…" at bounding box center [784, 331] width 658 height 79
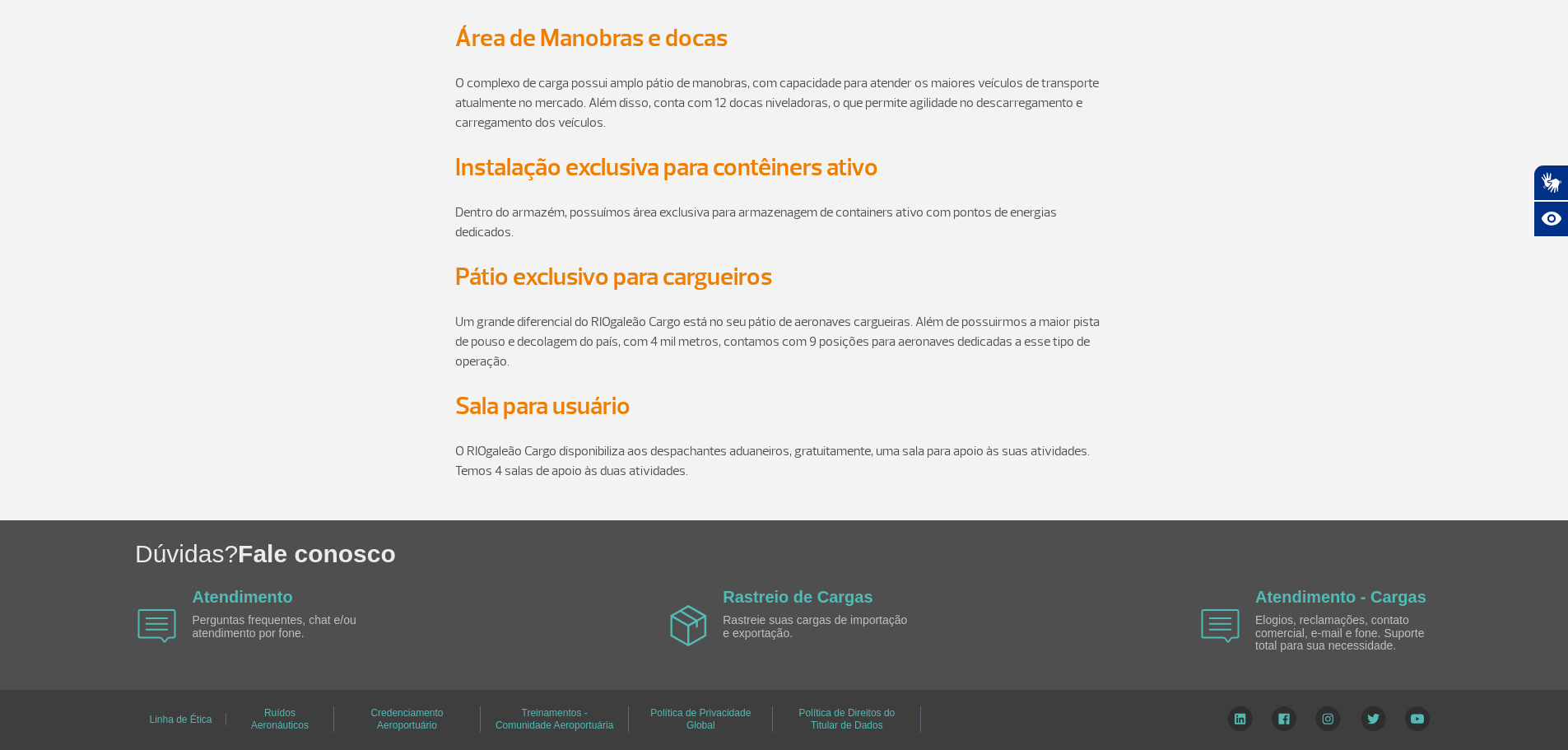
click at [663, 364] on p "Um grande diferencial do RIOgaleão Cargo está no seu pátio de aeronaves carguei…" at bounding box center [784, 331] width 658 height 79
click at [744, 343] on p "Um grande diferencial do RIOgaleão Cargo está no seu pátio de aeronaves carguei…" at bounding box center [784, 331] width 658 height 79
drag, startPoint x: 725, startPoint y: 342, endPoint x: 1100, endPoint y: 355, distance: 375.2
click at [1100, 355] on p "Um grande diferencial do RIOgaleão Cargo está no seu pátio de aeronaves carguei…" at bounding box center [784, 331] width 658 height 79
click at [881, 362] on p "Um grande diferencial do RIOgaleão Cargo está no seu pátio de aeronaves carguei…" at bounding box center [784, 331] width 658 height 79
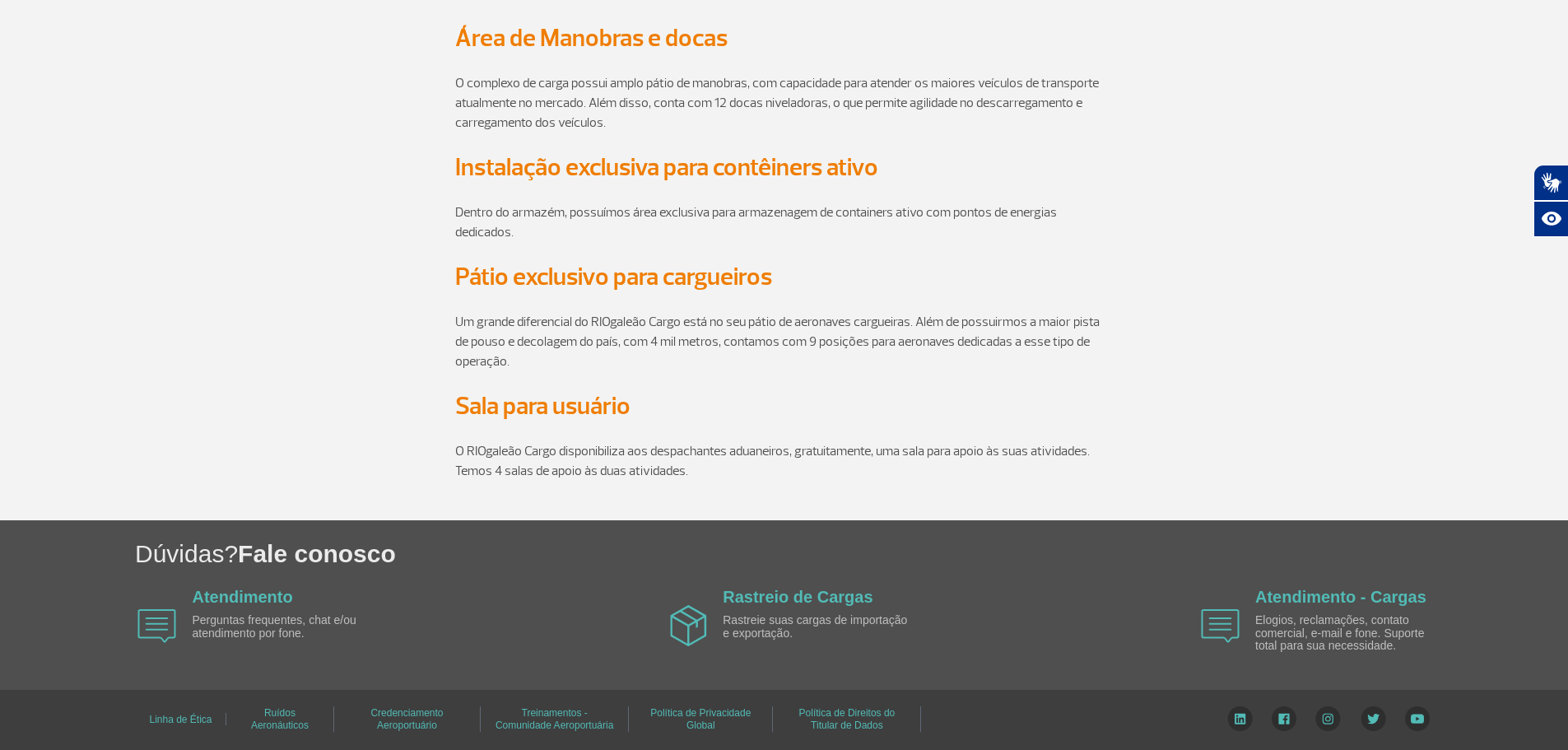
drag, startPoint x: 710, startPoint y: 474, endPoint x: 477, endPoint y: 425, distance: 238.1
click at [477, 425] on p "O RIOgaleão Cargo disponibiliza aos despachantes aduaneiros, gratuitamente, uma…" at bounding box center [784, 451] width 658 height 59
click at [928, 486] on p at bounding box center [784, 490] width 658 height 19
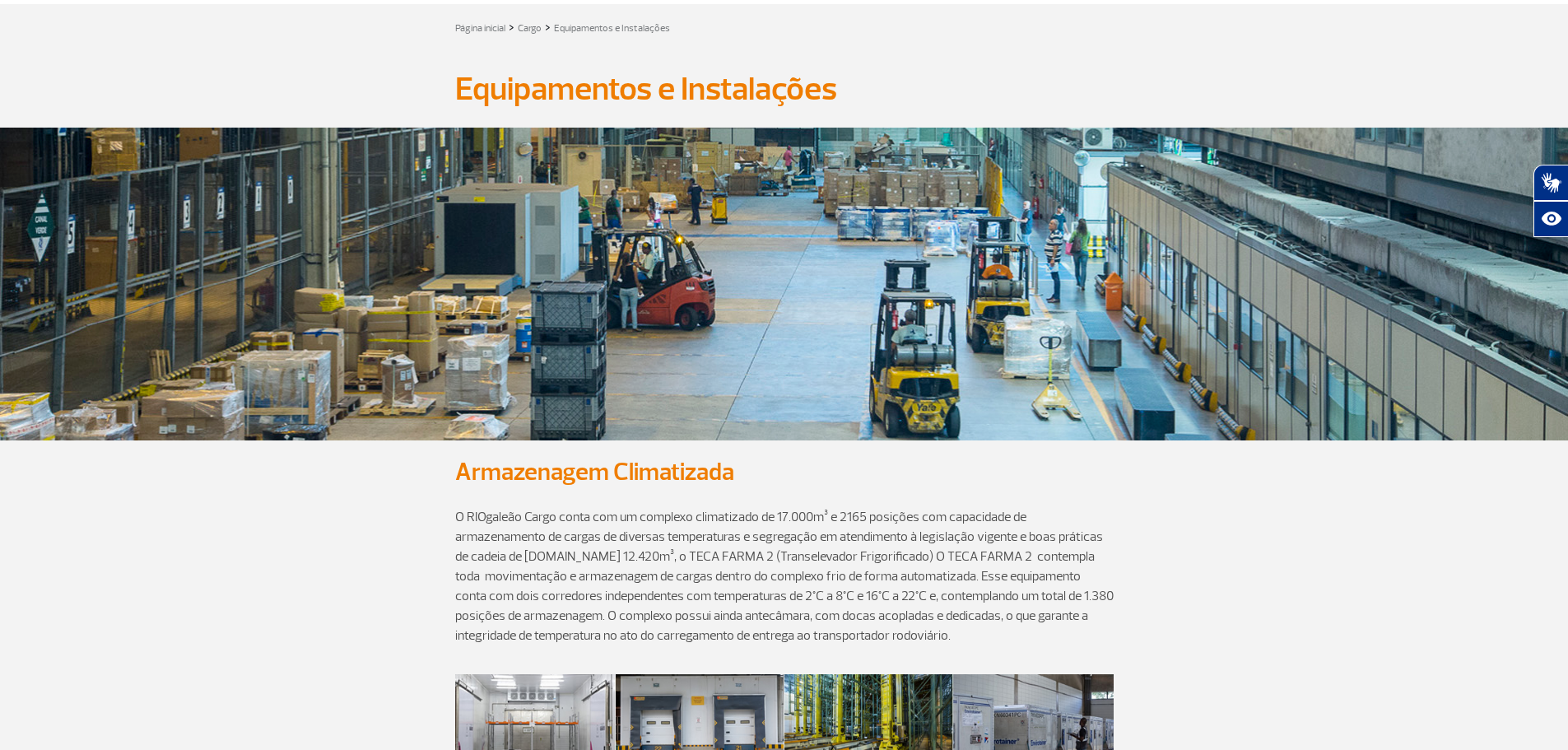
scroll to position [0, 0]
